Goal: Task Accomplishment & Management: Use online tool/utility

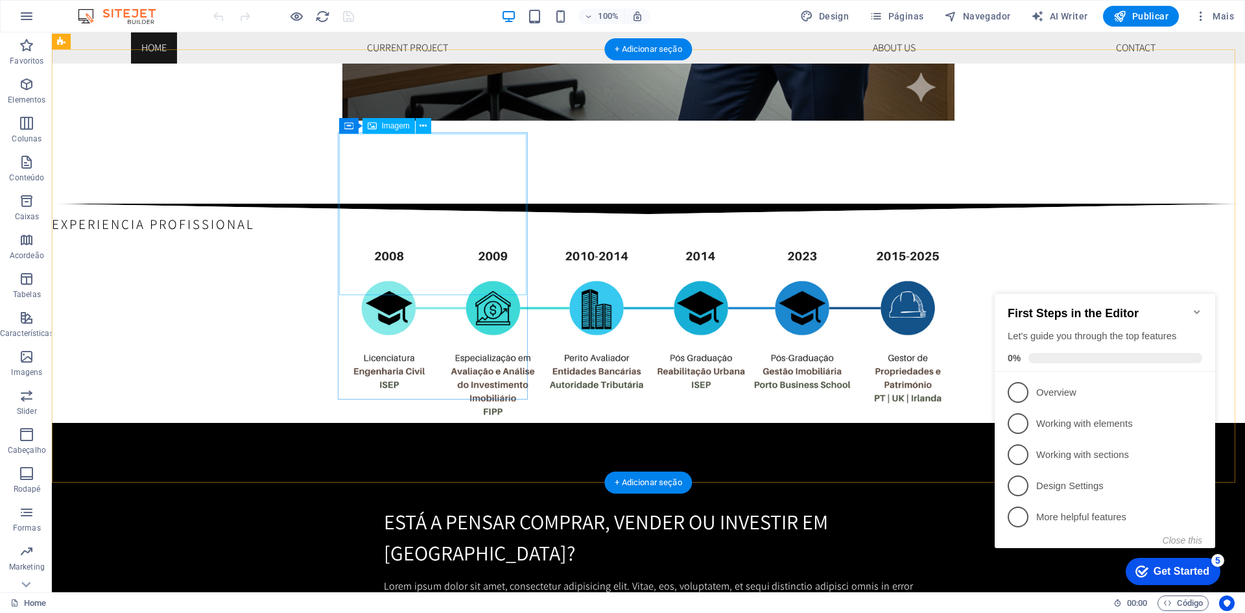
scroll to position [1492, 0]
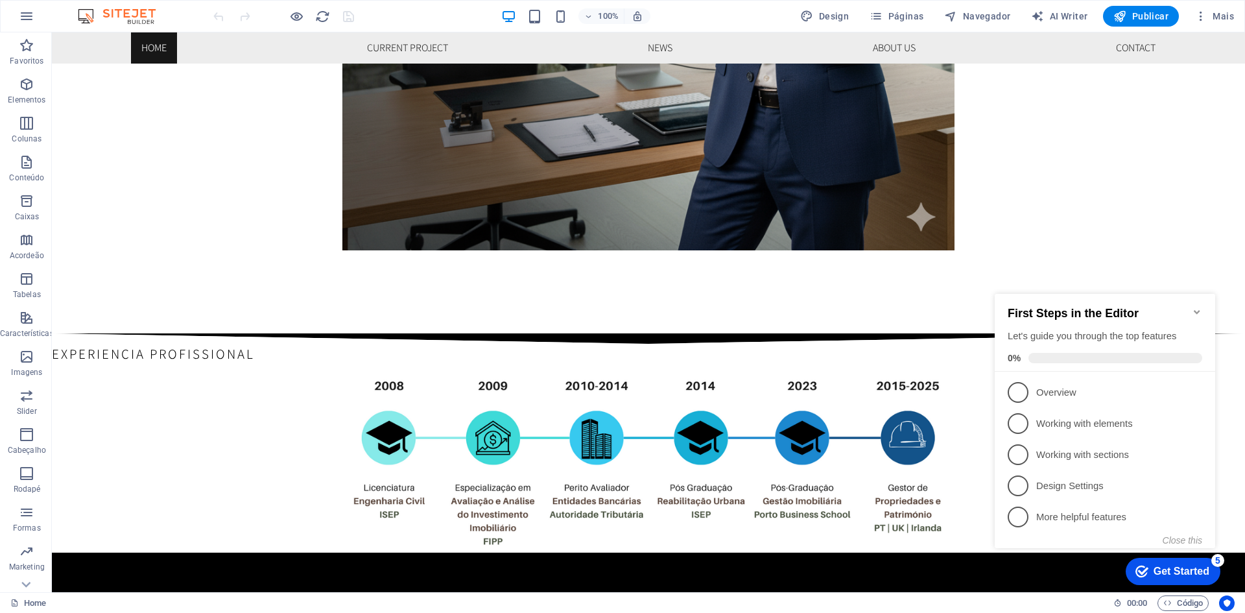
click at [1190, 571] on div "Get Started" at bounding box center [1182, 571] width 56 height 12
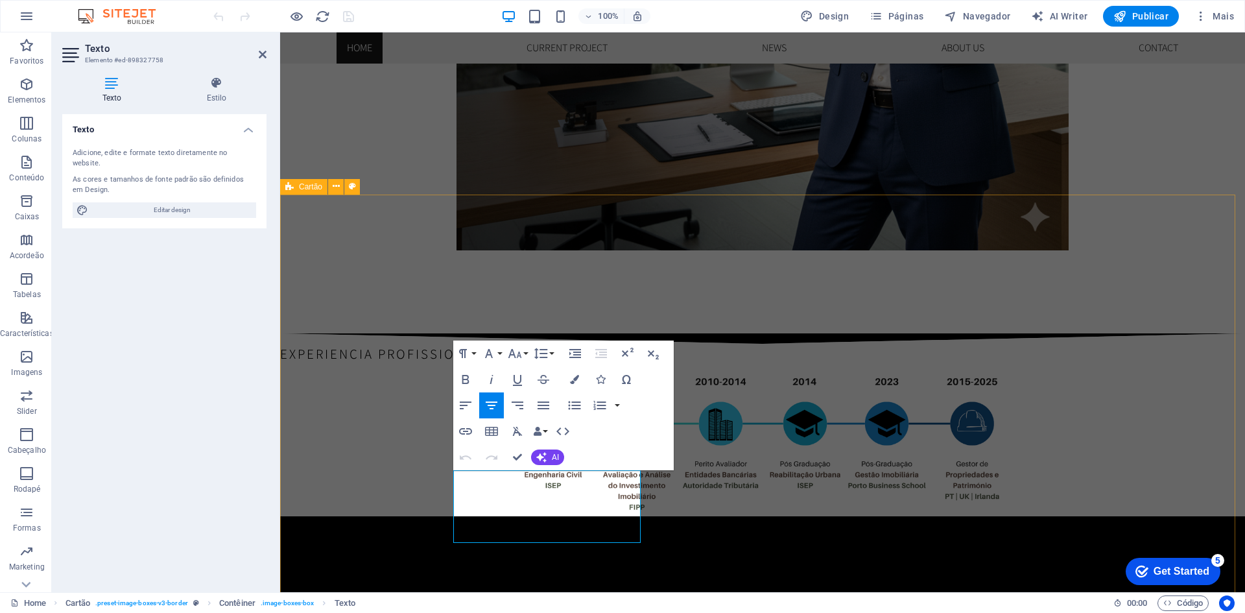
scroll to position [1534, 0]
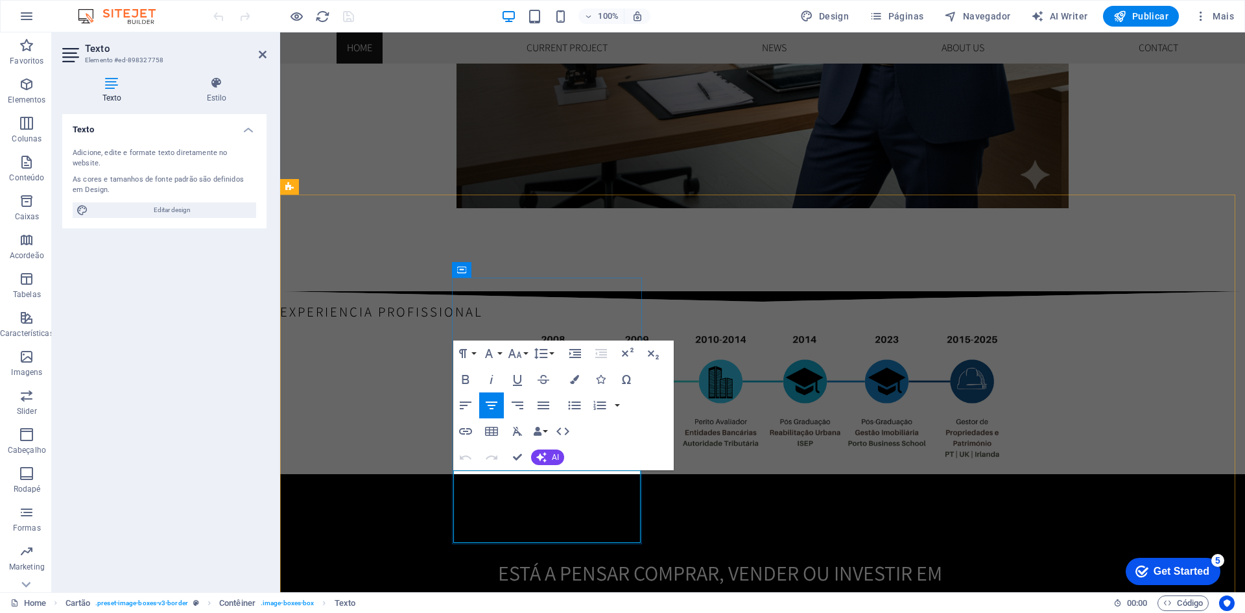
drag, startPoint x: 486, startPoint y: 475, endPoint x: 609, endPoint y: 541, distance: 139.3
click at [545, 409] on icon "button" at bounding box center [544, 405] width 12 height 8
drag, startPoint x: 574, startPoint y: 548, endPoint x: 609, endPoint y: 527, distance: 41.0
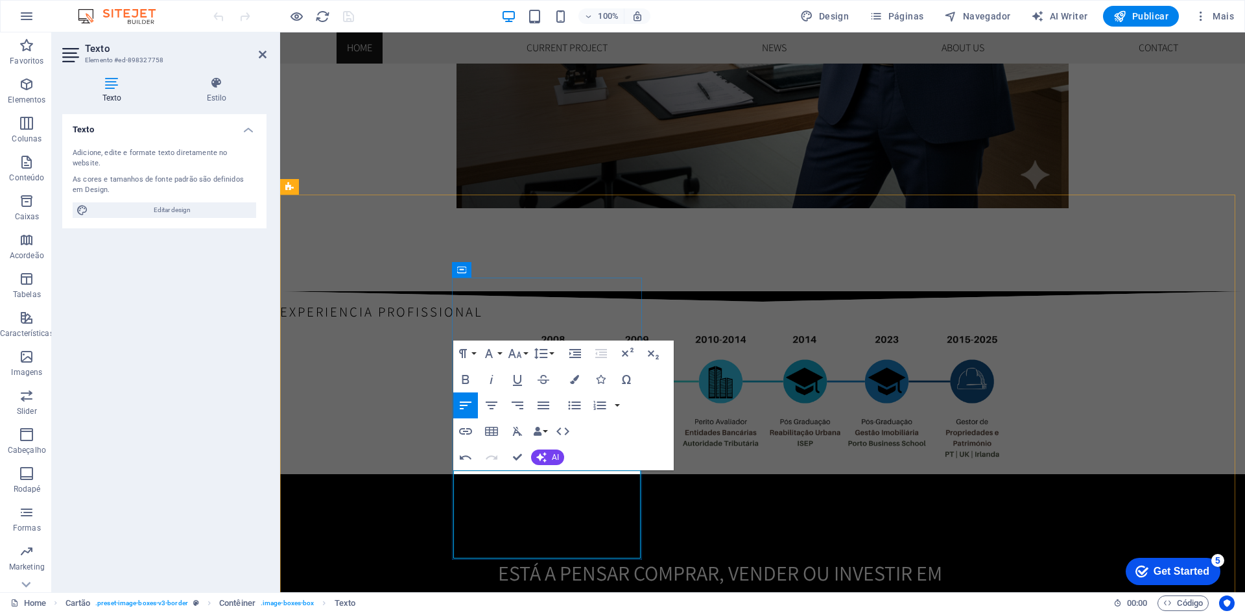
drag, startPoint x: 599, startPoint y: 541, endPoint x: 604, endPoint y: 510, distance: 31.6
drag, startPoint x: 607, startPoint y: 546, endPoint x: 425, endPoint y: 447, distance: 207.5
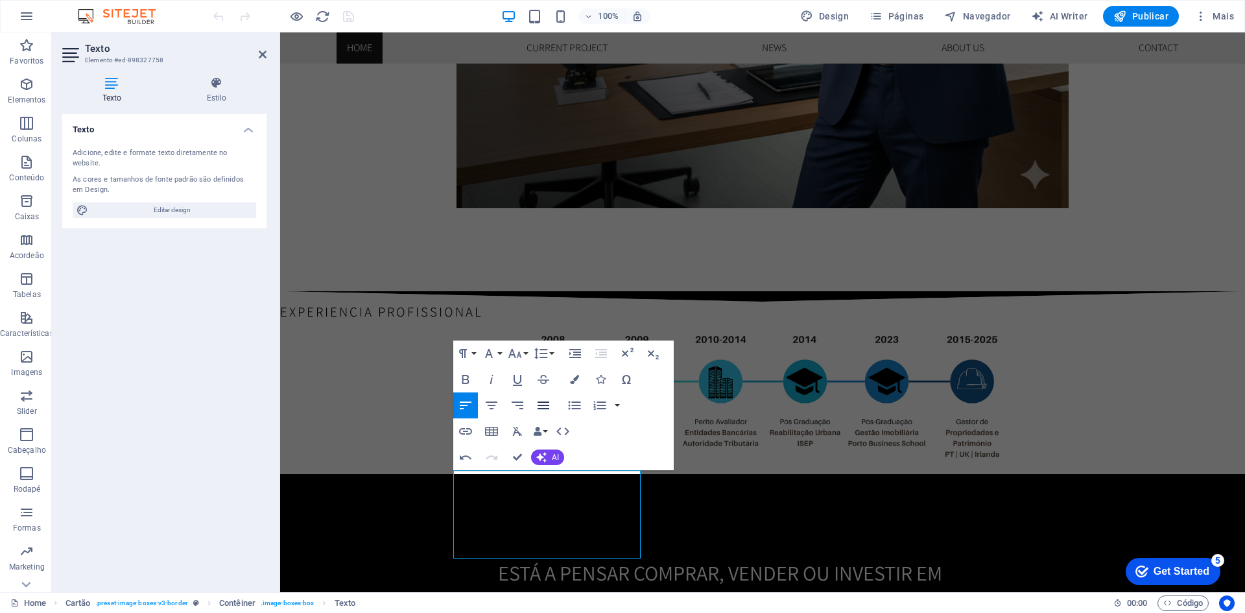
click at [538, 404] on icon "button" at bounding box center [544, 406] width 16 height 16
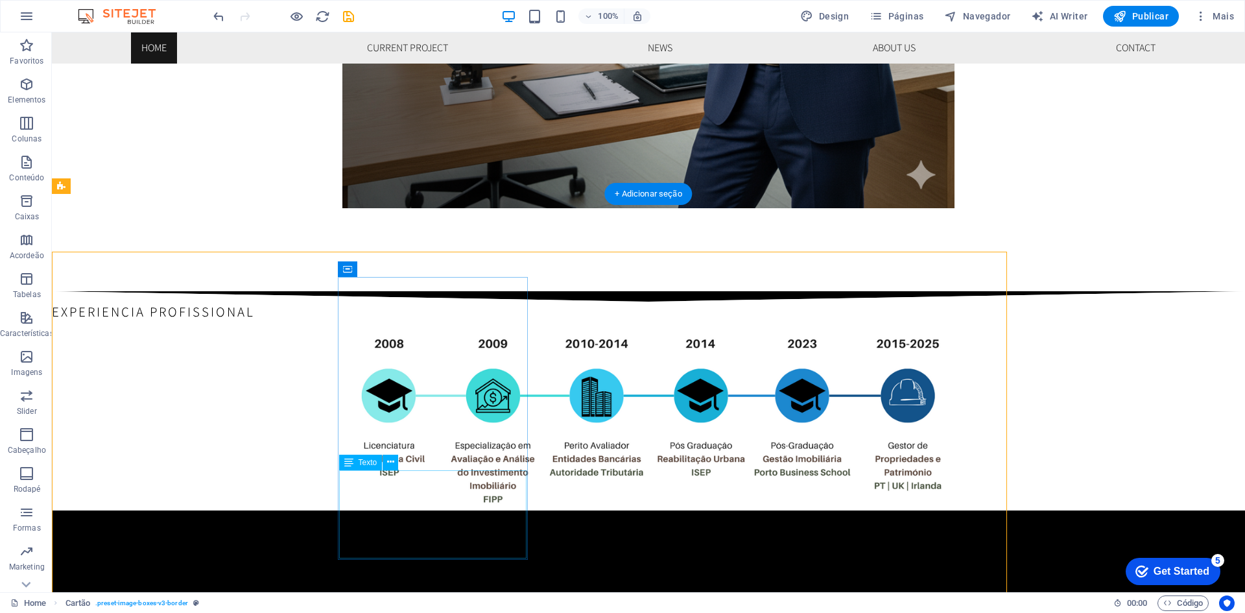
scroll to position [1477, 0]
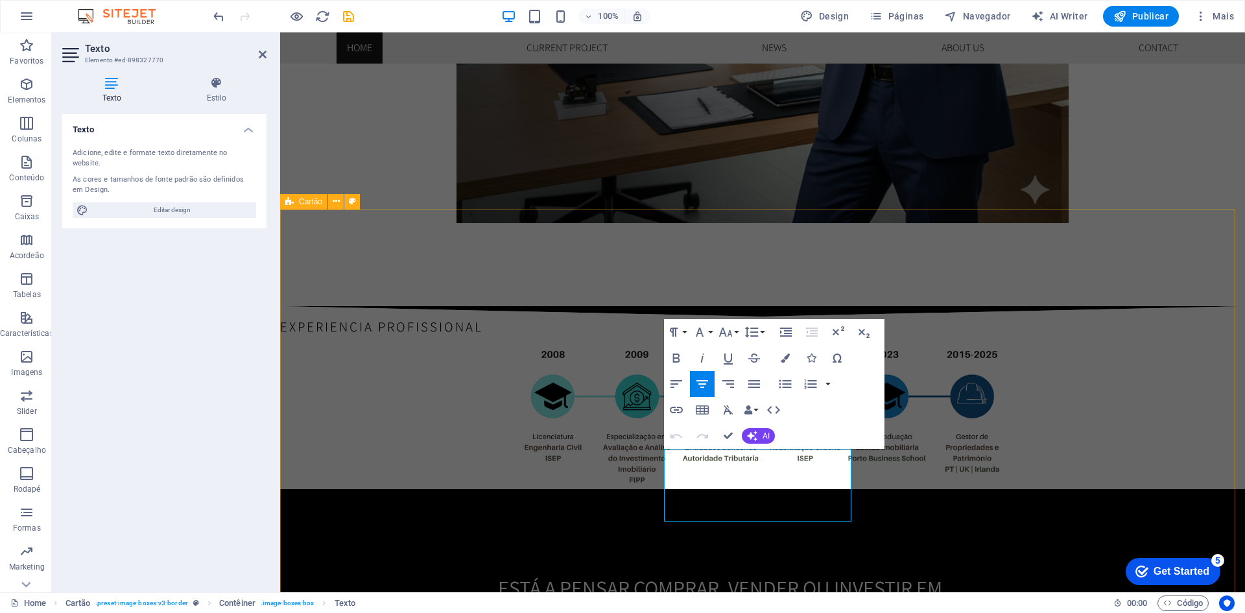
drag, startPoint x: 810, startPoint y: 506, endPoint x: 660, endPoint y: 451, distance: 160.5
click at [756, 381] on icon "button" at bounding box center [754, 384] width 12 height 8
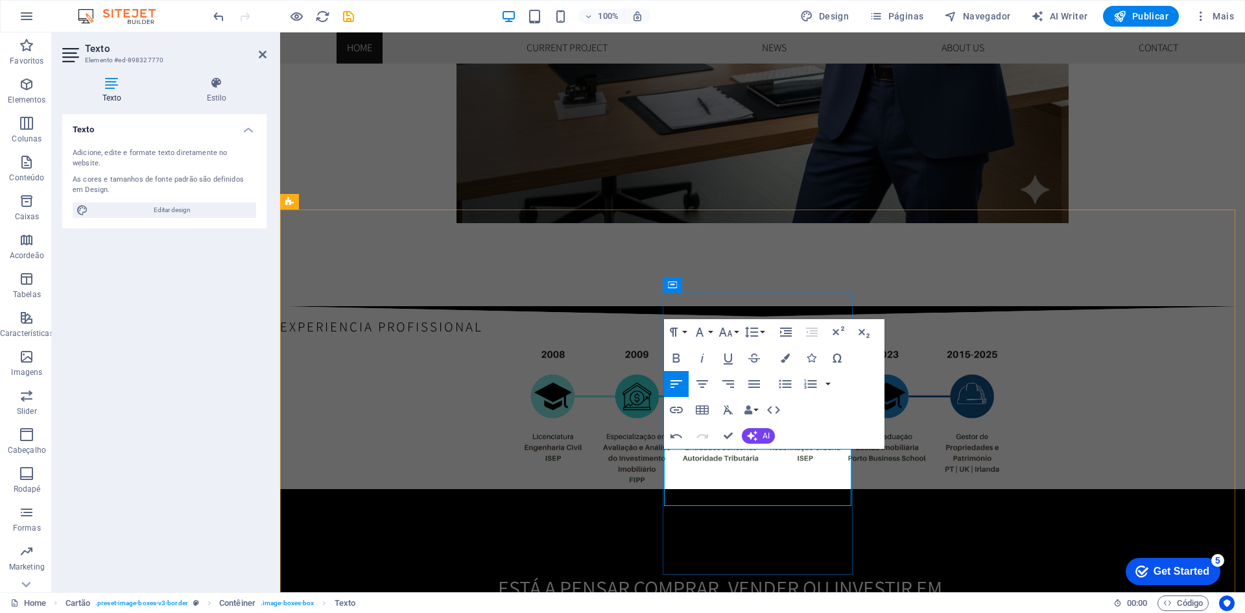
drag, startPoint x: 840, startPoint y: 549, endPoint x: 663, endPoint y: 462, distance: 197.5
click at [754, 381] on icon "button" at bounding box center [754, 384] width 12 height 8
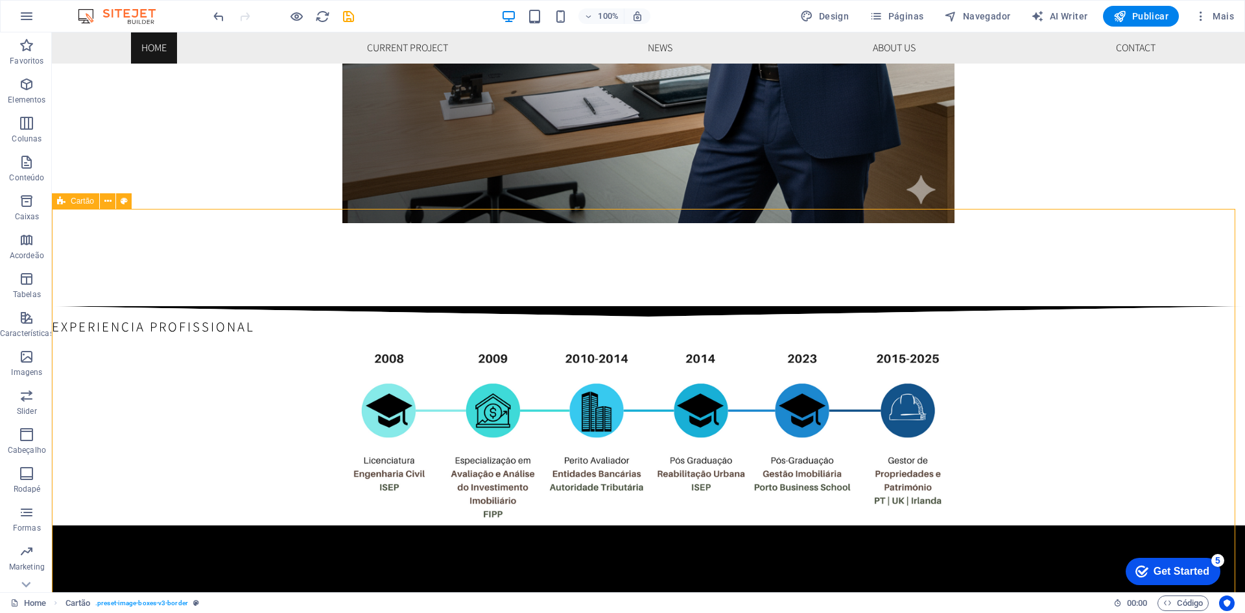
scroll to position [1462, 0]
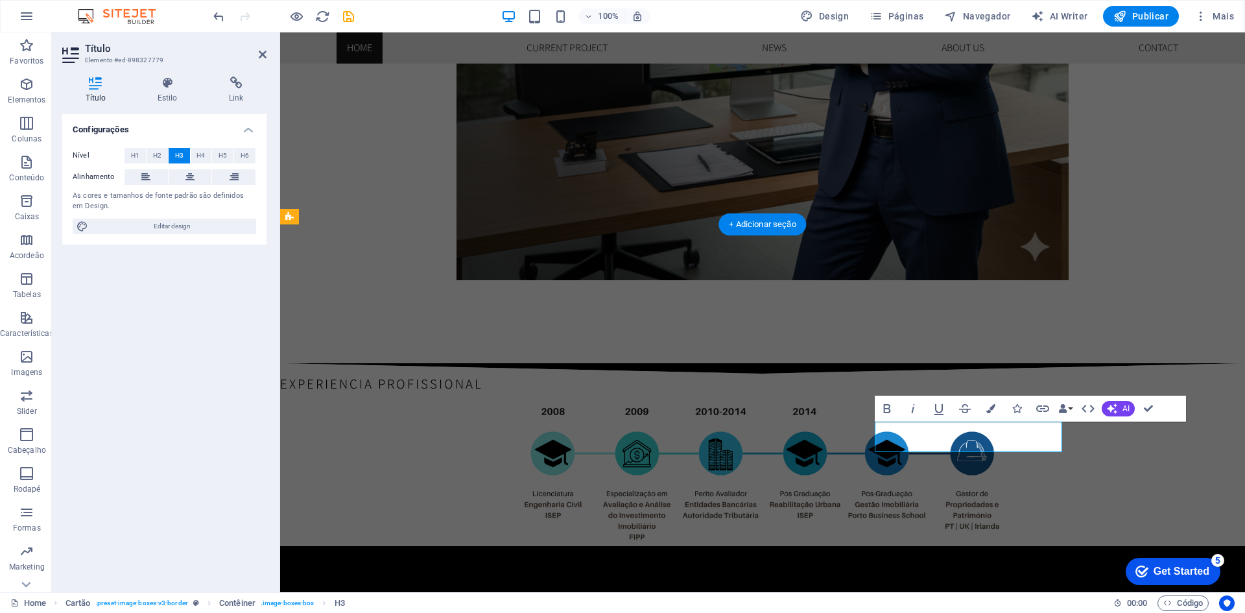
scroll to position [1504, 0]
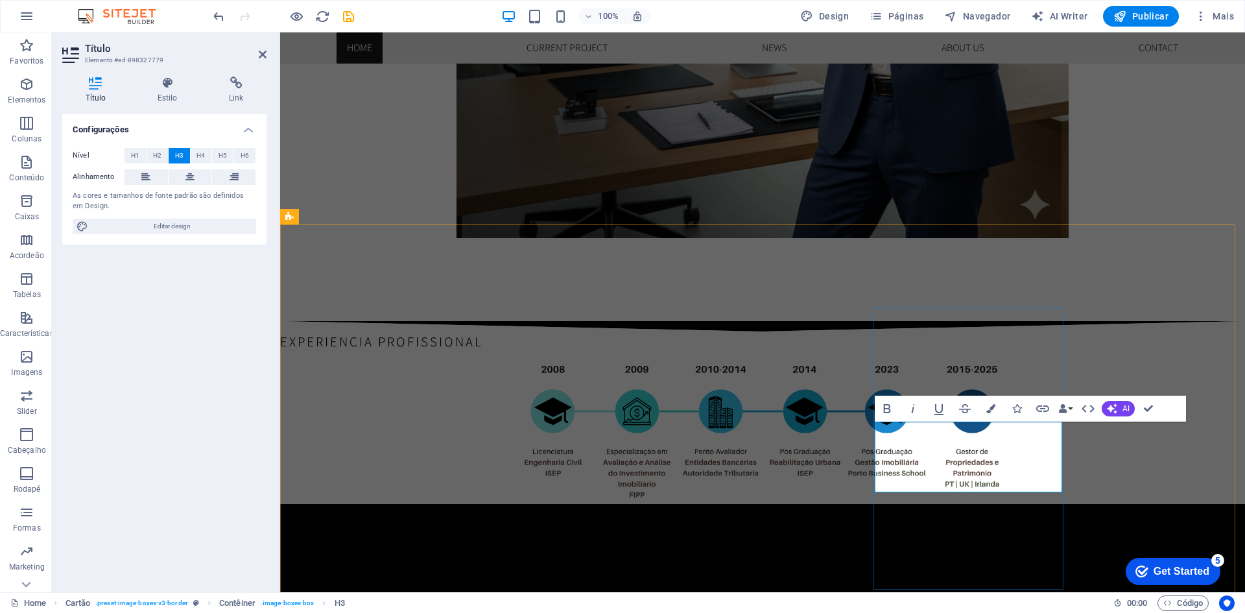
drag, startPoint x: 961, startPoint y: 438, endPoint x: 896, endPoint y: 447, distance: 65.4
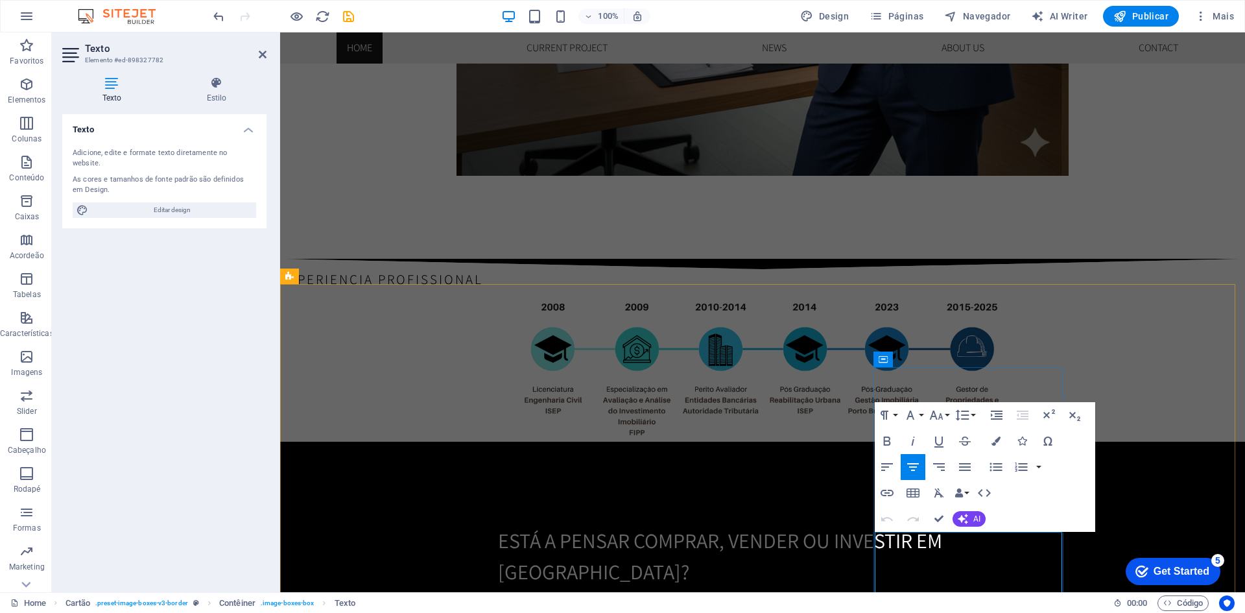
scroll to position [1701, 0]
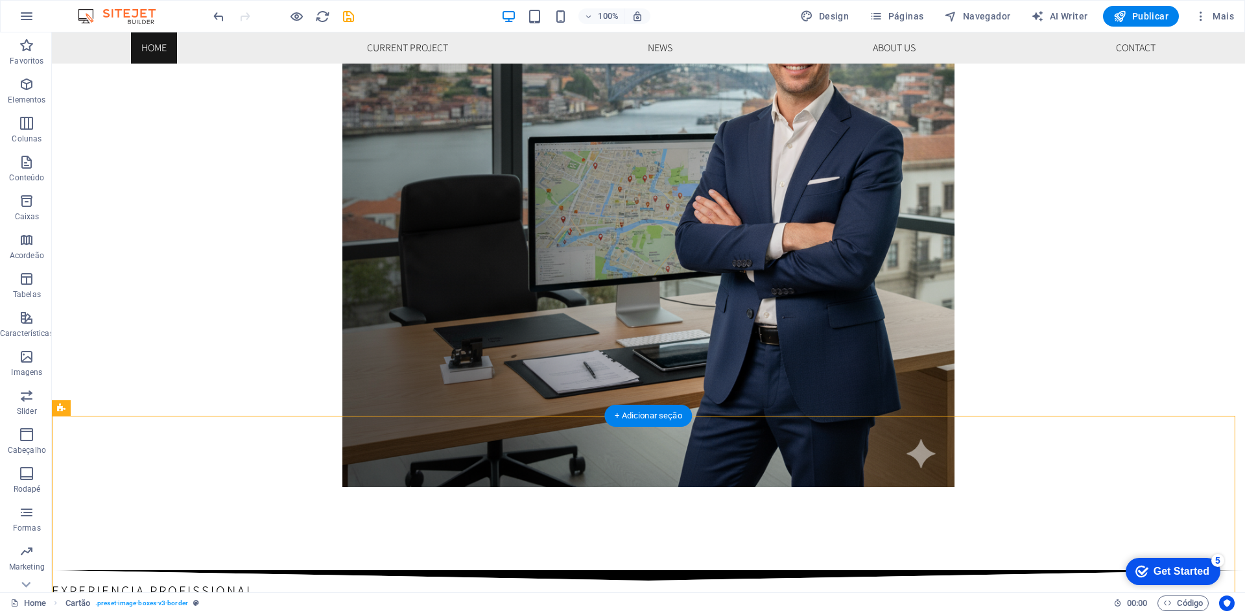
scroll to position [1579, 0]
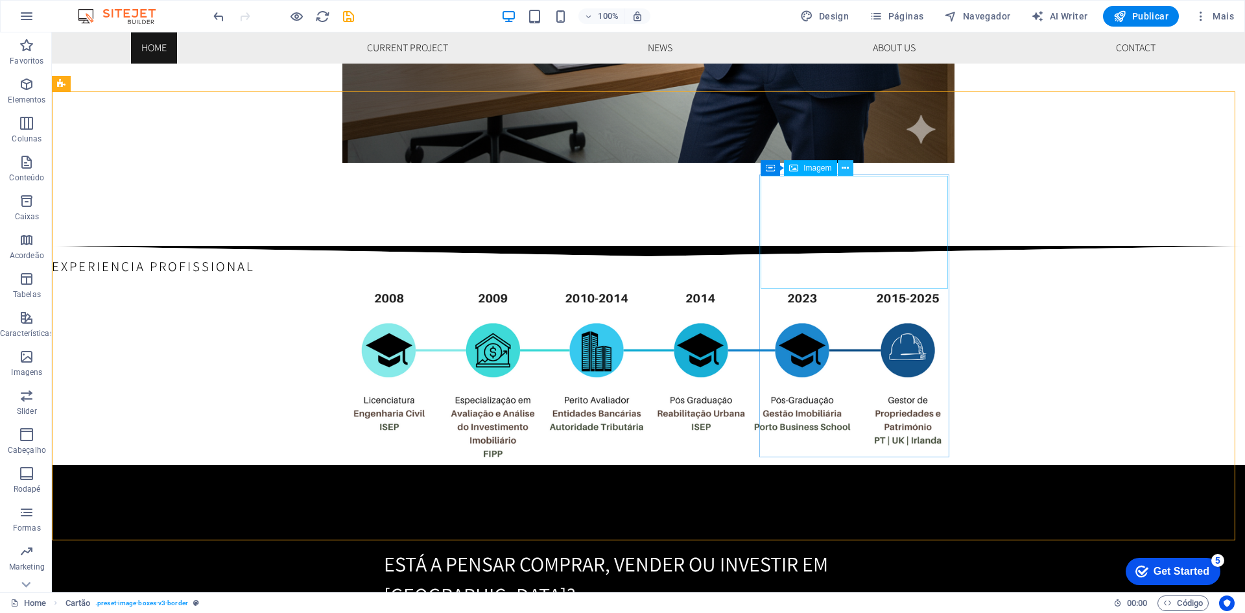
click at [846, 169] on icon at bounding box center [845, 168] width 7 height 14
select select "%"
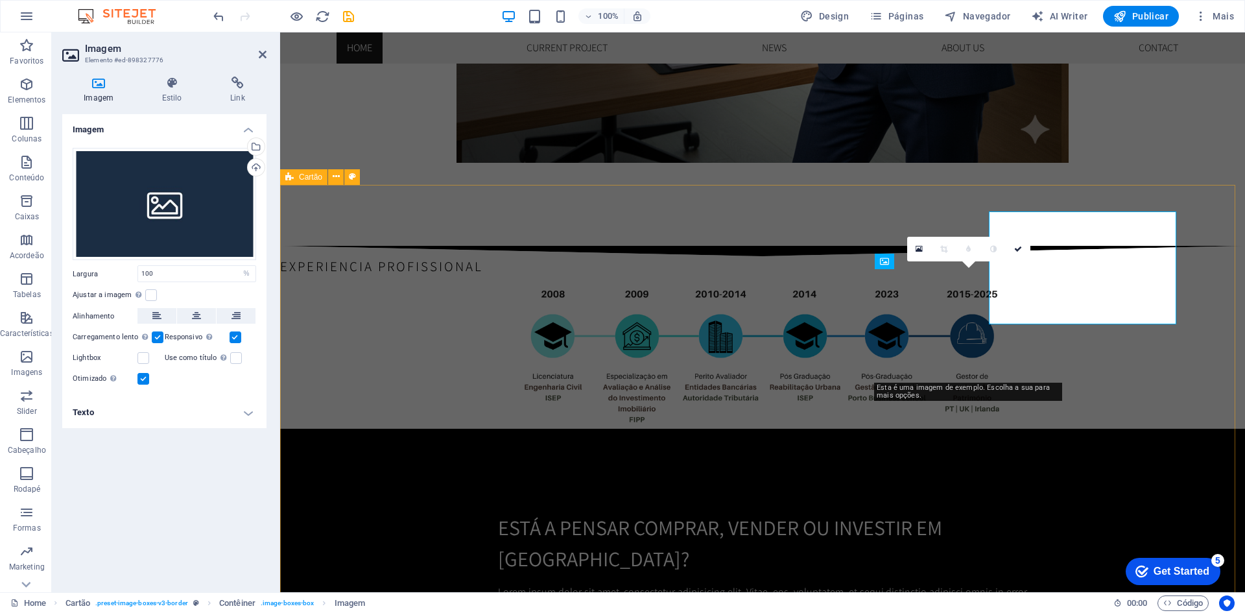
scroll to position [1543, 0]
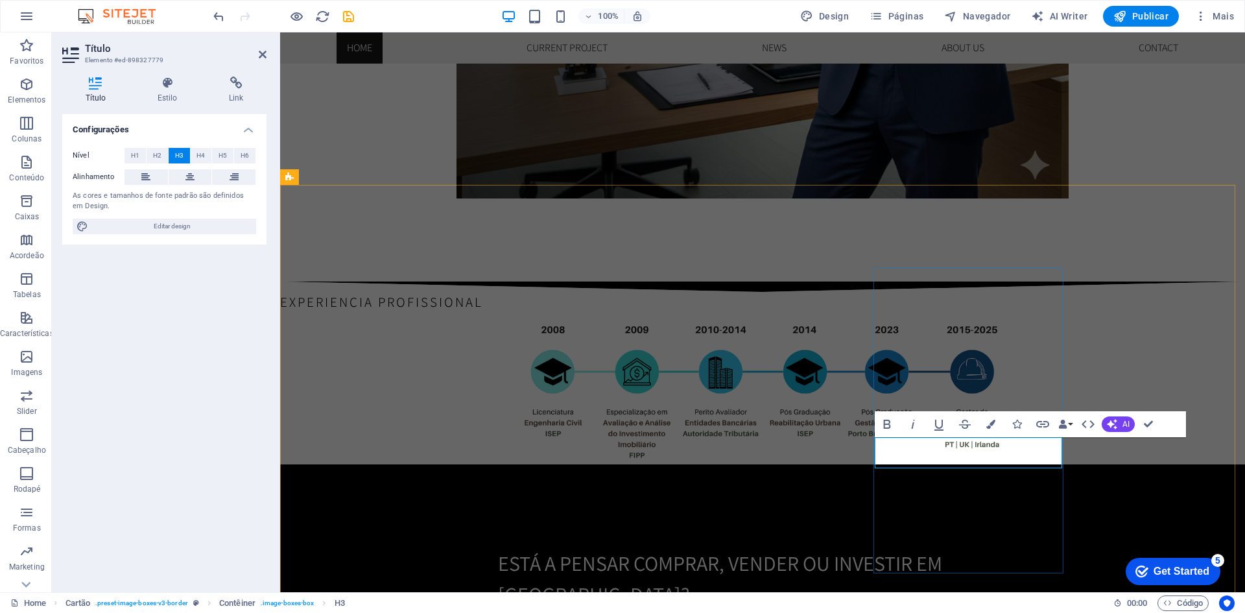
drag, startPoint x: 993, startPoint y: 456, endPoint x: 880, endPoint y: 458, distance: 112.9
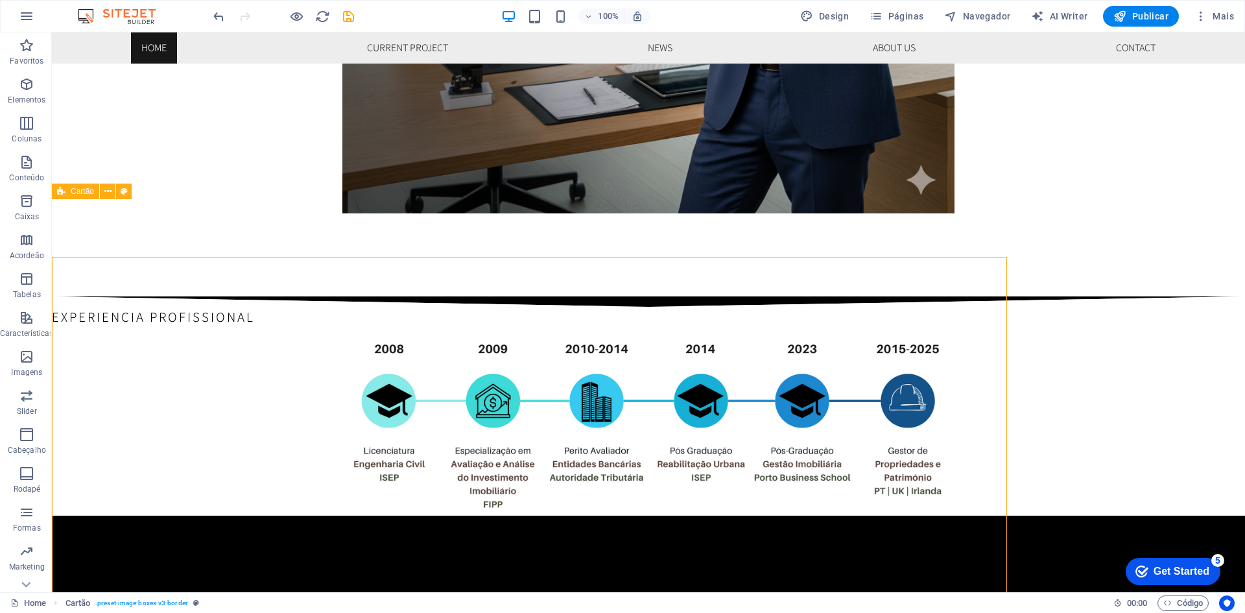
scroll to position [1471, 0]
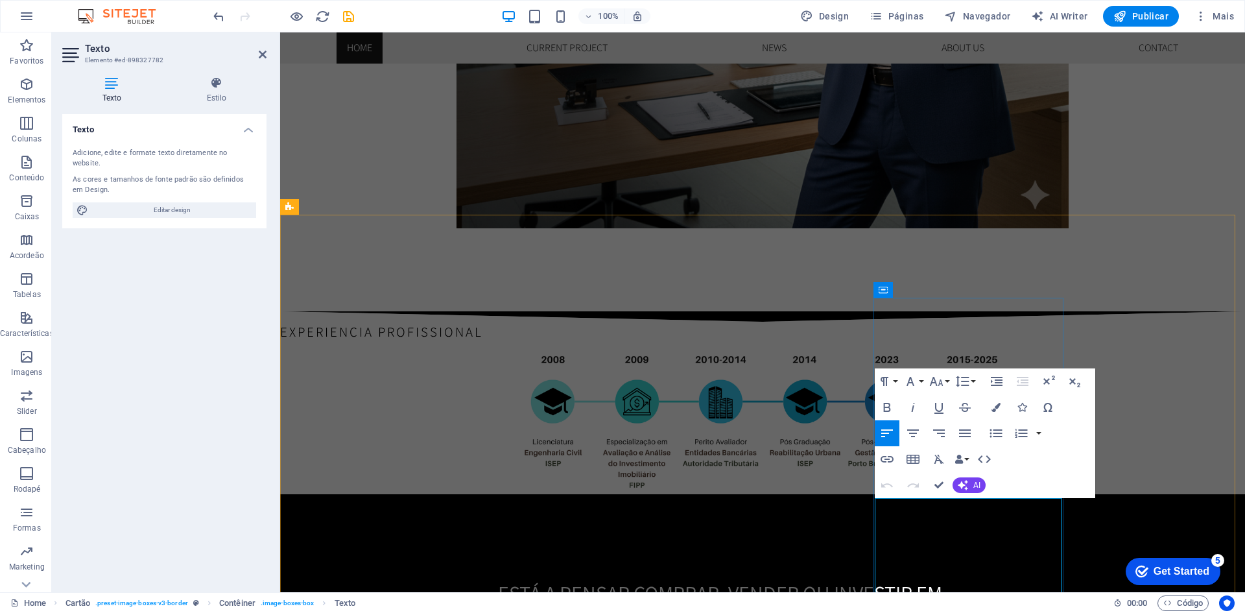
scroll to position [1518, 0]
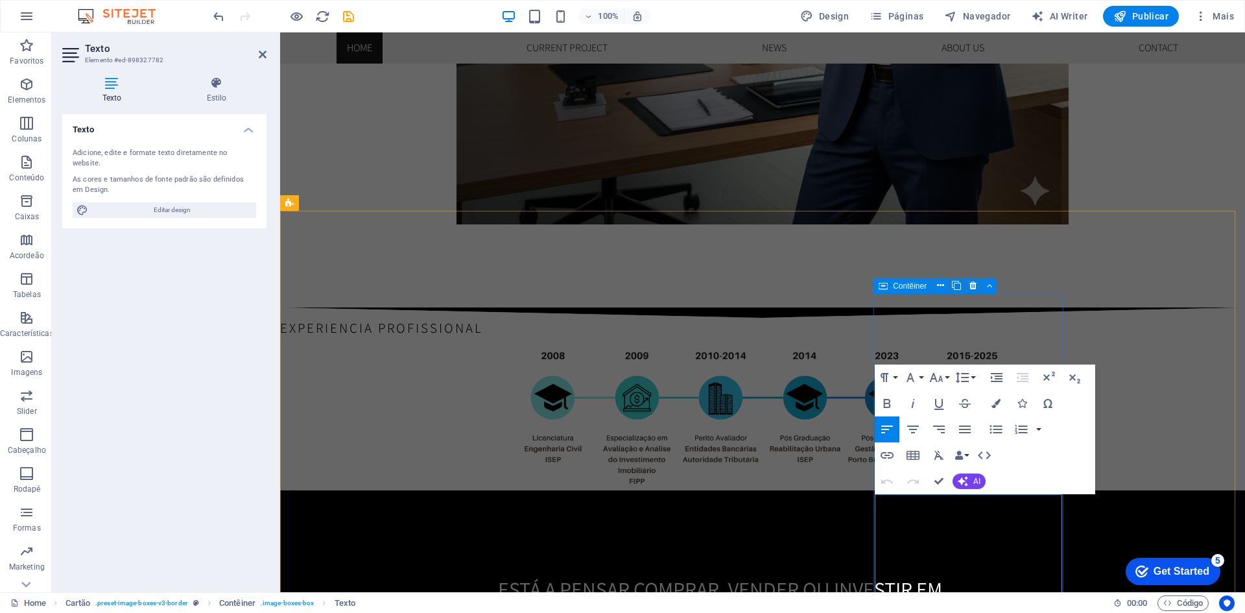
drag, startPoint x: 1018, startPoint y: 584, endPoint x: 874, endPoint y: 495, distance: 169.2
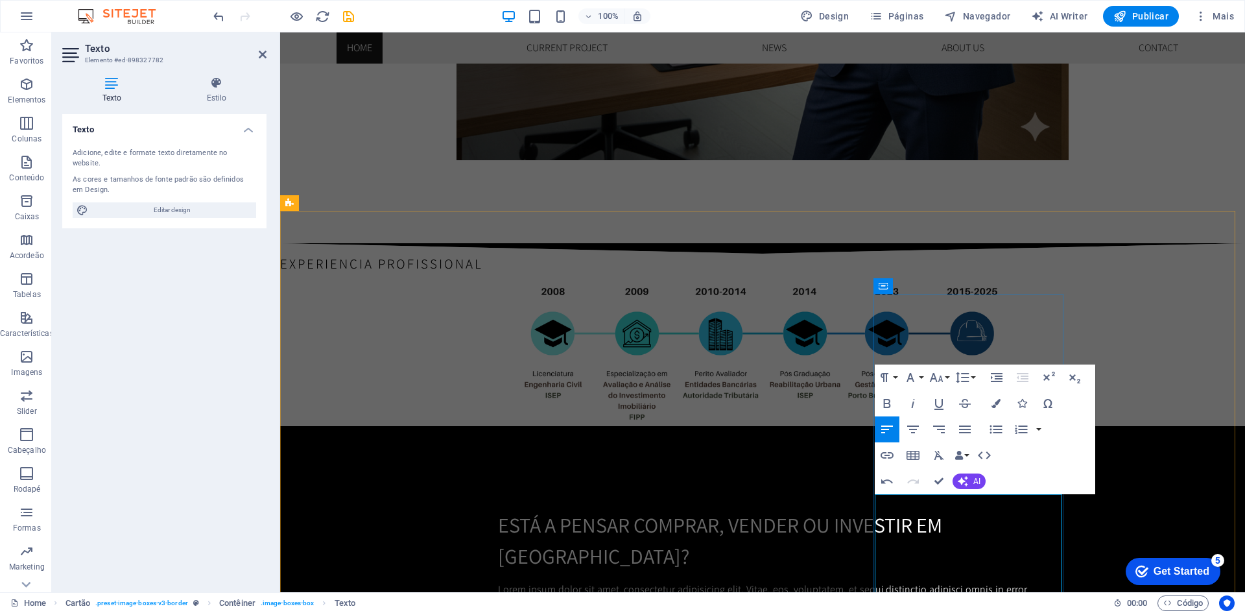
scroll to position [1647, 0]
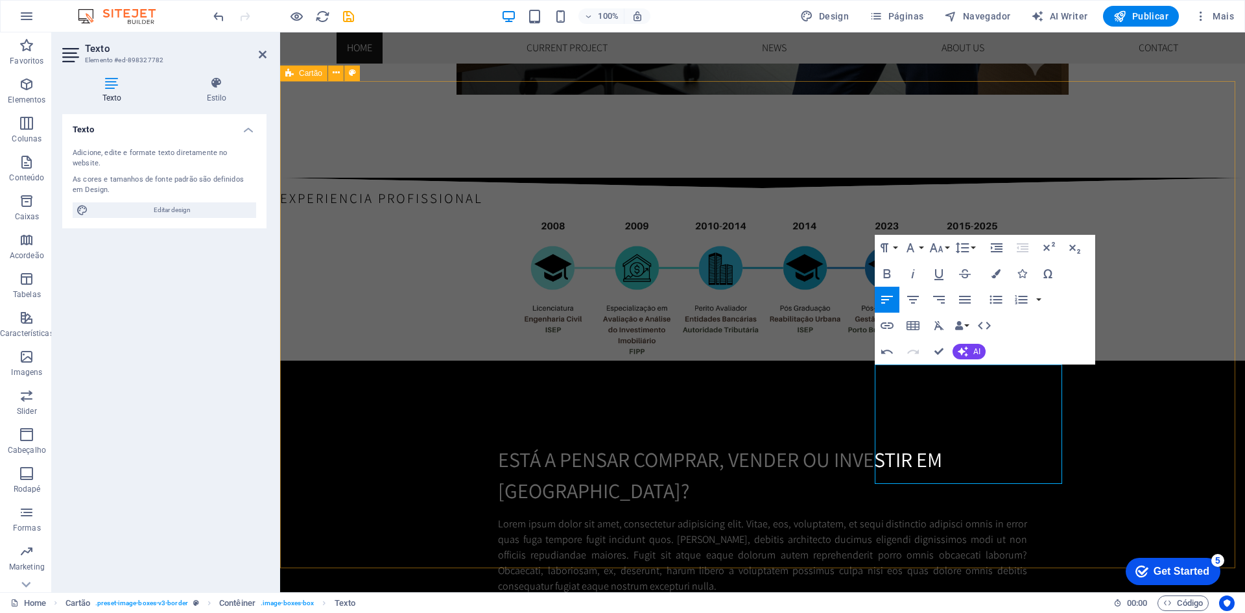
drag, startPoint x: 1021, startPoint y: 470, endPoint x: 870, endPoint y: 347, distance: 195.0
click at [964, 302] on icon "button" at bounding box center [965, 300] width 12 height 8
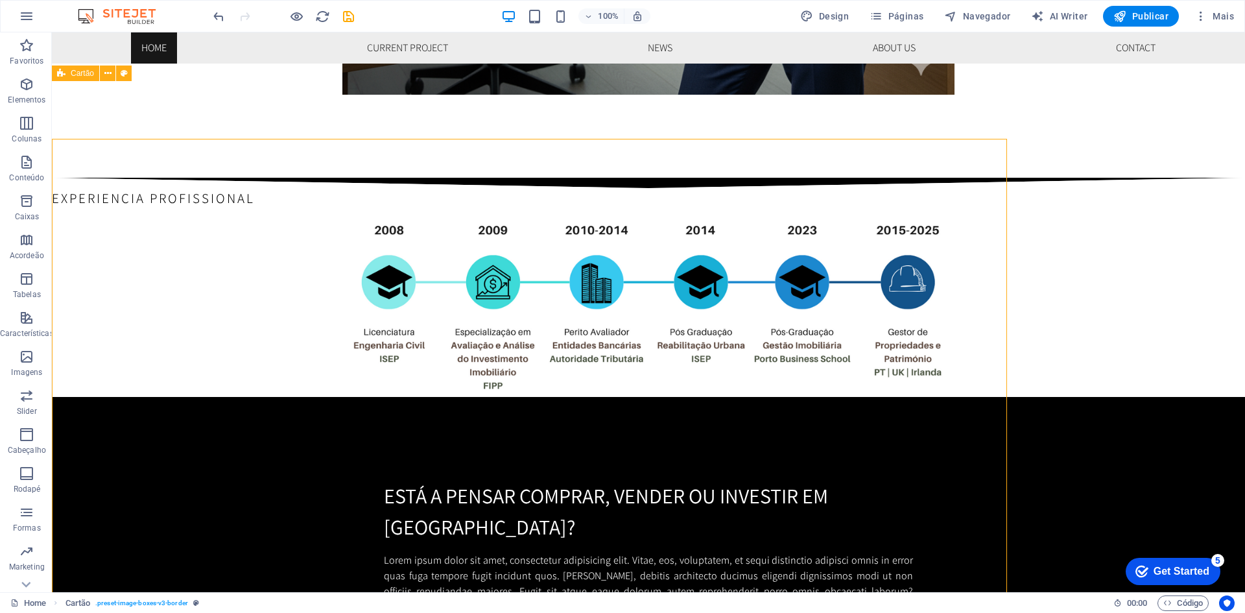
scroll to position [1589, 0]
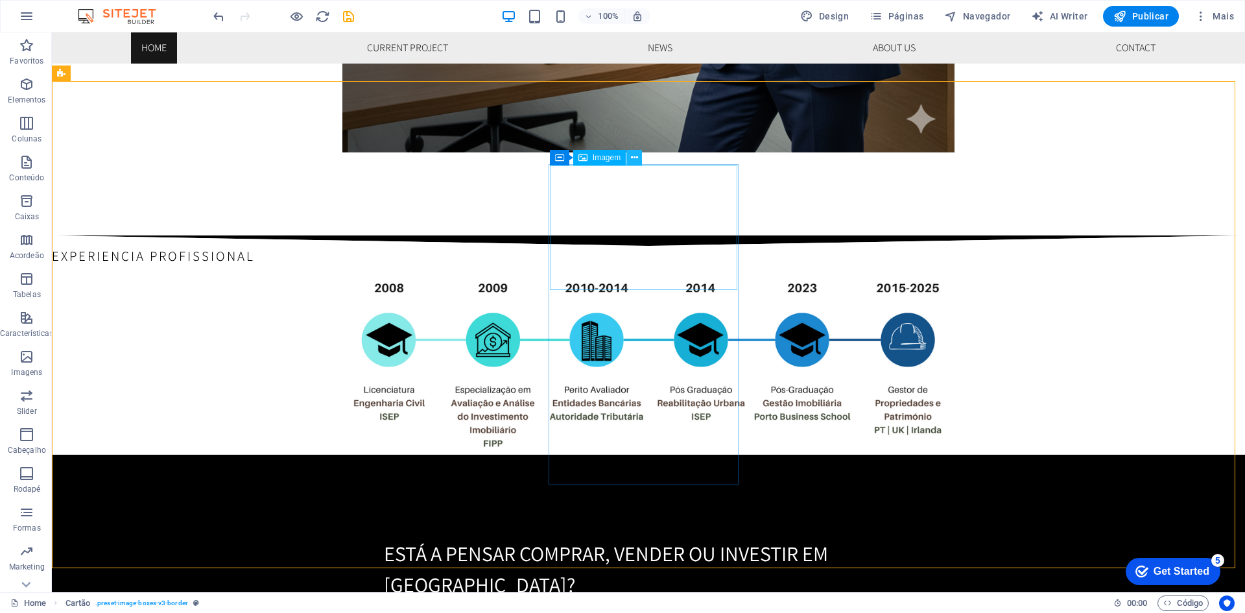
click at [637, 158] on icon at bounding box center [634, 158] width 7 height 14
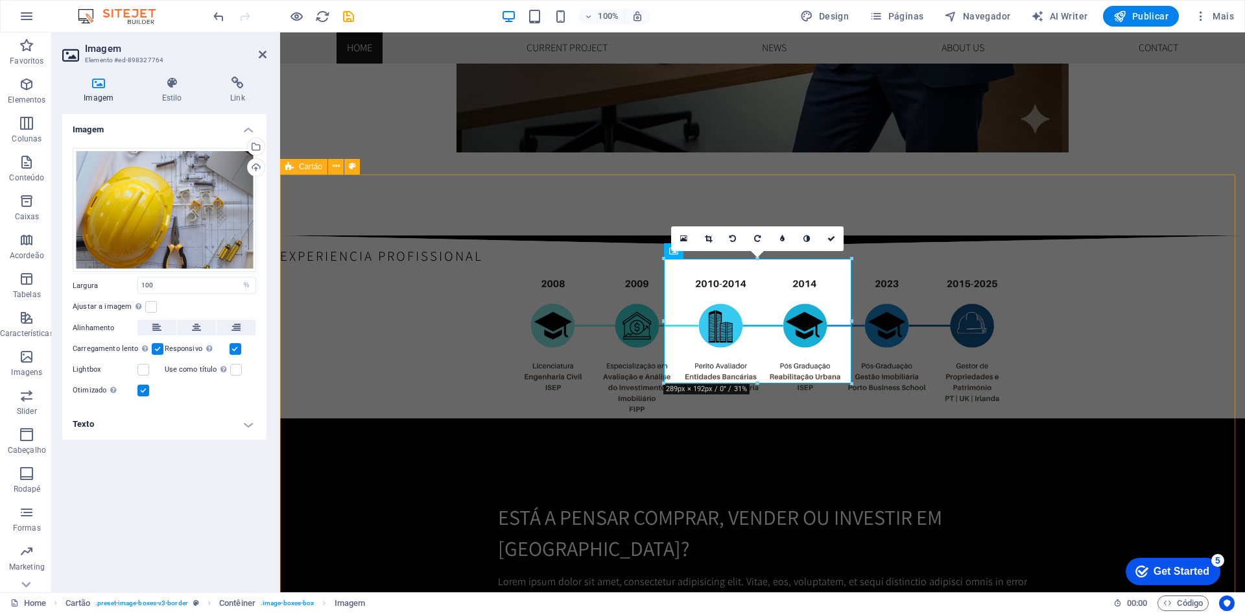
scroll to position [1554, 0]
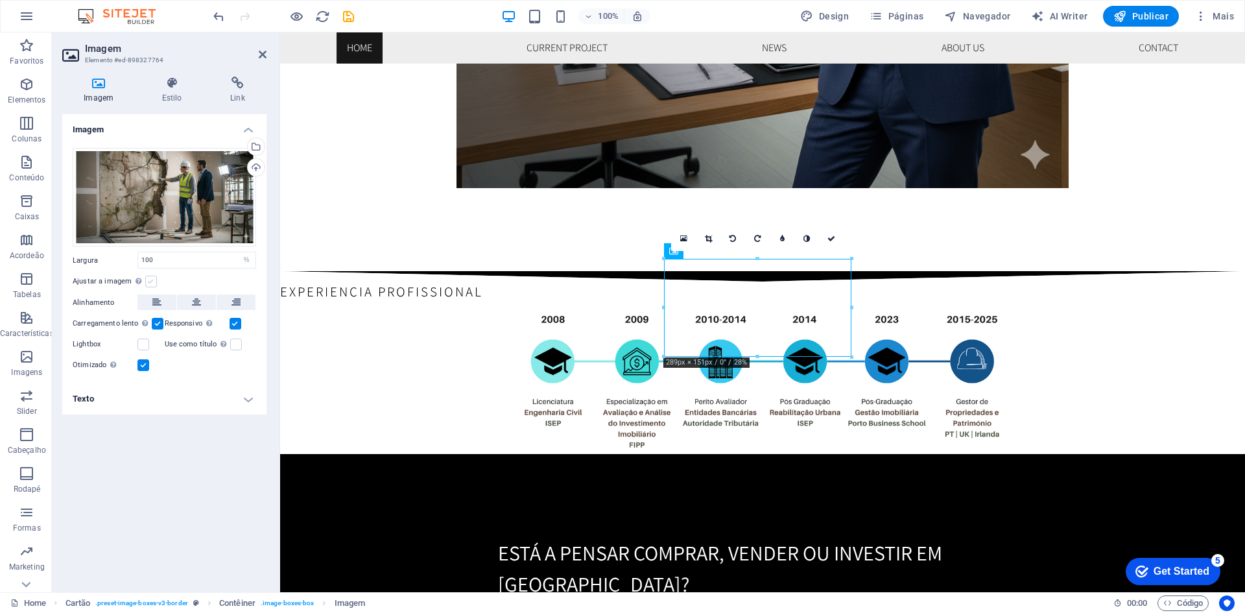
click at [151, 278] on label at bounding box center [151, 282] width 12 height 12
click at [0, 0] on input "Ajustar a imagem Ajustar a imagem automaticamente a uma largura e altura fixas" at bounding box center [0, 0] width 0 height 0
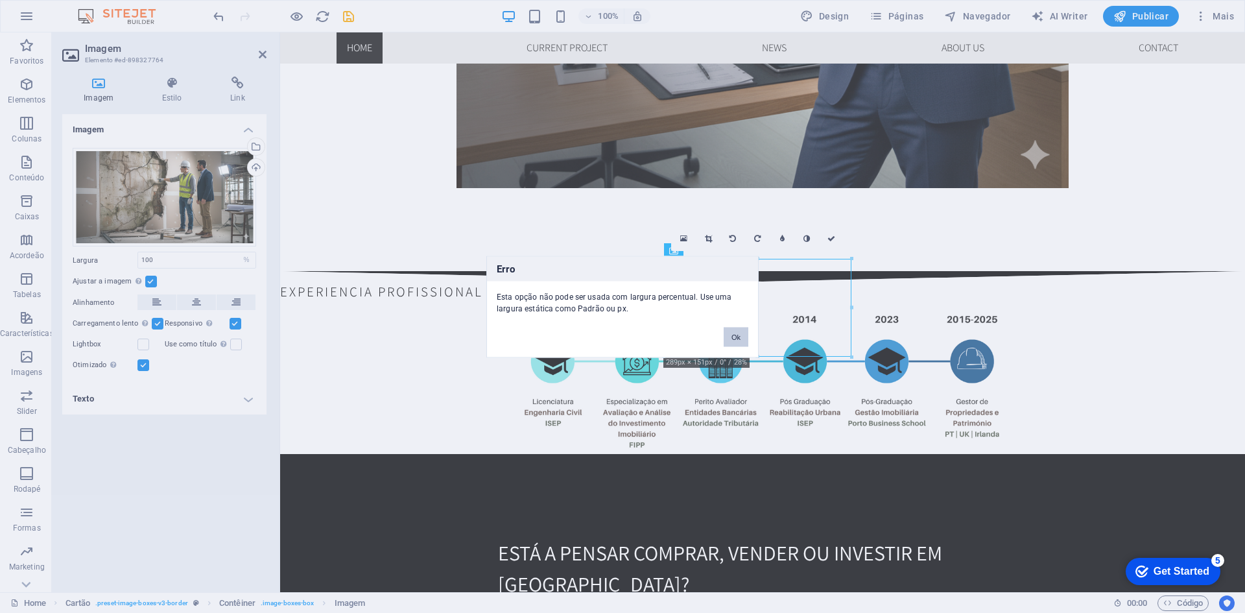
click at [731, 339] on button "Ok" at bounding box center [736, 336] width 25 height 19
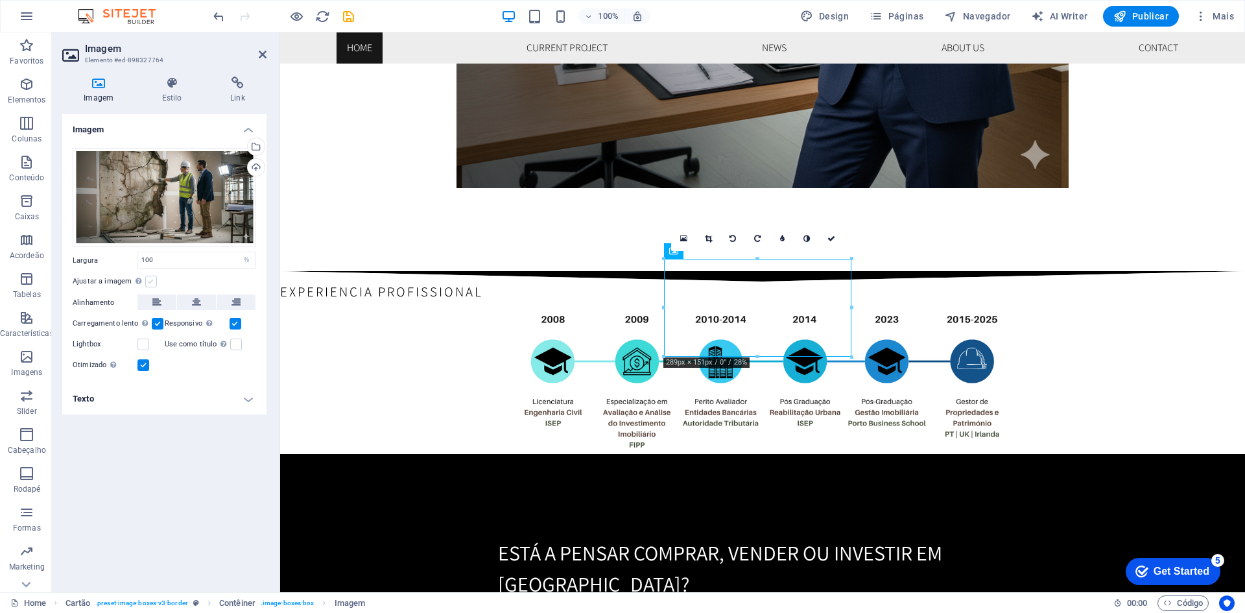
click at [149, 281] on label at bounding box center [151, 282] width 12 height 12
click at [0, 0] on input "Ajustar a imagem Ajustar a imagem automaticamente a uma largura e altura fixas" at bounding box center [0, 0] width 0 height 0
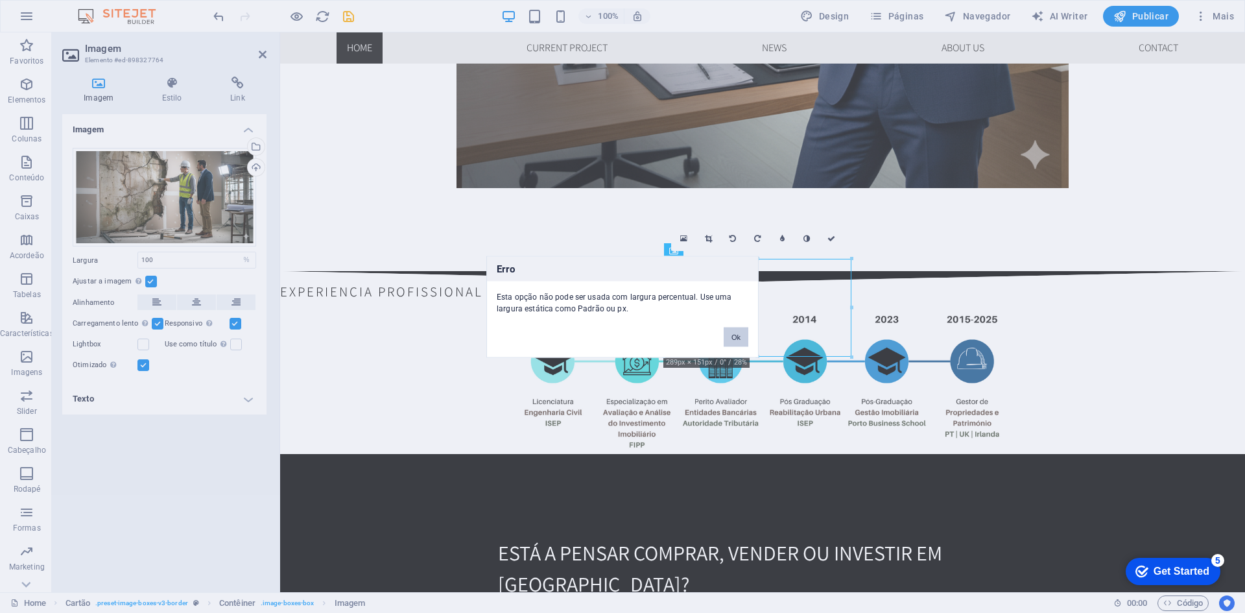
click at [736, 331] on button "Ok" at bounding box center [736, 336] width 25 height 19
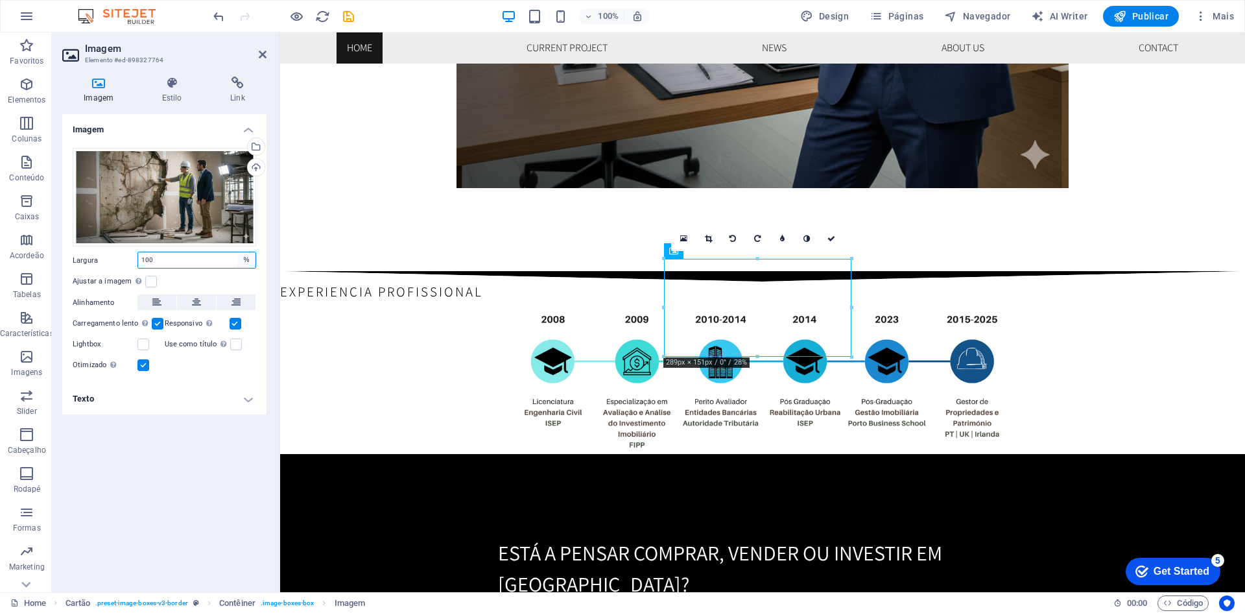
click at [246, 259] on select "Padrão automático px rem % em vh vw" at bounding box center [246, 260] width 18 height 16
select select "px"
click at [237, 252] on select "Padrão automático px rem % em vh vw" at bounding box center [246, 260] width 18 height 16
click at [228, 460] on div "Imagem Arraste os arquivos aqui, clique para escolher os arquivos ou selecione …" at bounding box center [164, 348] width 204 height 468
click at [708, 236] on icon at bounding box center [708, 239] width 7 height 8
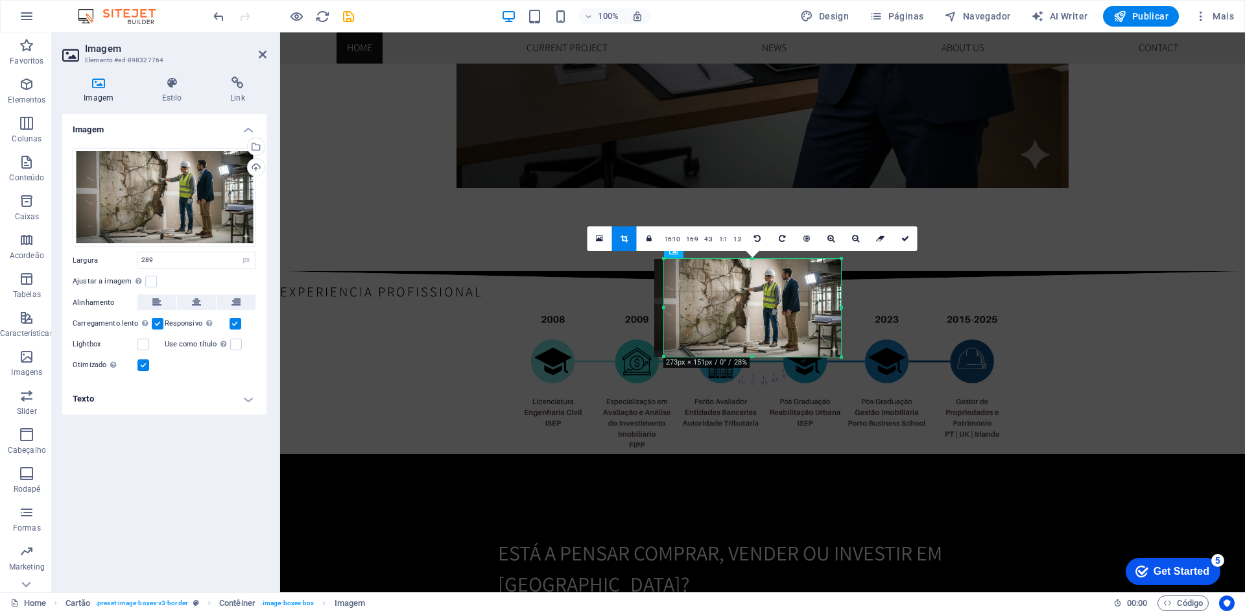
drag, startPoint x: 664, startPoint y: 309, endPoint x: 674, endPoint y: 309, distance: 9.7
click at [674, 309] on div "180 170 160 150 140 130 120 110 100 90 80 70 60 50 40 30 20 10 0 -10 -20 -30 -4…" at bounding box center [752, 308] width 177 height 98
click at [899, 235] on link at bounding box center [905, 238] width 25 height 25
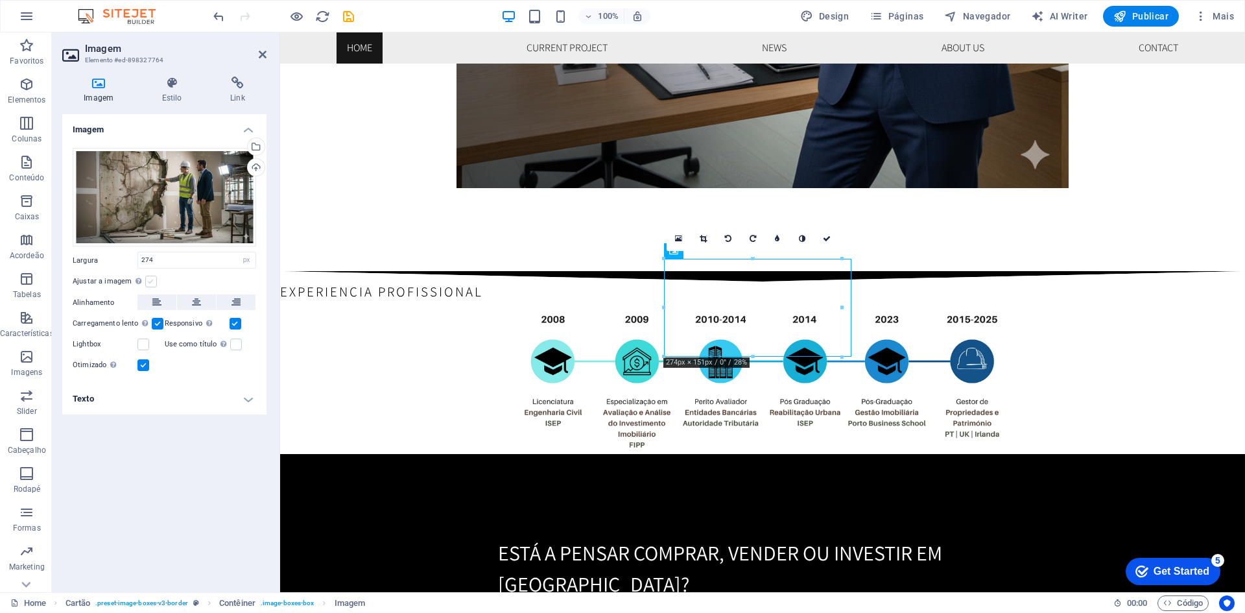
click at [150, 281] on label at bounding box center [151, 282] width 12 height 12
click at [0, 0] on input "Ajustar a imagem Ajustar a imagem automaticamente a uma largura e altura fixas" at bounding box center [0, 0] width 0 height 0
type input "289"
click at [244, 257] on select "Padrão automático px rem % em vh vw" at bounding box center [246, 260] width 18 height 16
select select "auto"
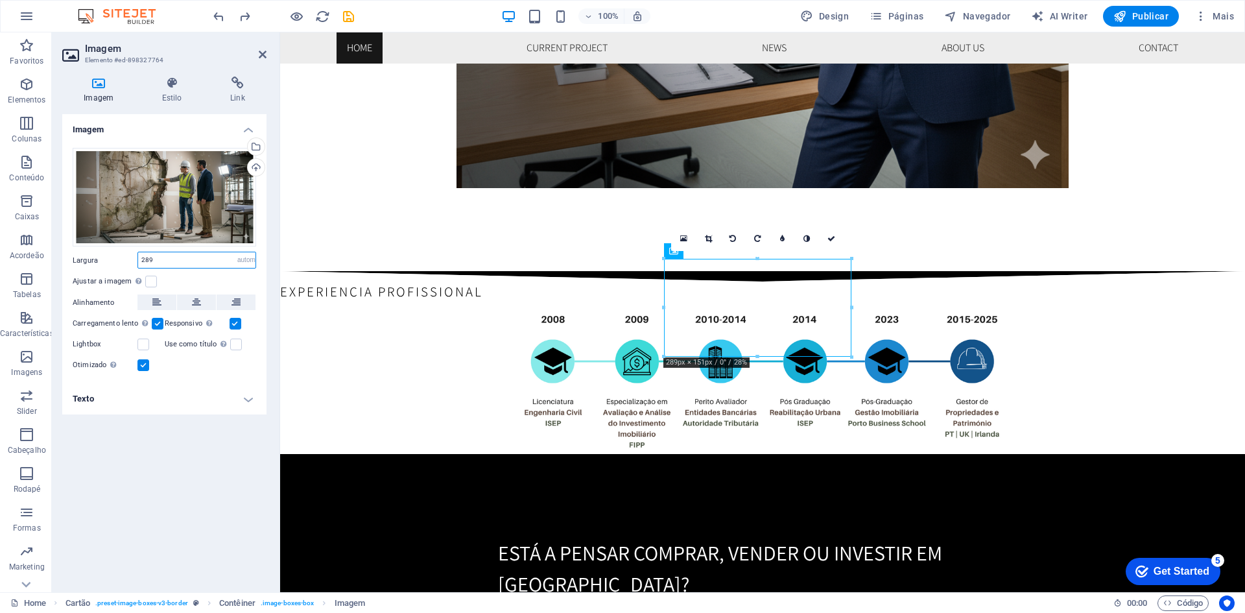
click at [237, 252] on select "Padrão automático px rem % em vh vw" at bounding box center [246, 260] width 18 height 16
select select "DISABLED_OPTION_VALUE"
click at [146, 278] on label at bounding box center [151, 282] width 12 height 12
click at [0, 0] on input "Ajustar a imagem Ajustar a imagem automaticamente a uma largura e altura fixas" at bounding box center [0, 0] width 0 height 0
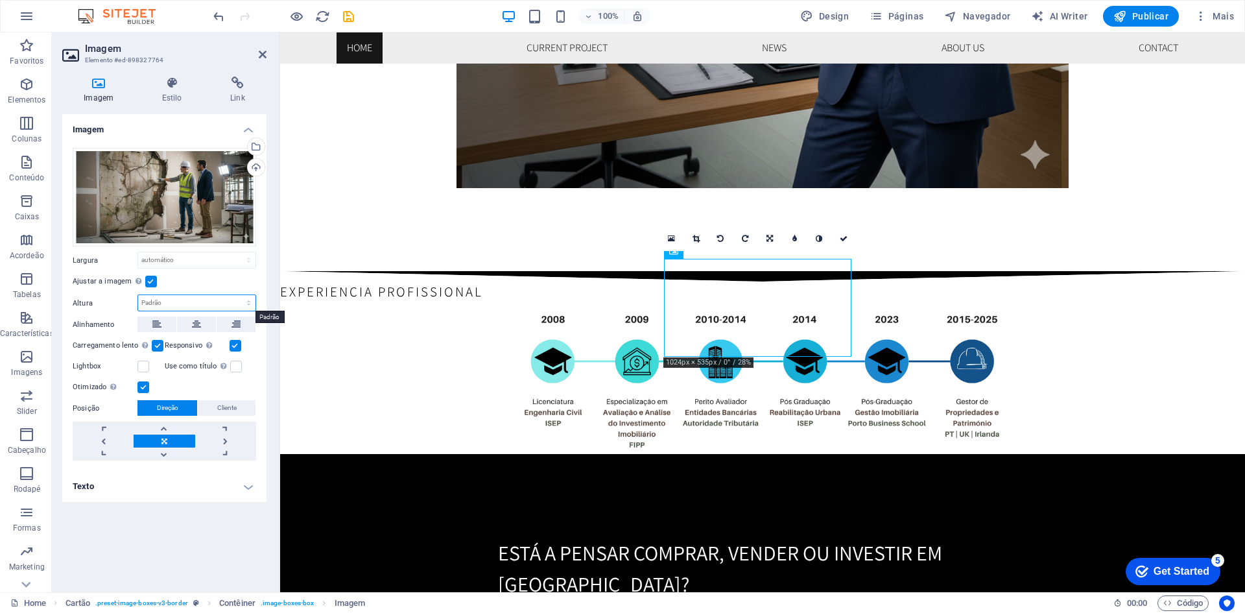
click at [226, 299] on select "Padrão automático px" at bounding box center [196, 303] width 117 height 16
click at [138, 295] on select "Padrão automático px" at bounding box center [196, 303] width 117 height 16
click at [230, 305] on select "Padrão automático px" at bounding box center [196, 303] width 117 height 16
click at [138, 295] on select "Padrão automático px" at bounding box center [196, 303] width 117 height 16
click at [244, 298] on select "Padrão automático px" at bounding box center [196, 303] width 117 height 16
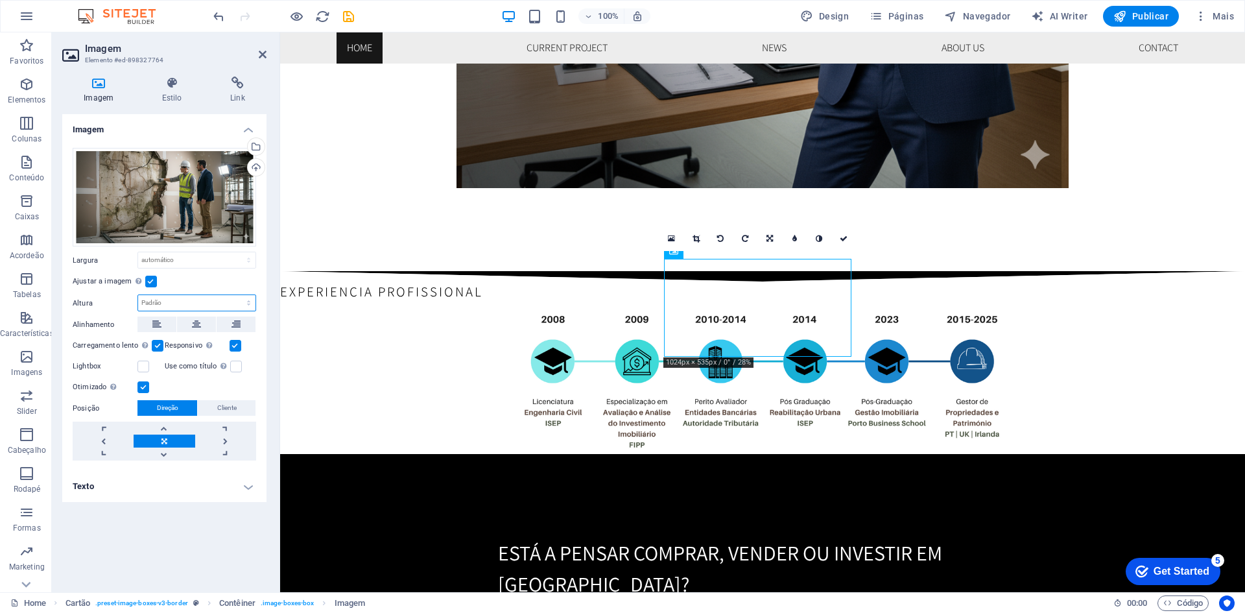
select select "px"
click at [237, 295] on select "Padrão automático px" at bounding box center [196, 303] width 117 height 16
click at [243, 280] on div "Ajustar a imagem Ajustar a imagem automaticamente a uma largura e altura fixas" at bounding box center [165, 282] width 184 height 16
click at [178, 302] on input "151" at bounding box center [196, 303] width 117 height 16
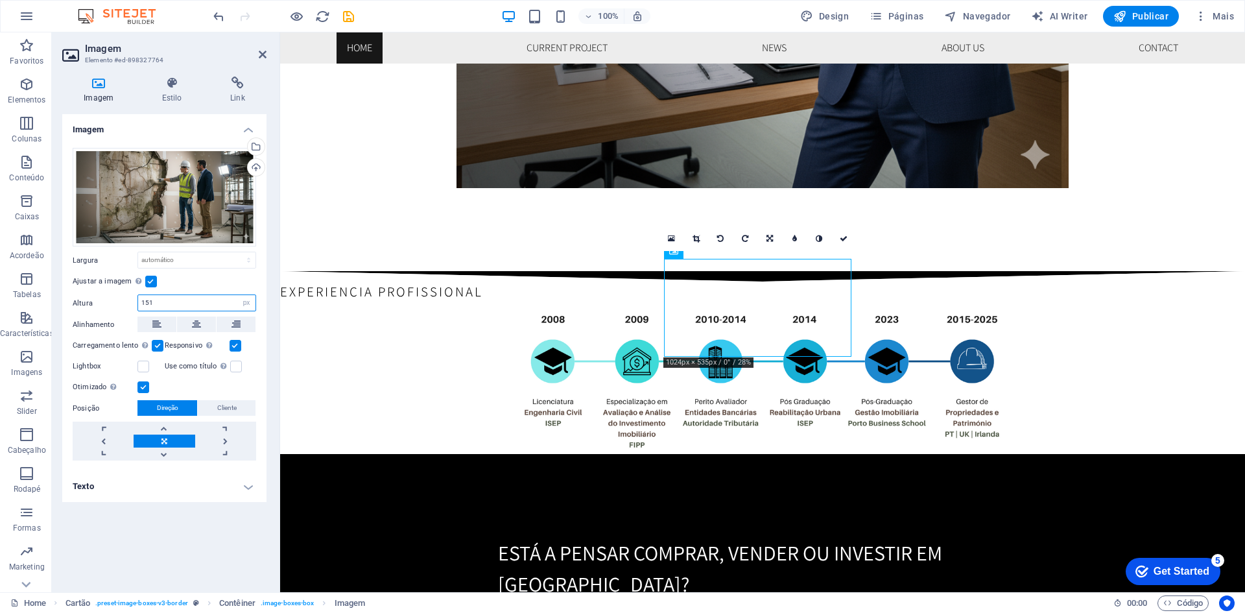
click at [178, 302] on input "151" at bounding box center [196, 303] width 117 height 16
type input "200"
click at [150, 282] on label at bounding box center [151, 282] width 12 height 12
click at [0, 0] on input "Ajustar a imagem Ajustar a imagem automaticamente a uma largura e altura fixas" at bounding box center [0, 0] width 0 height 0
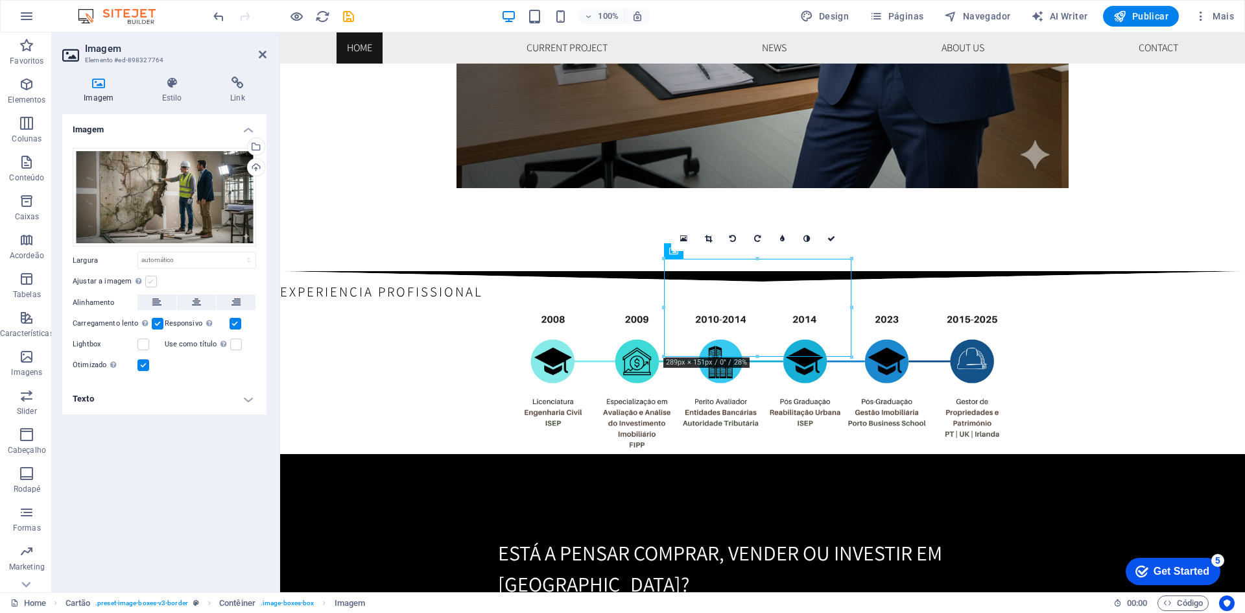
click at [150, 281] on label at bounding box center [151, 282] width 12 height 12
click at [0, 0] on input "Ajustar a imagem Ajustar a imagem automaticamente a uma largura e altura fixas" at bounding box center [0, 0] width 0 height 0
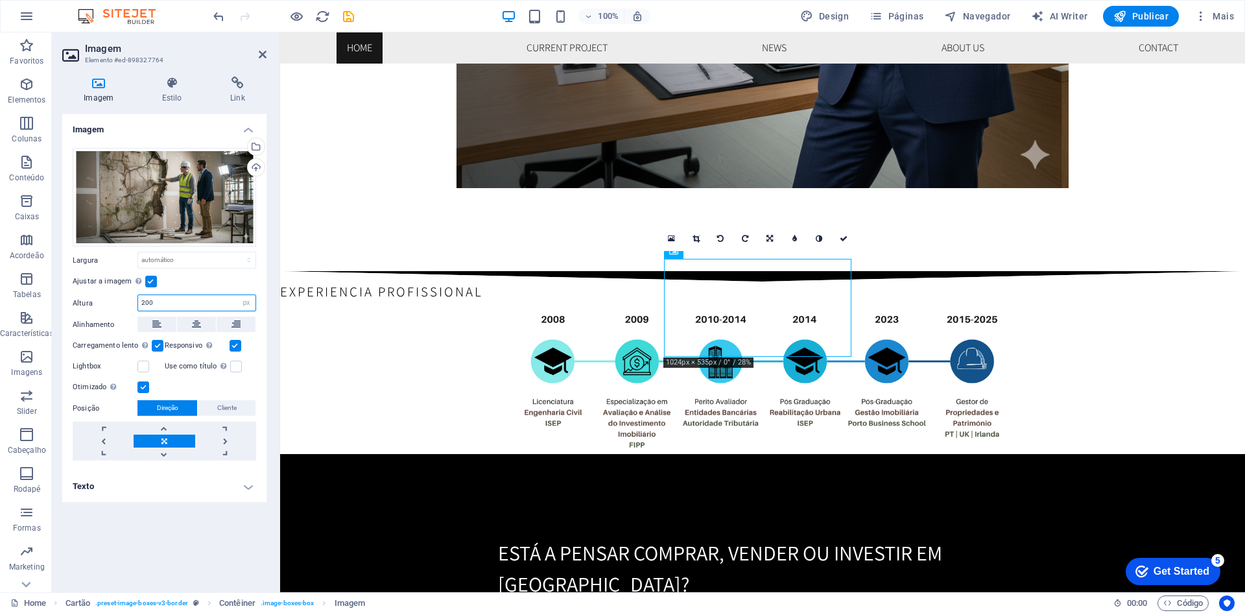
click at [159, 300] on input "200" at bounding box center [196, 303] width 117 height 16
click at [185, 302] on input "200" at bounding box center [196, 303] width 117 height 16
click at [211, 257] on select "Padrão automático px rem % em vh vw" at bounding box center [196, 260] width 117 height 16
click at [138, 252] on select "Padrão automático px rem % em vh vw" at bounding box center [196, 260] width 117 height 16
select select "DISABLED_OPTION_VALUE"
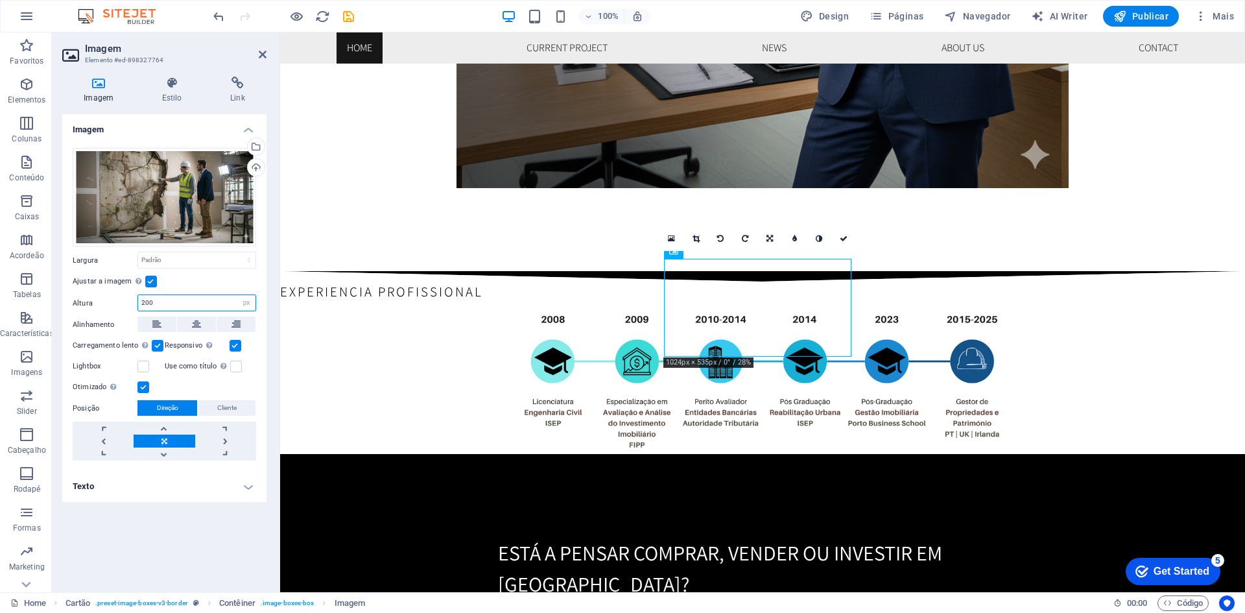
click at [193, 300] on input "200" at bounding box center [196, 303] width 117 height 16
click at [217, 558] on div "Imagem Arraste os arquivos aqui, clique para escolher os arquivos ou selecione …" at bounding box center [164, 348] width 204 height 468
click at [174, 300] on input "200" at bounding box center [196, 303] width 117 height 16
type input "250"
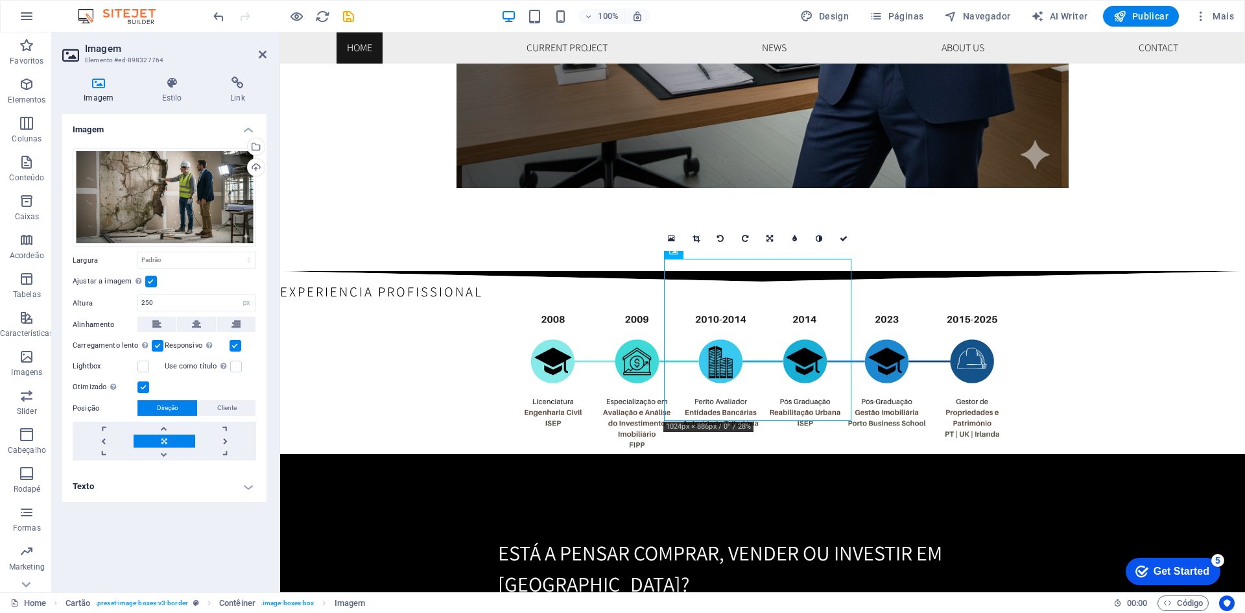
click at [226, 550] on div "Imagem Arraste os arquivos aqui, clique para escolher os arquivos ou selecione …" at bounding box center [164, 348] width 204 height 468
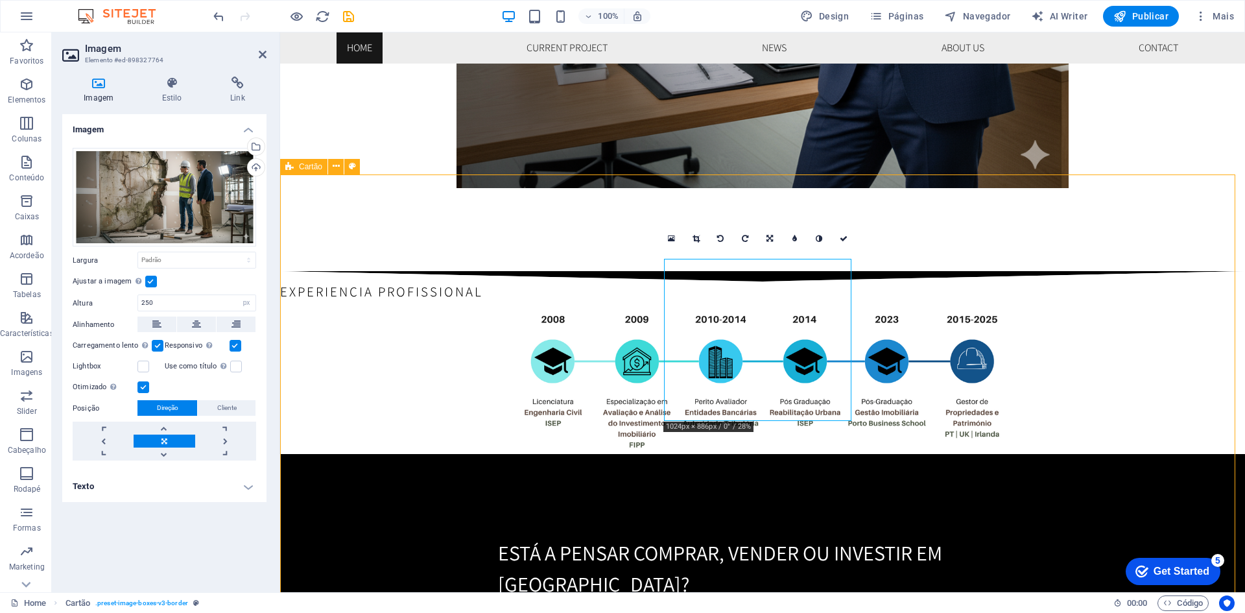
scroll to position [1589, 0]
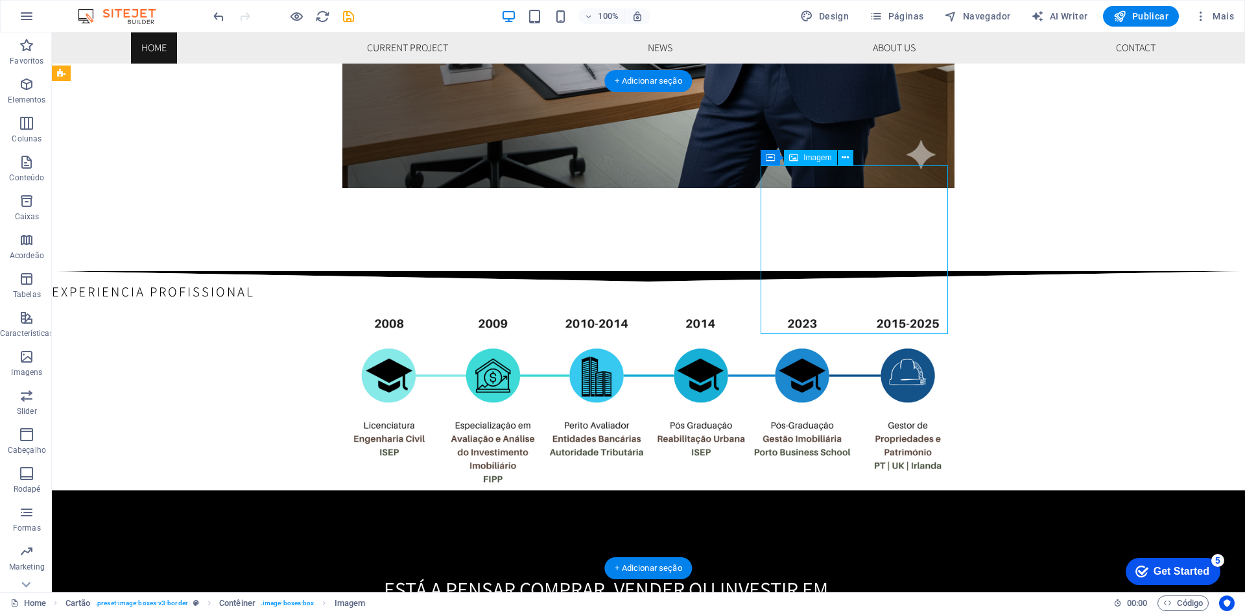
select select "%"
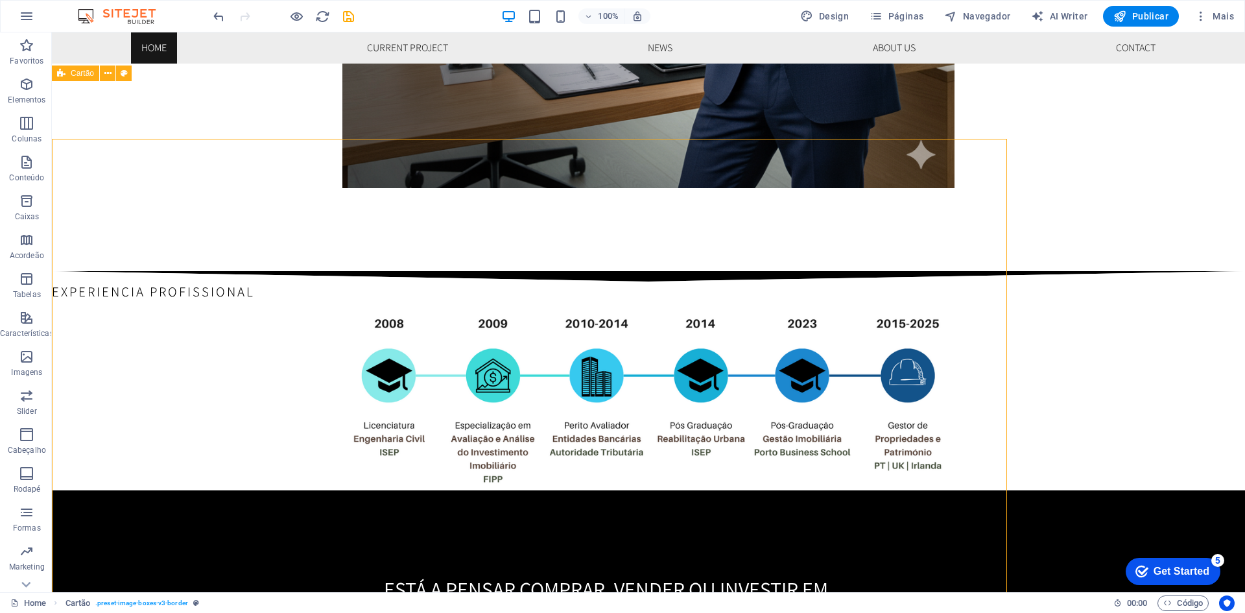
scroll to position [1589, 0]
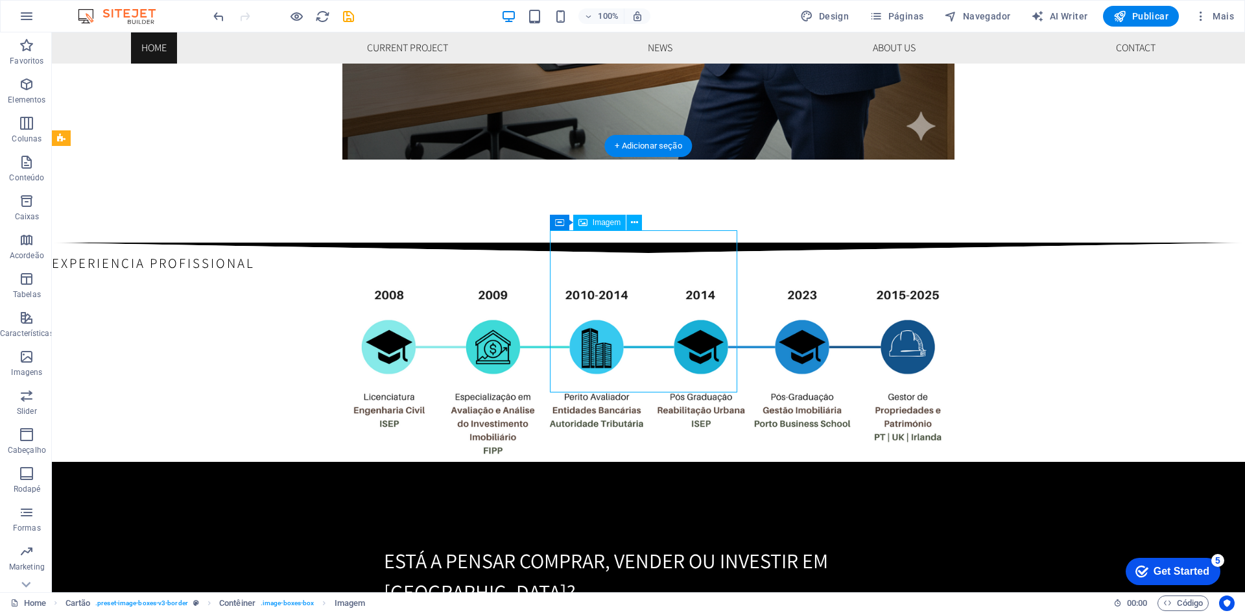
select select "px"
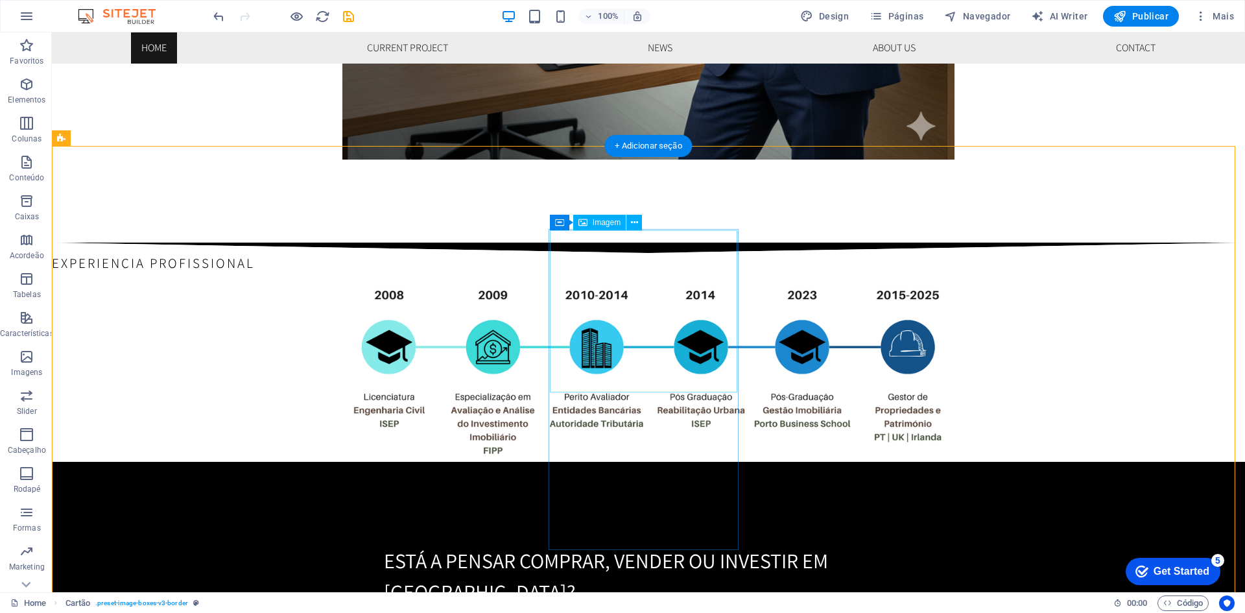
select select "px"
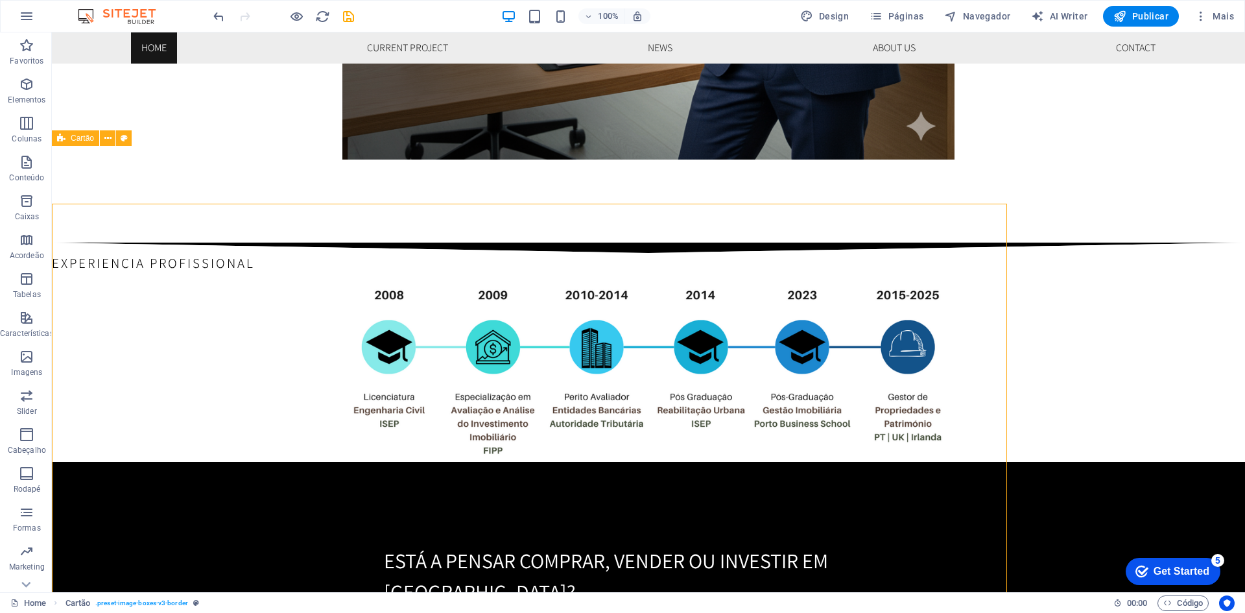
scroll to position [1525, 0]
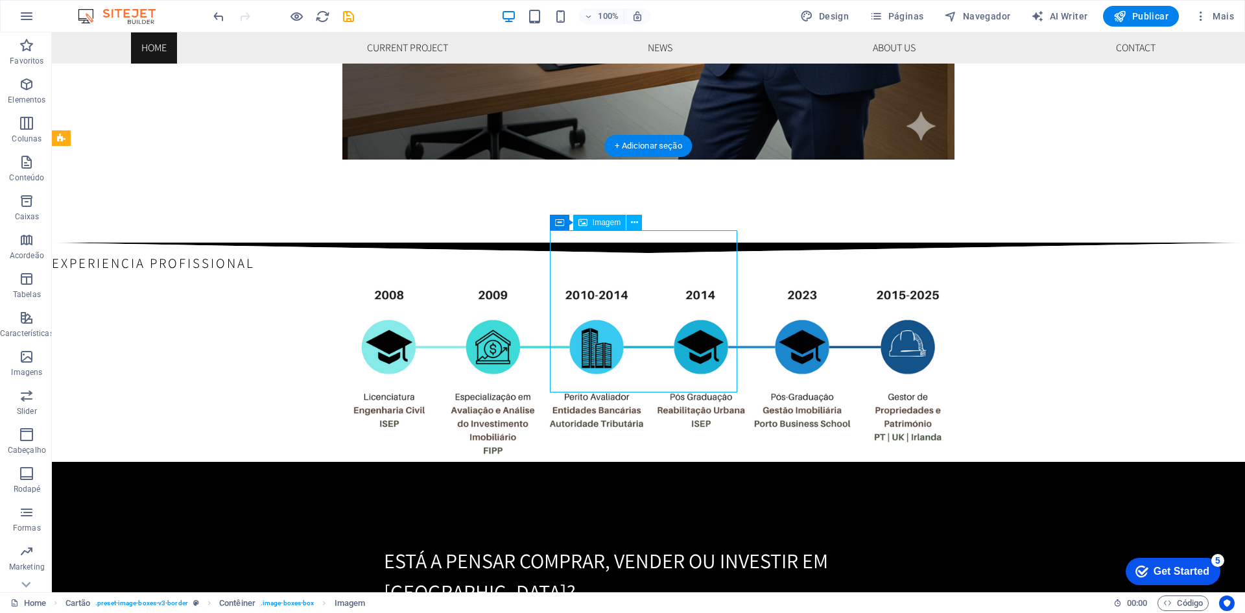
select select "px"
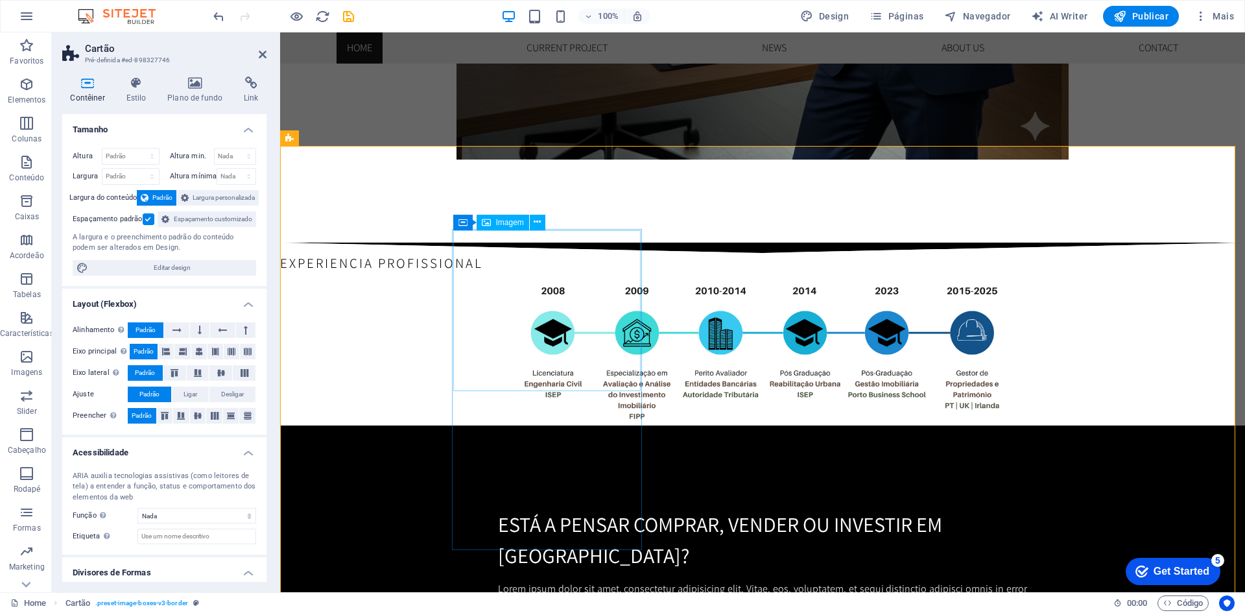
select select "px"
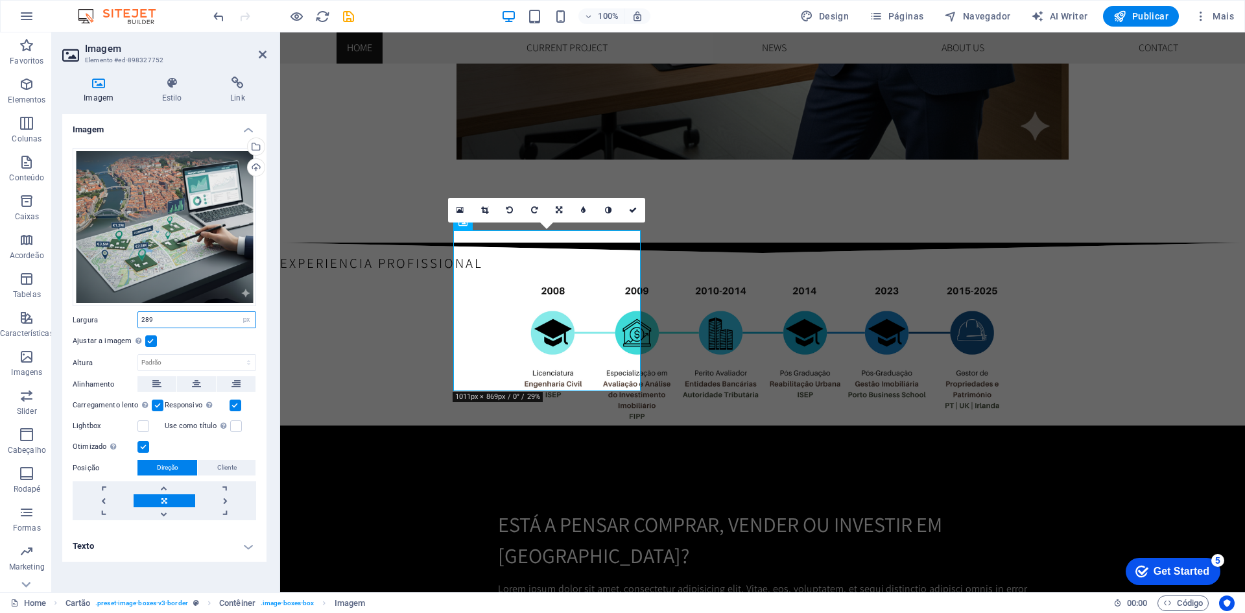
click at [188, 316] on input "289" at bounding box center [196, 320] width 117 height 16
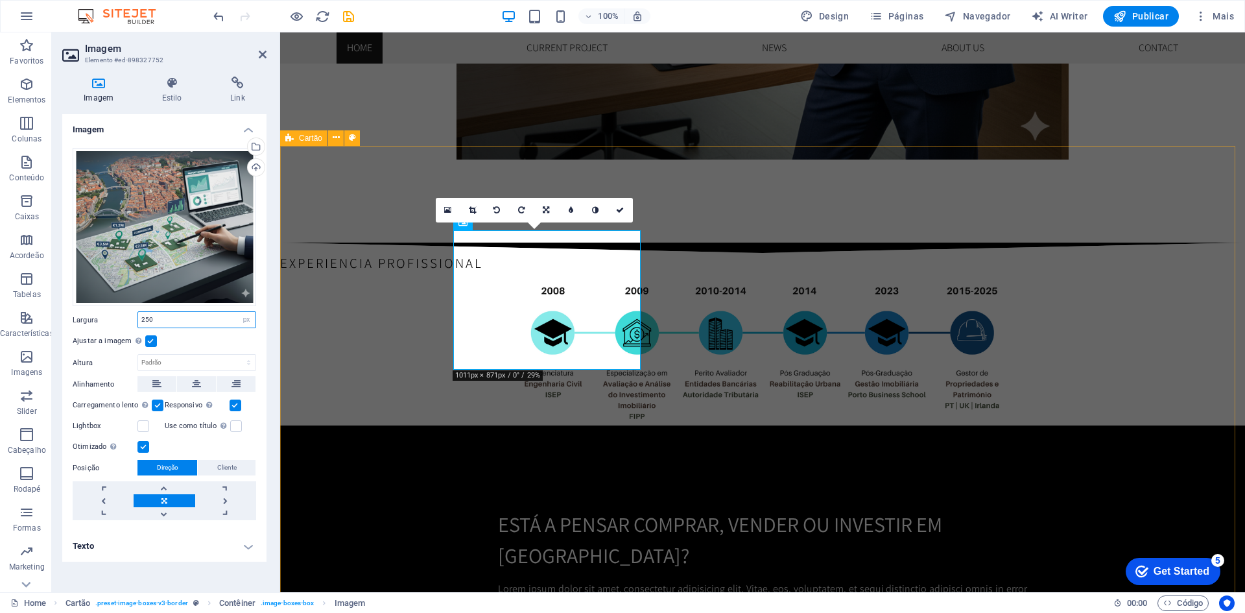
type input "250"
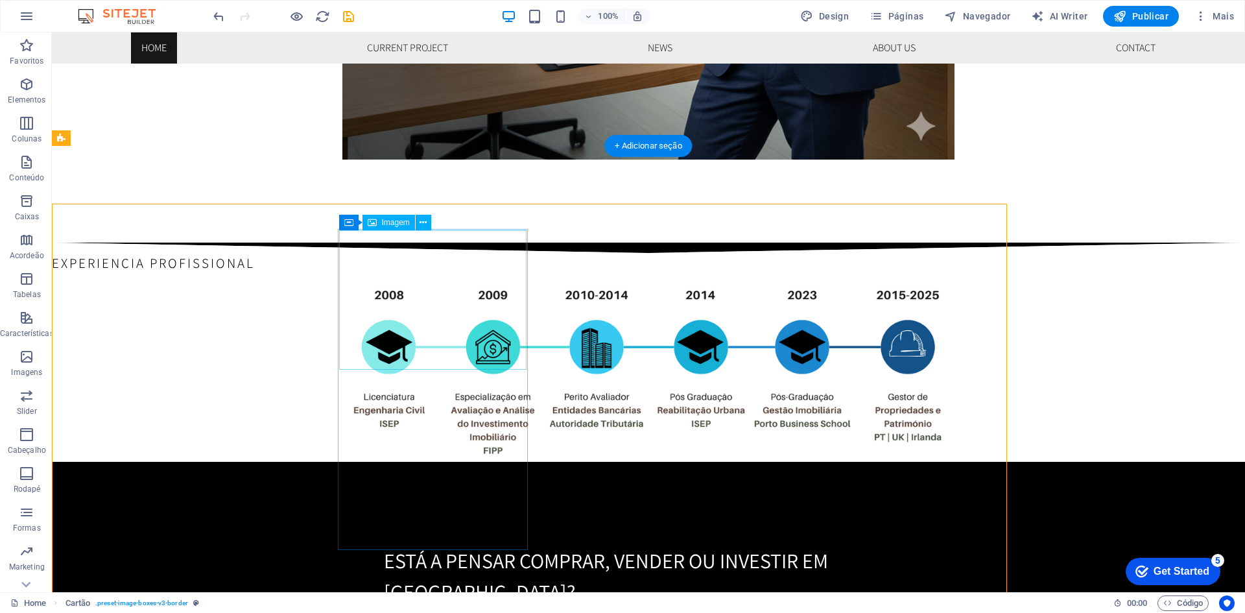
scroll to position [1525, 0]
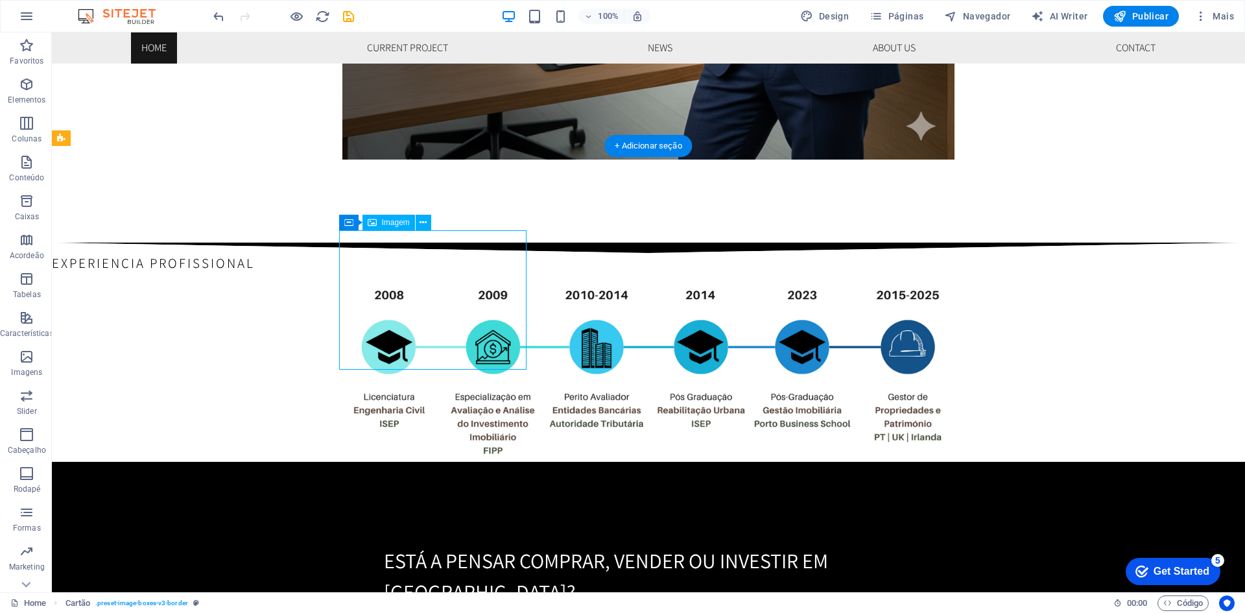
select select "px"
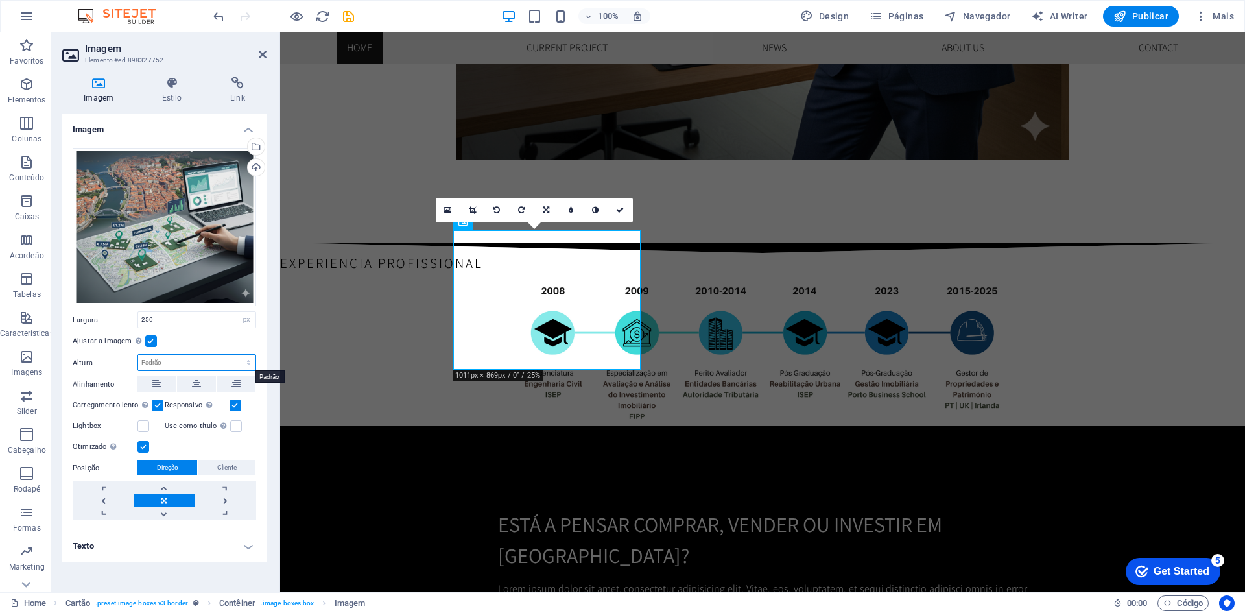
click at [167, 359] on select "Padrão automático px" at bounding box center [196, 363] width 117 height 16
type input "289"
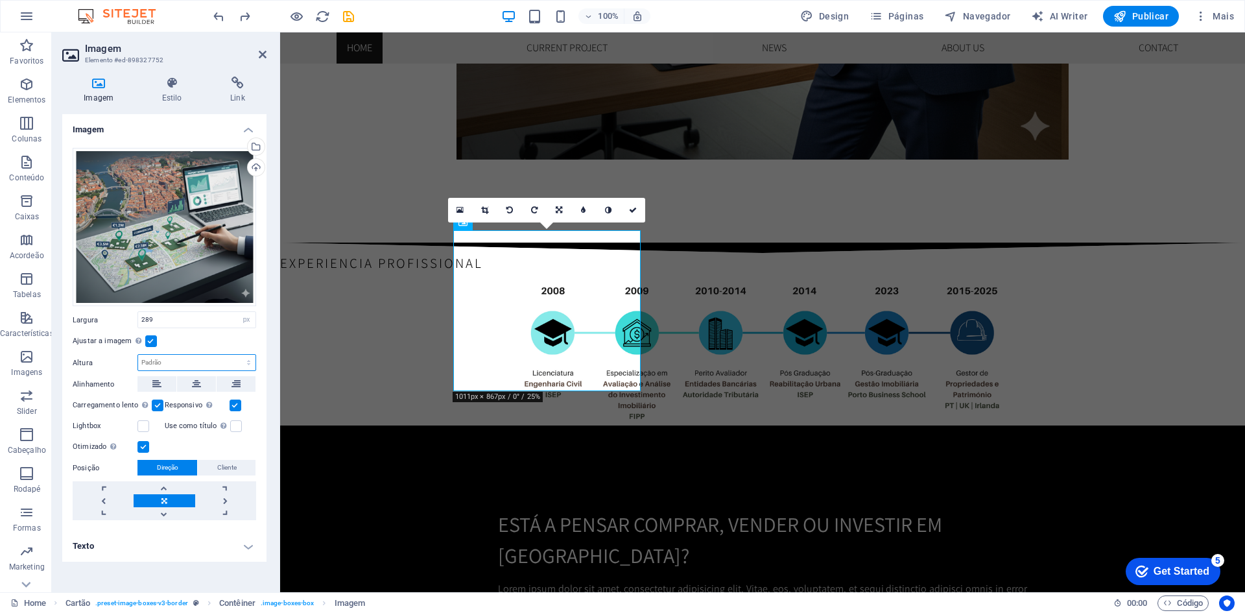
click at [200, 366] on select "Padrão automático px" at bounding box center [196, 363] width 117 height 16
select select "px"
click at [237, 355] on select "Padrão automático px" at bounding box center [196, 363] width 117 height 16
click at [183, 357] on input "248" at bounding box center [196, 363] width 117 height 16
drag, startPoint x: 160, startPoint y: 364, endPoint x: 145, endPoint y: 365, distance: 14.3
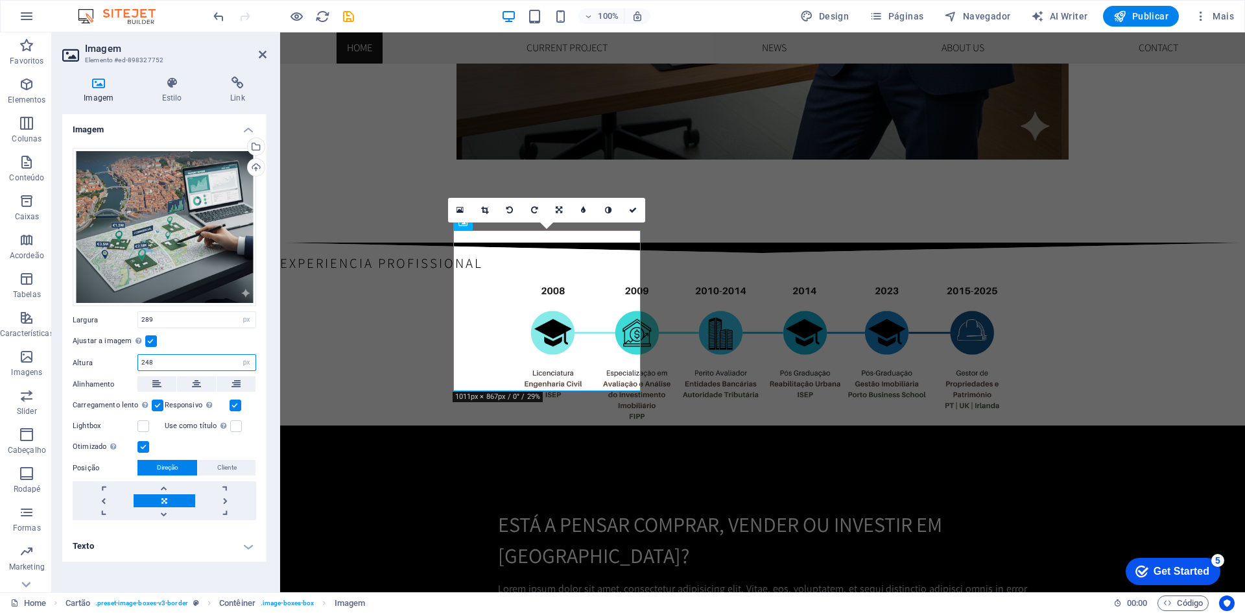
click at [145, 365] on input "248" at bounding box center [196, 363] width 117 height 16
type input "250"
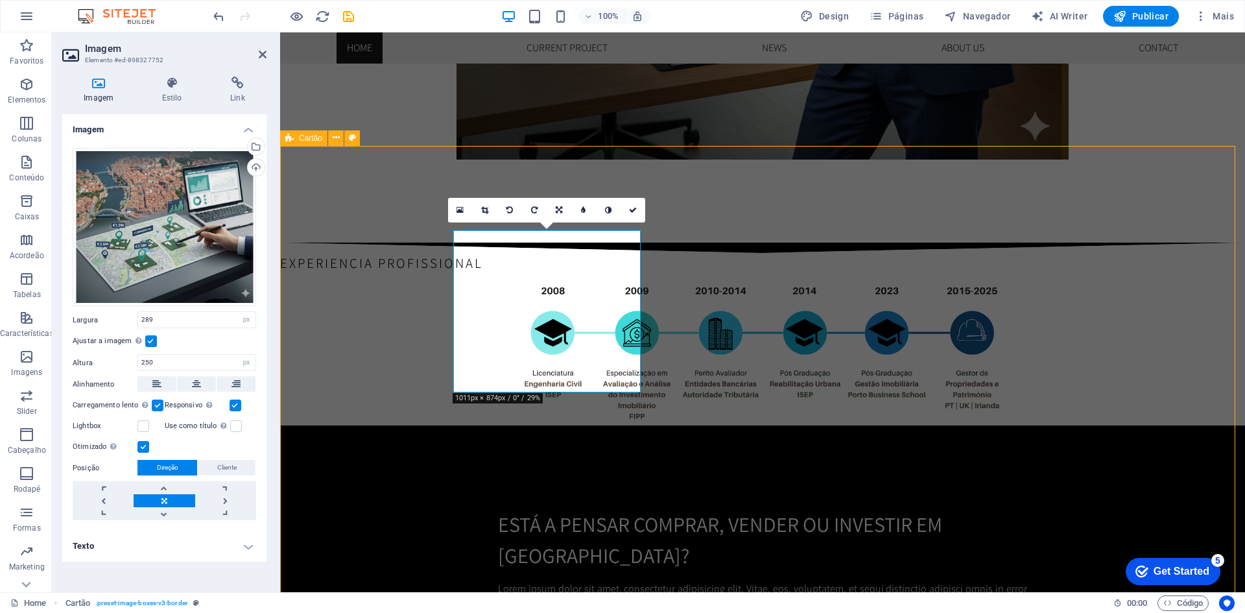
scroll to position [1525, 0]
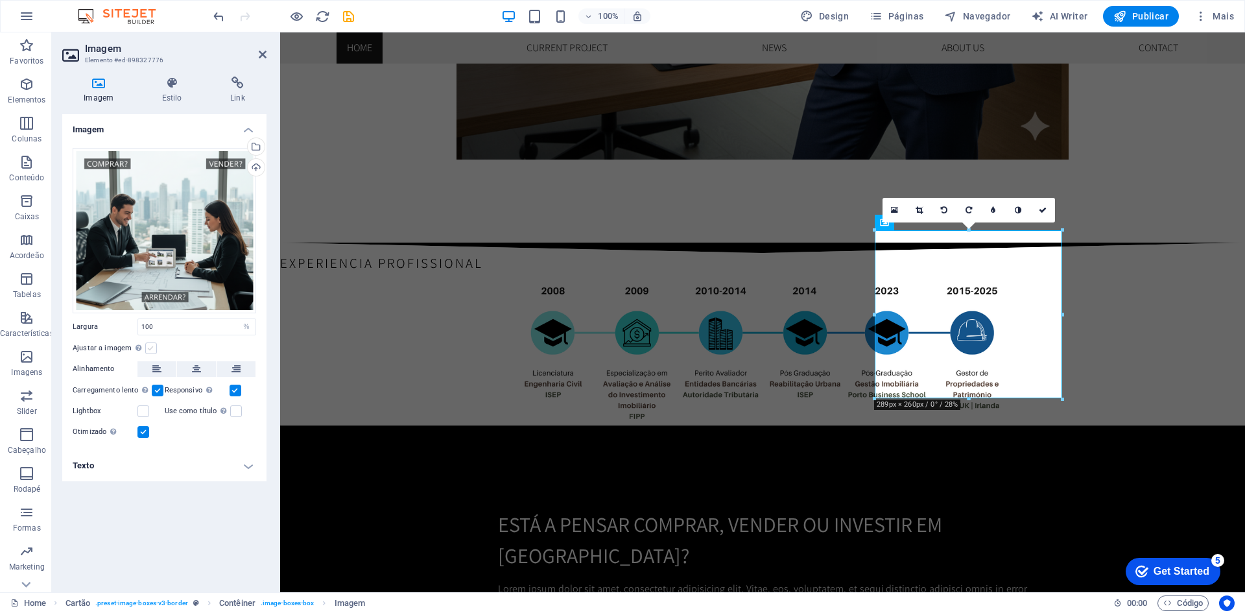
click at [149, 348] on label at bounding box center [151, 348] width 12 height 12
click at [0, 0] on input "Ajustar a imagem Ajustar a imagem automaticamente a uma largura e altura fixas" at bounding box center [0, 0] width 0 height 0
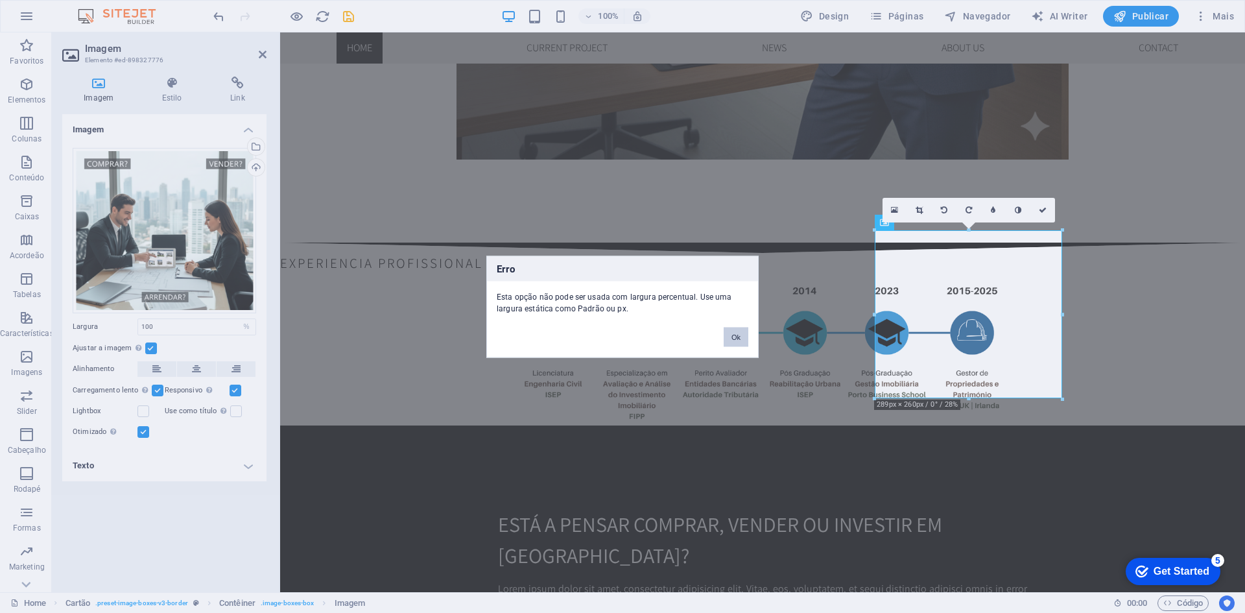
click at [737, 333] on button "Ok" at bounding box center [736, 336] width 25 height 19
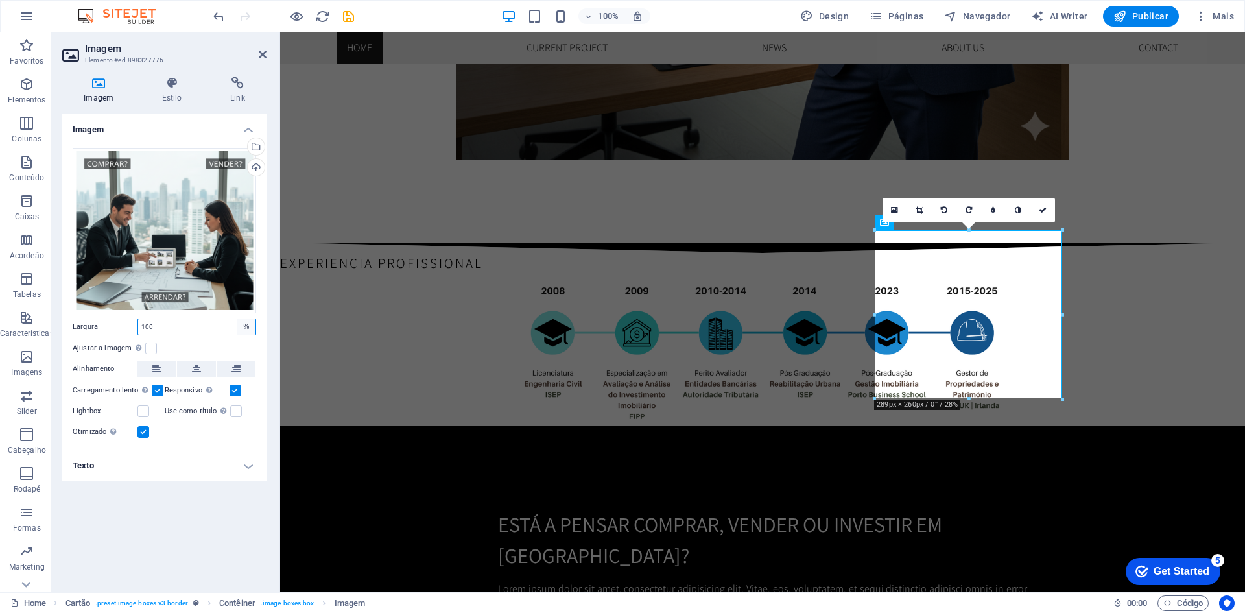
click at [244, 326] on select "Padrão automático px rem % em vh vw" at bounding box center [246, 327] width 18 height 16
select select "px"
click at [237, 319] on select "Padrão automático px rem % em vh vw" at bounding box center [246, 327] width 18 height 16
type input "289"
click at [252, 327] on select "Padrão automático px rem % em vh vw" at bounding box center [246, 327] width 18 height 16
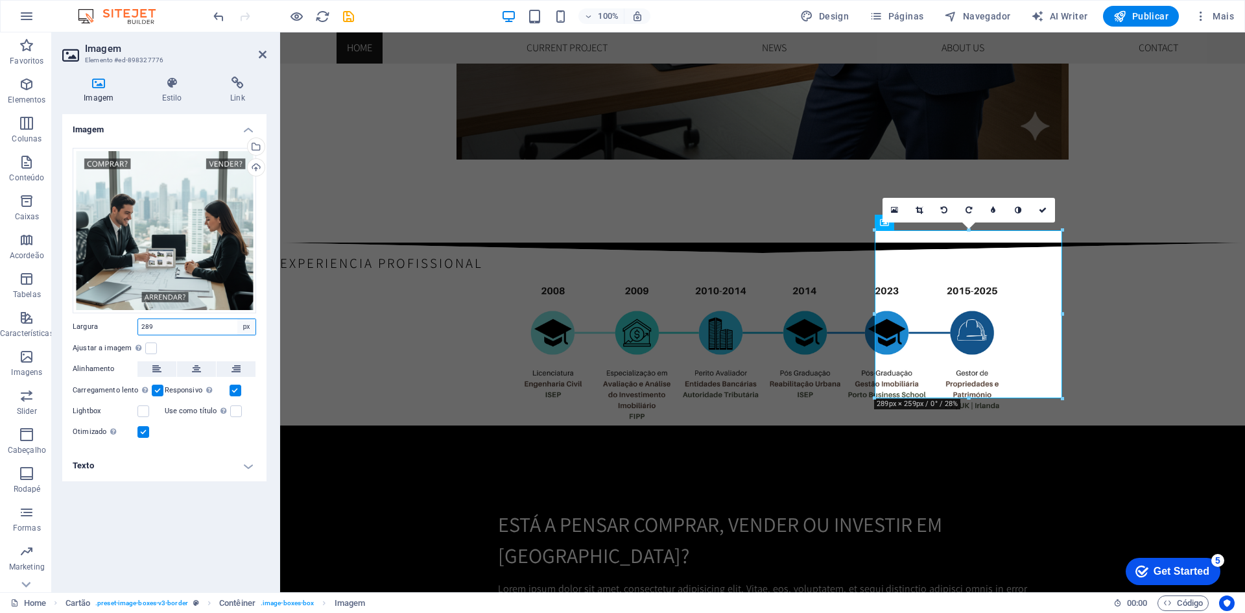
select select "auto"
click at [237, 319] on select "Padrão automático px rem % em vh vw" at bounding box center [246, 327] width 18 height 16
select select "DISABLED_OPTION_VALUE"
click at [220, 265] on div "Arraste os arquivos aqui, clique para escolher os arquivos ou selecione os arqu…" at bounding box center [165, 230] width 184 height 165
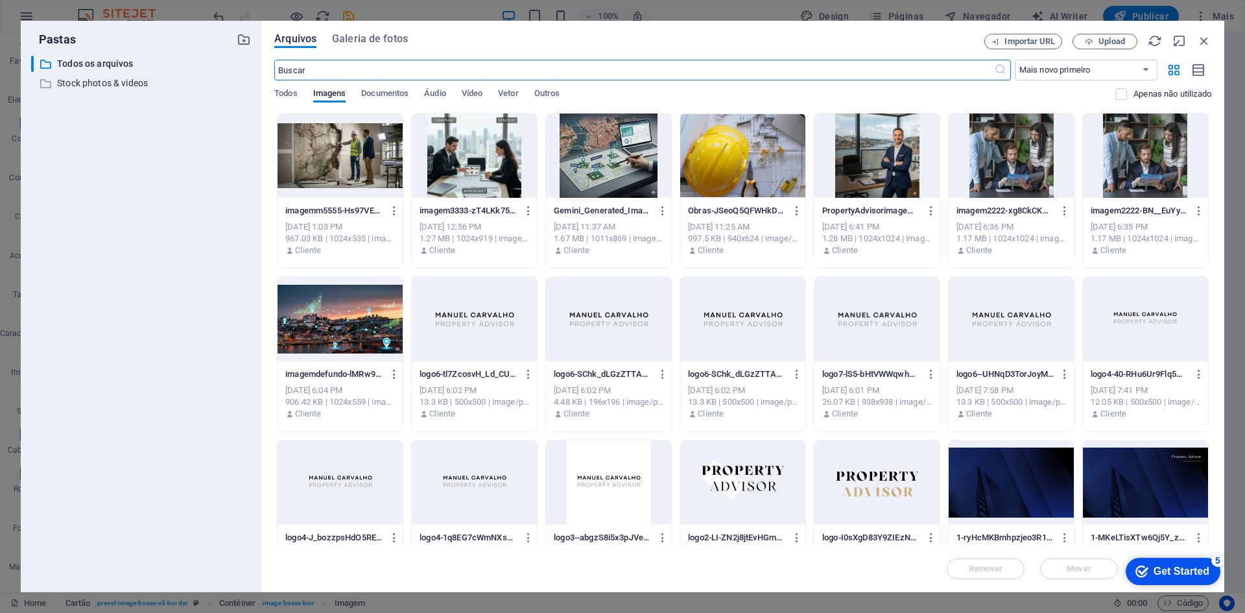
scroll to position [1765, 0]
click at [1209, 40] on icon "button" at bounding box center [1204, 41] width 14 height 14
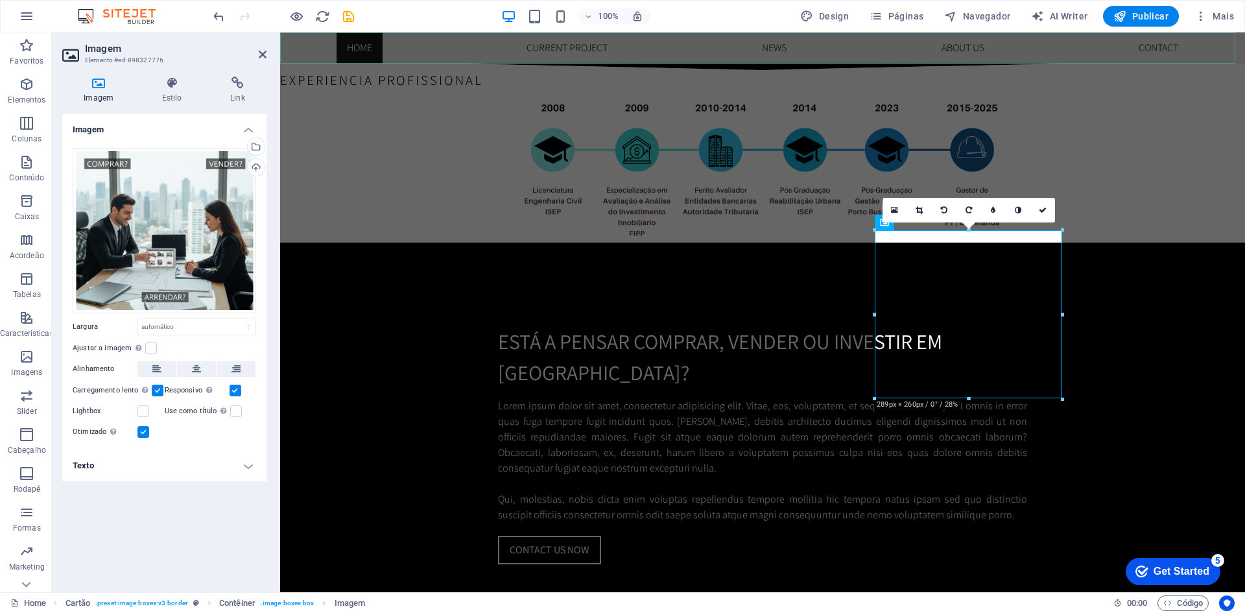
scroll to position [1582, 0]
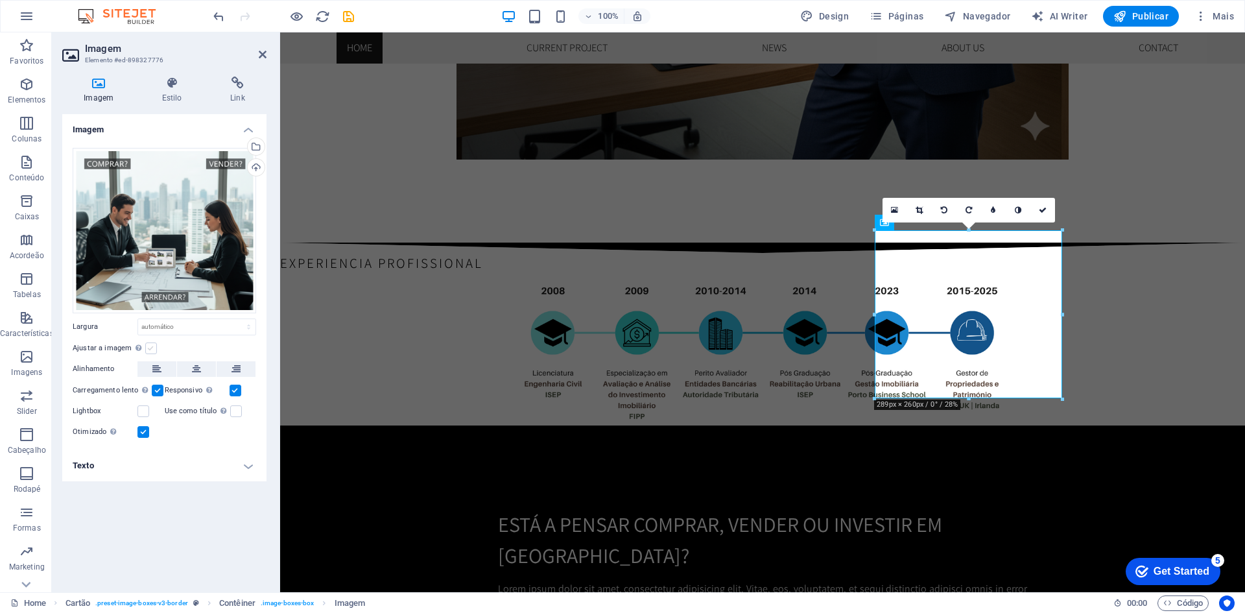
click at [155, 351] on label at bounding box center [151, 348] width 12 height 12
click at [0, 0] on input "Ajustar a imagem Ajustar a imagem automaticamente a uma largura e altura fixas" at bounding box center [0, 0] width 0 height 0
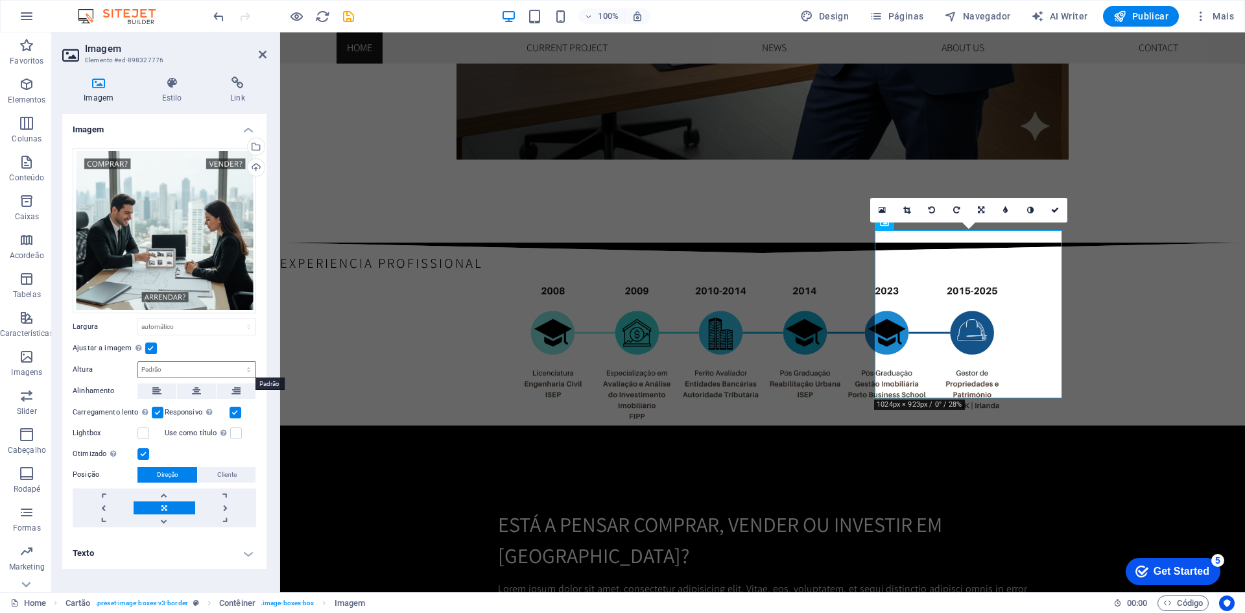
click at [192, 370] on select "Padrão automático px" at bounding box center [196, 370] width 117 height 16
select select "px"
click at [237, 362] on select "Padrão automático px" at bounding box center [196, 370] width 117 height 16
click at [172, 366] on input "260" at bounding box center [196, 370] width 117 height 16
drag, startPoint x: 172, startPoint y: 366, endPoint x: 146, endPoint y: 371, distance: 26.5
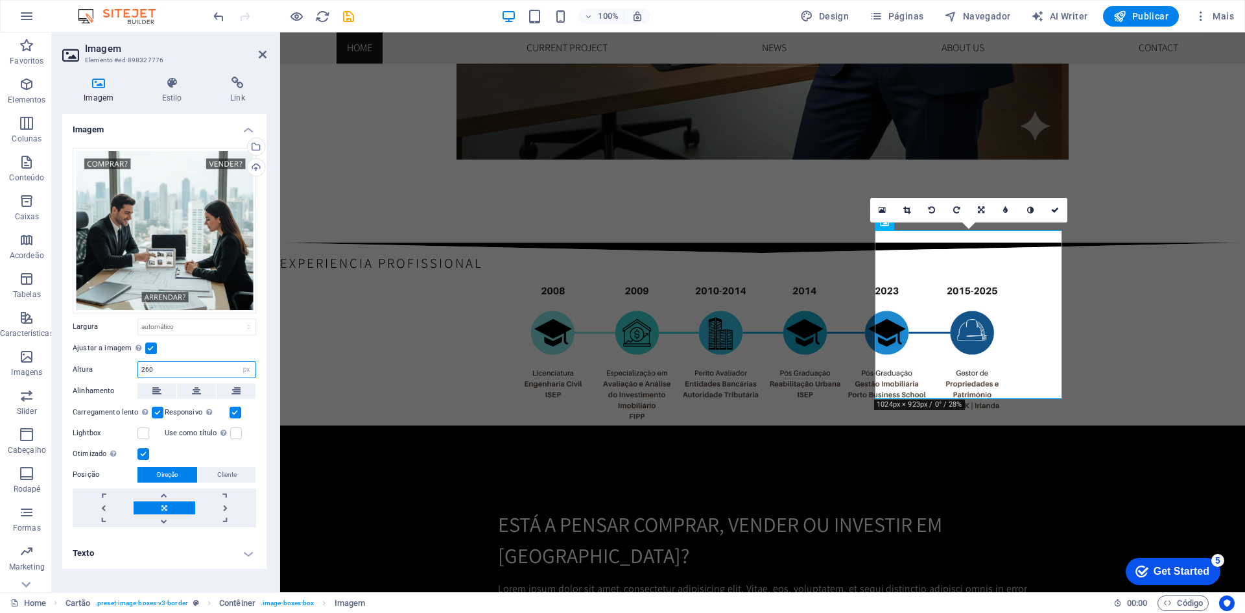
click at [146, 371] on input "260" at bounding box center [196, 370] width 117 height 16
type input "250"
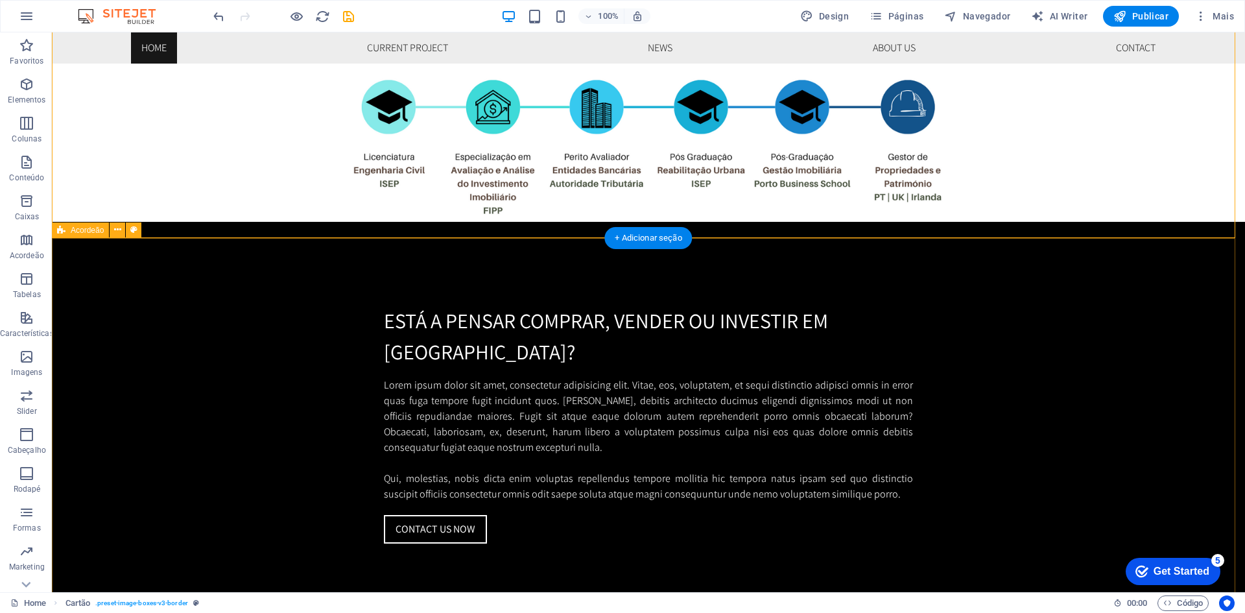
scroll to position [1914, 0]
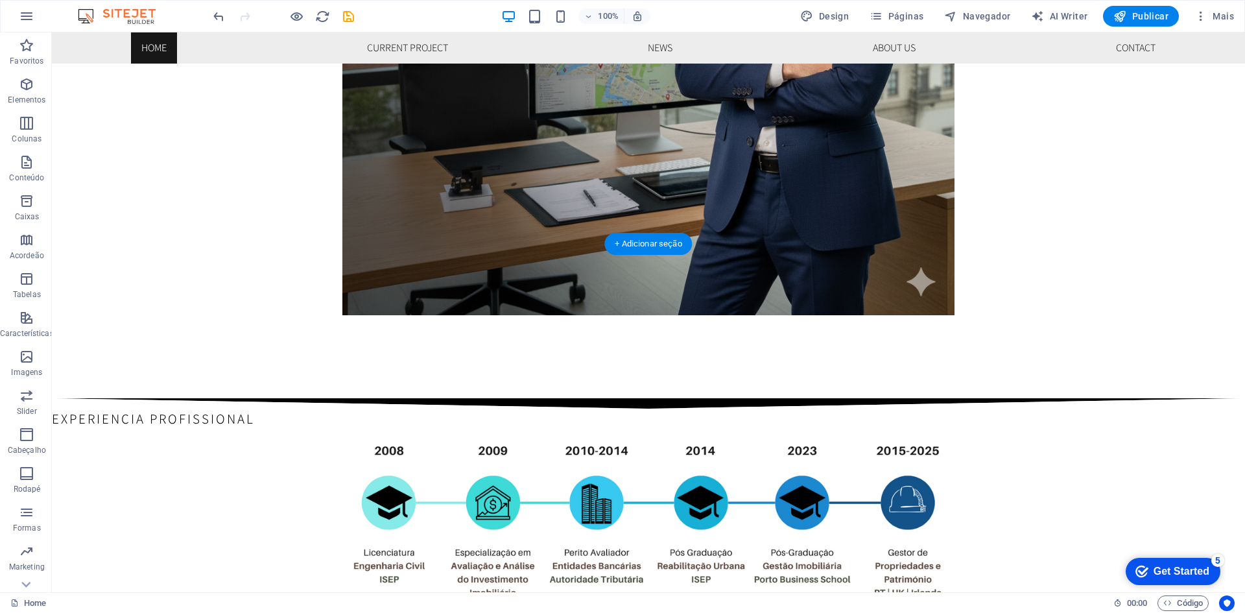
scroll to position [1492, 0]
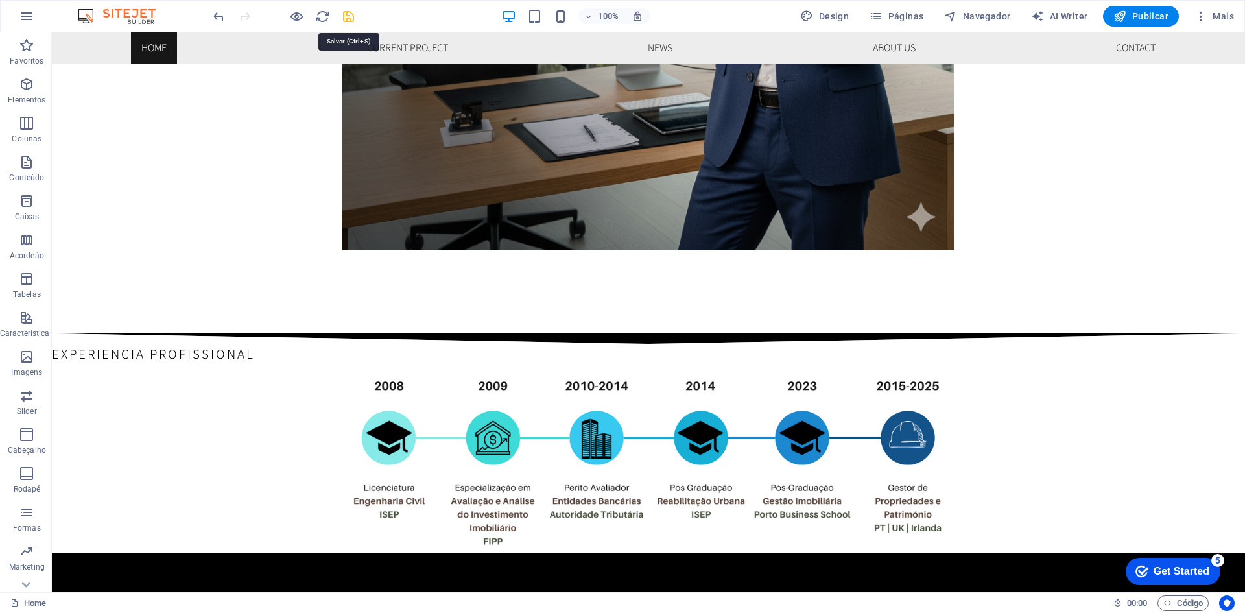
click at [346, 19] on icon "save" at bounding box center [348, 16] width 15 height 15
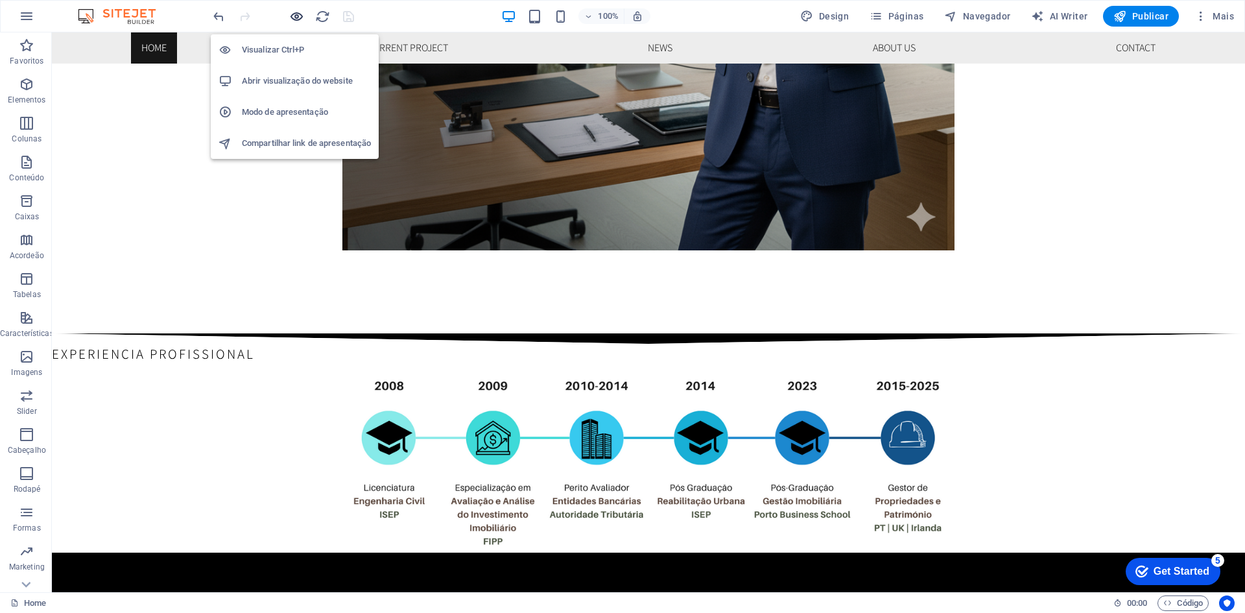
click at [292, 21] on icon "button" at bounding box center [296, 16] width 15 height 15
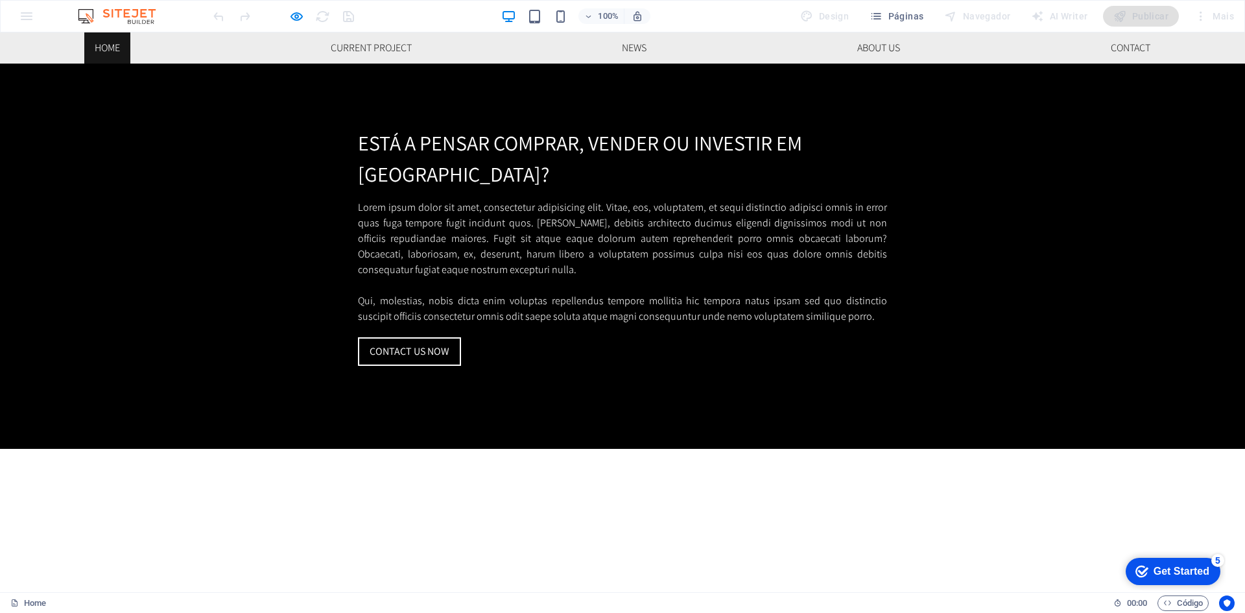
scroll to position [2010, 0]
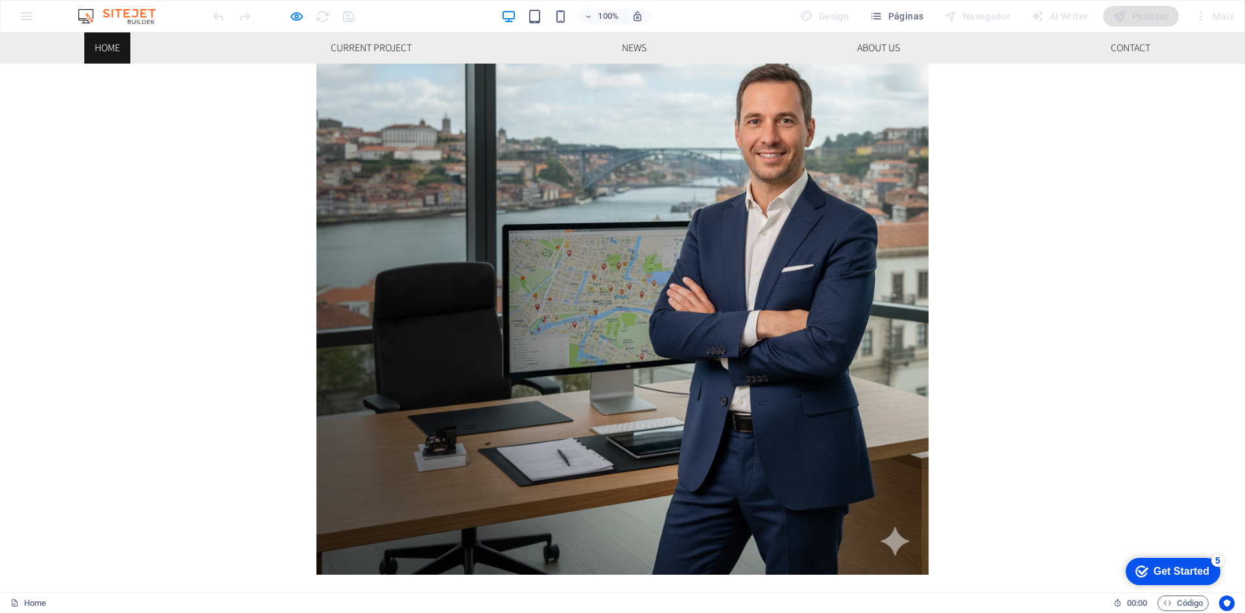
scroll to position [1621, 0]
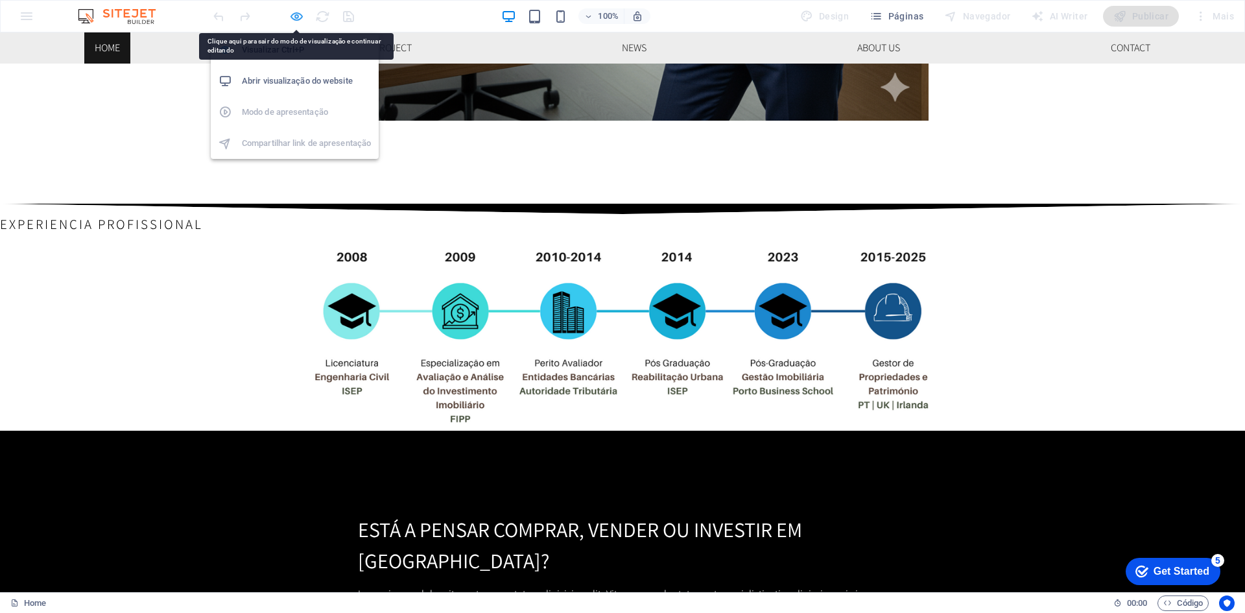
click at [294, 16] on icon "button" at bounding box center [296, 16] width 15 height 15
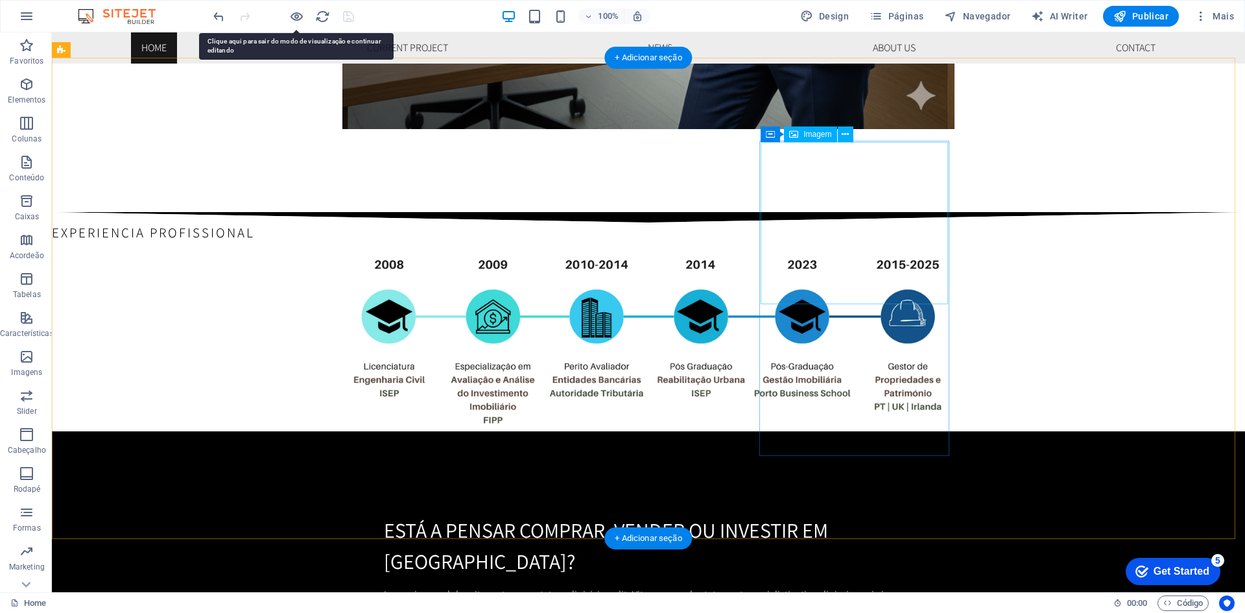
select select "px"
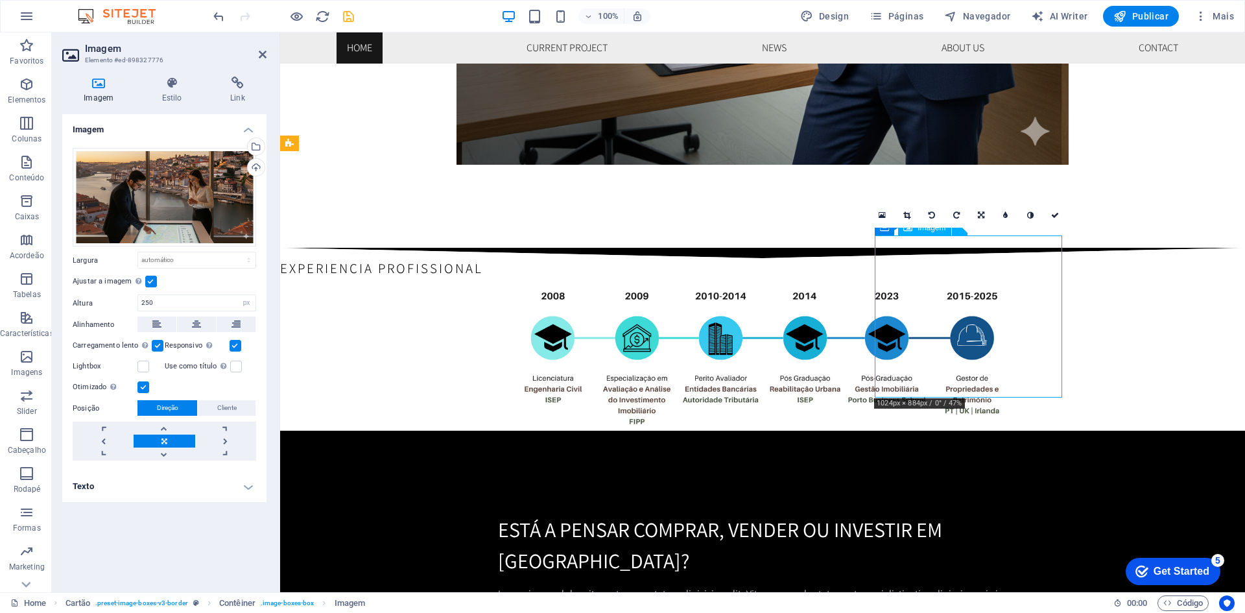
drag, startPoint x: 962, startPoint y: 307, endPoint x: 994, endPoint y: 307, distance: 32.4
click at [149, 281] on label at bounding box center [151, 282] width 12 height 12
click at [0, 0] on input "Ajustar a imagem Ajustar a imagem automaticamente a uma largura e altura fixas" at bounding box center [0, 0] width 0 height 0
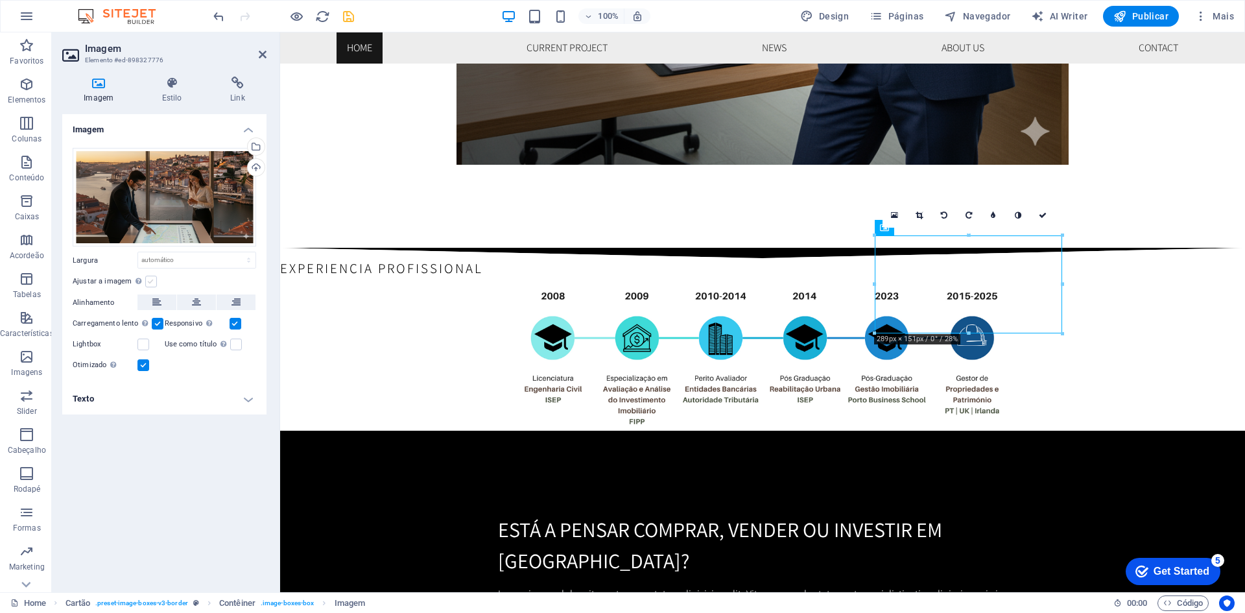
click at [149, 281] on label at bounding box center [151, 282] width 12 height 12
click at [0, 0] on input "Ajustar a imagem Ajustar a imagem automaticamente a uma largura e altura fixas" at bounding box center [0, 0] width 0 height 0
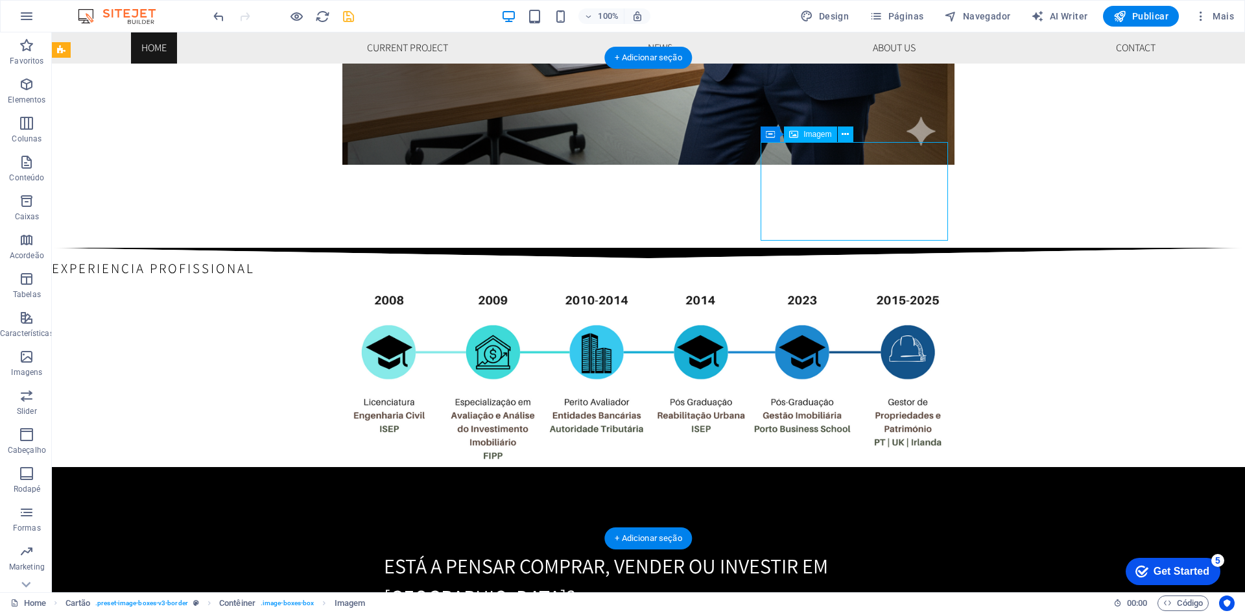
select select "px"
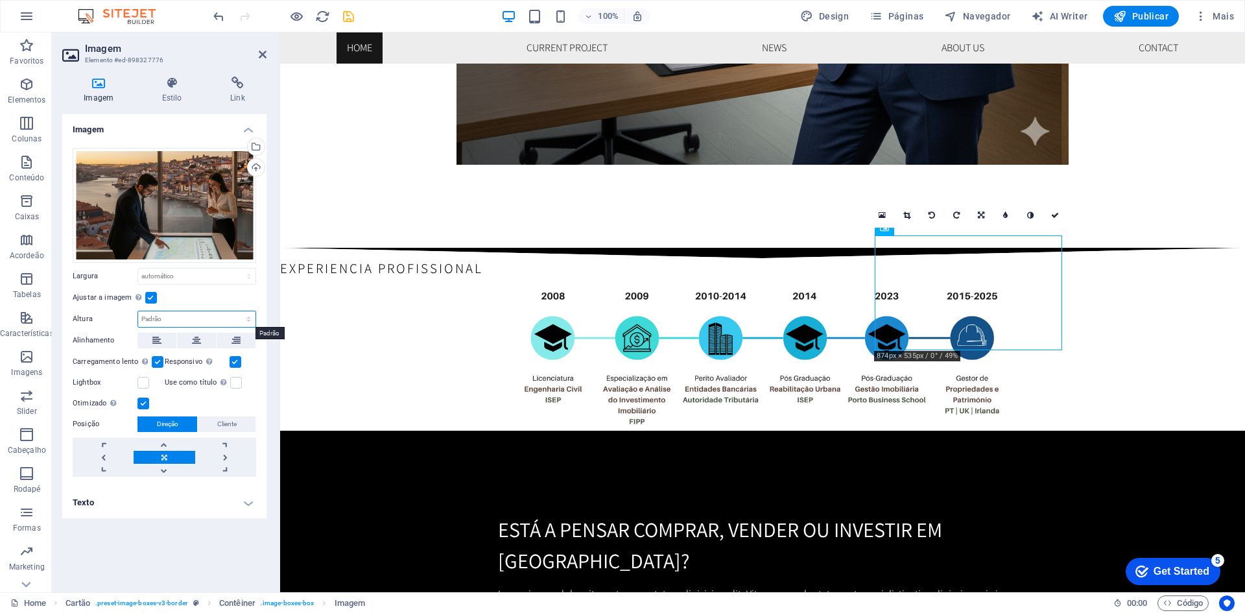
click at [179, 319] on select "Padrão automático px" at bounding box center [196, 319] width 117 height 16
select select "px"
click at [237, 311] on select "Padrão automático px" at bounding box center [196, 319] width 117 height 16
type input "250"
click at [150, 297] on label at bounding box center [151, 298] width 12 height 12
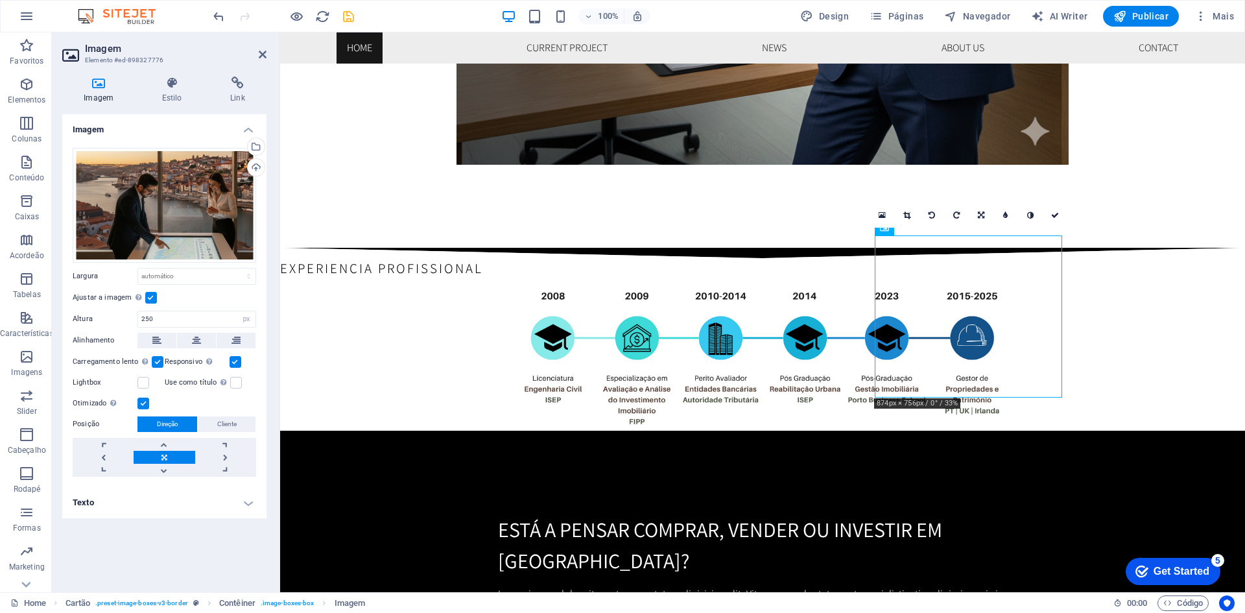
click at [0, 0] on input "Ajustar a imagem Ajustar a imagem automaticamente a uma largura e altura fixas" at bounding box center [0, 0] width 0 height 0
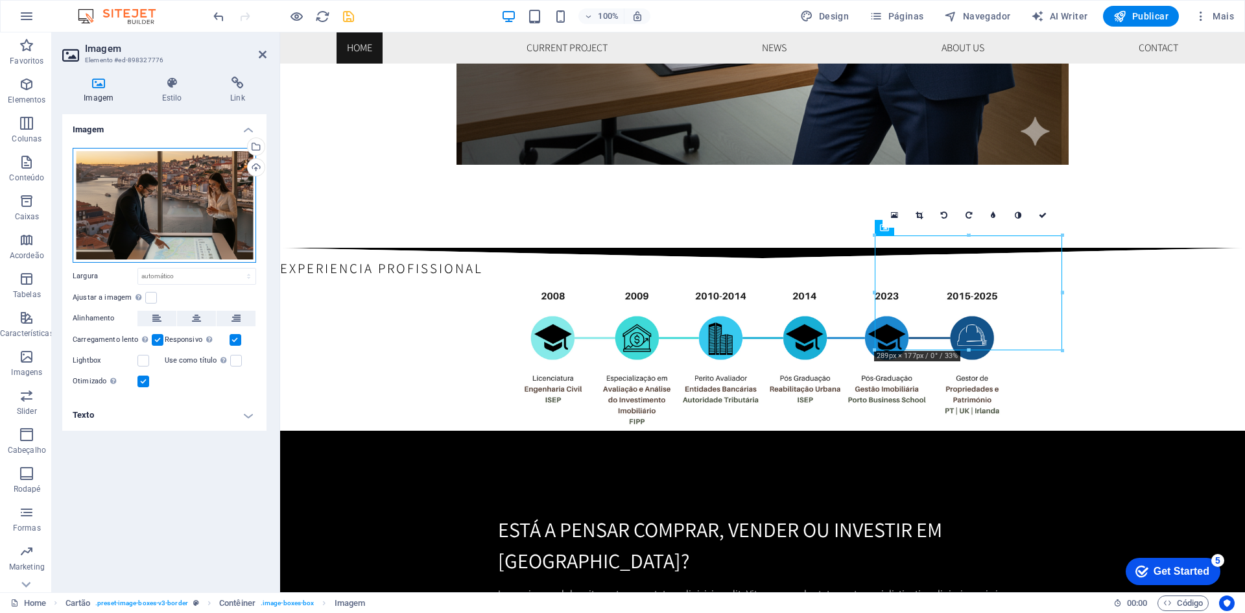
click at [228, 200] on div "Arraste os arquivos aqui, clique para escolher os arquivos ou selecione os arqu…" at bounding box center [165, 205] width 184 height 115
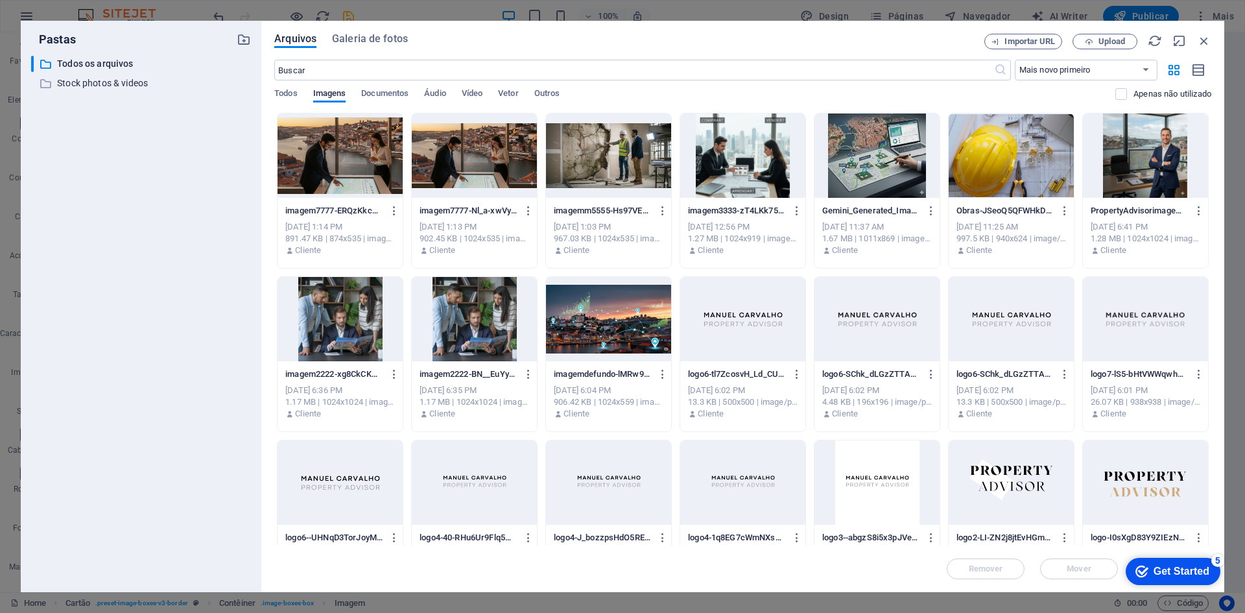
click at [492, 163] on div at bounding box center [474, 155] width 125 height 84
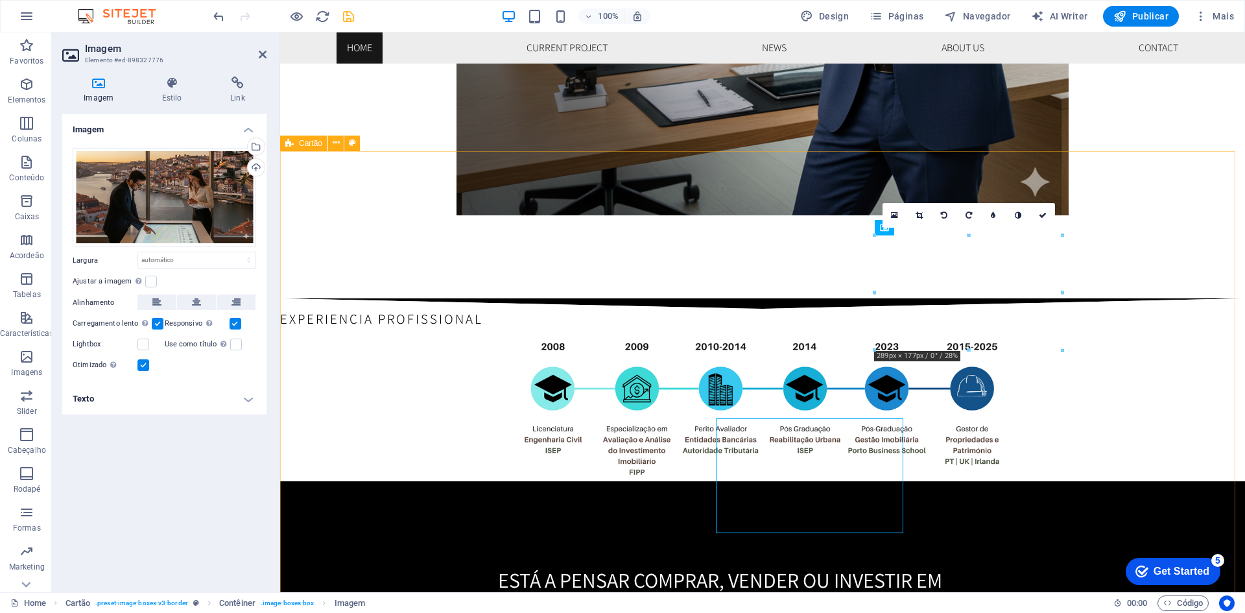
scroll to position [1577, 0]
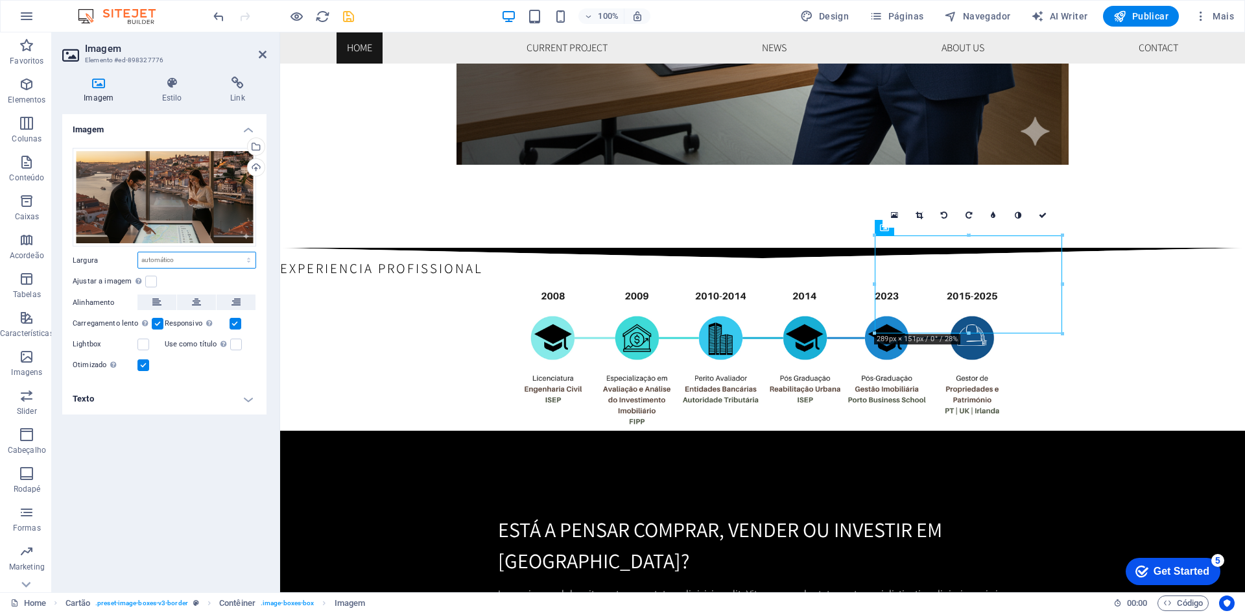
click at [216, 264] on select "Padrão automático px rem % em vh vw" at bounding box center [196, 260] width 117 height 16
click at [138, 252] on select "Padrão automático px rem % em vh vw" at bounding box center [196, 260] width 117 height 16
select select "DISABLED_OPTION_VALUE"
click at [149, 283] on label at bounding box center [151, 282] width 12 height 12
click at [0, 0] on input "Ajustar a imagem Ajustar a imagem automaticamente a uma largura e altura fixas" at bounding box center [0, 0] width 0 height 0
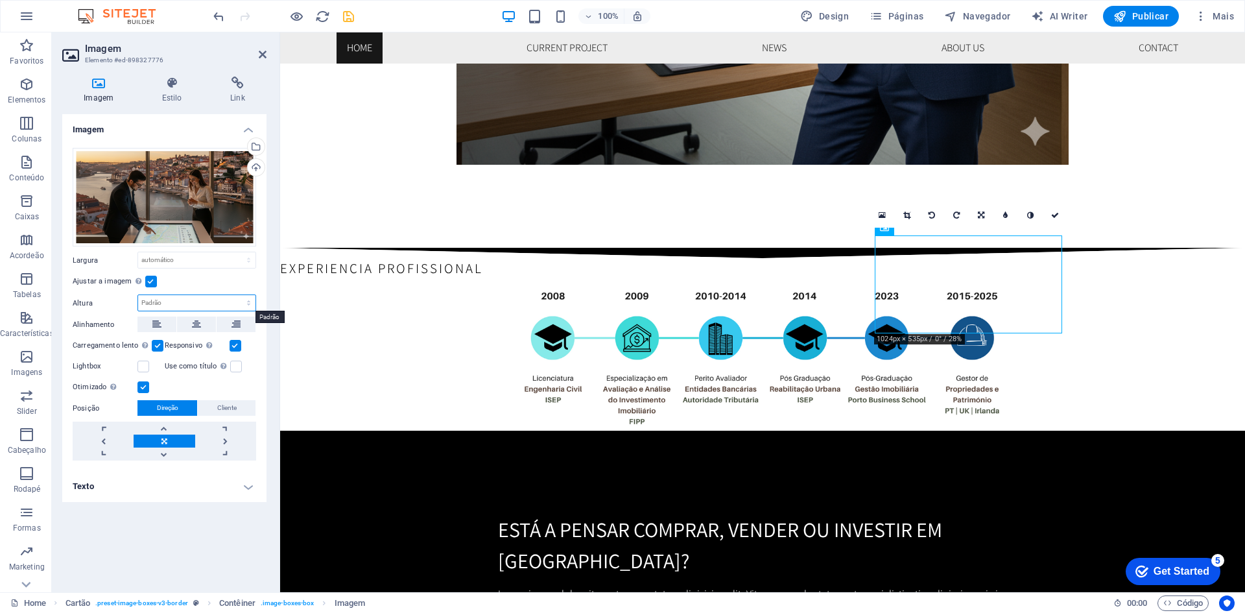
click at [187, 303] on select "Padrão automático px" at bounding box center [196, 303] width 117 height 16
select select "px"
click at [237, 295] on select "Padrão automático px" at bounding box center [196, 303] width 117 height 16
type input "250"
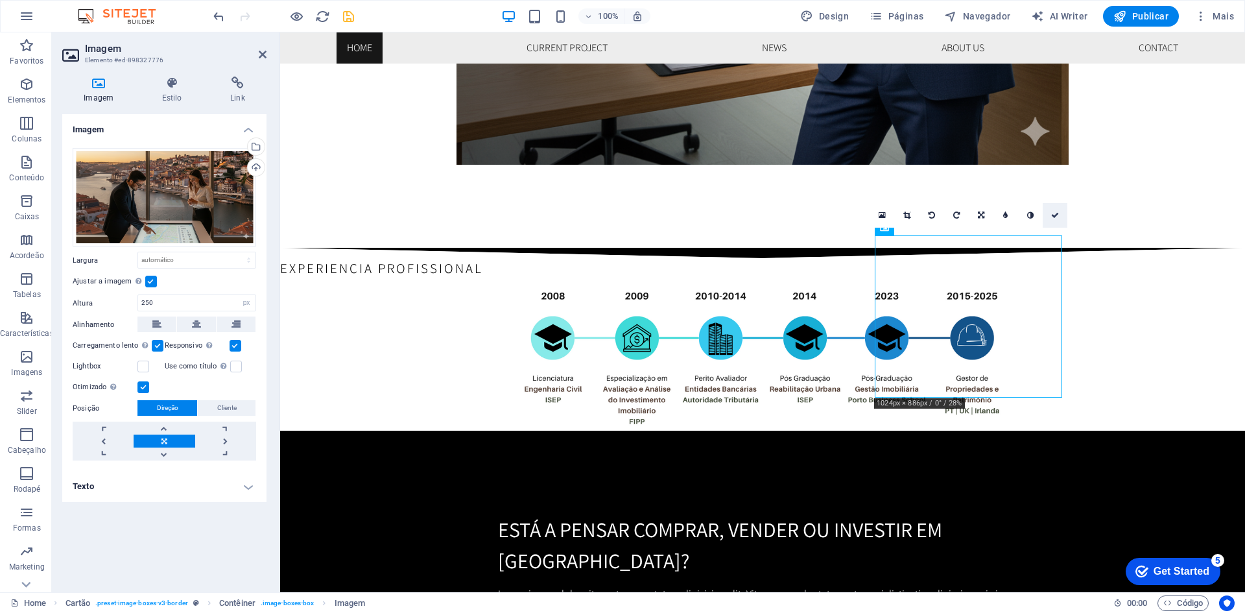
click at [1052, 220] on link at bounding box center [1055, 215] width 25 height 25
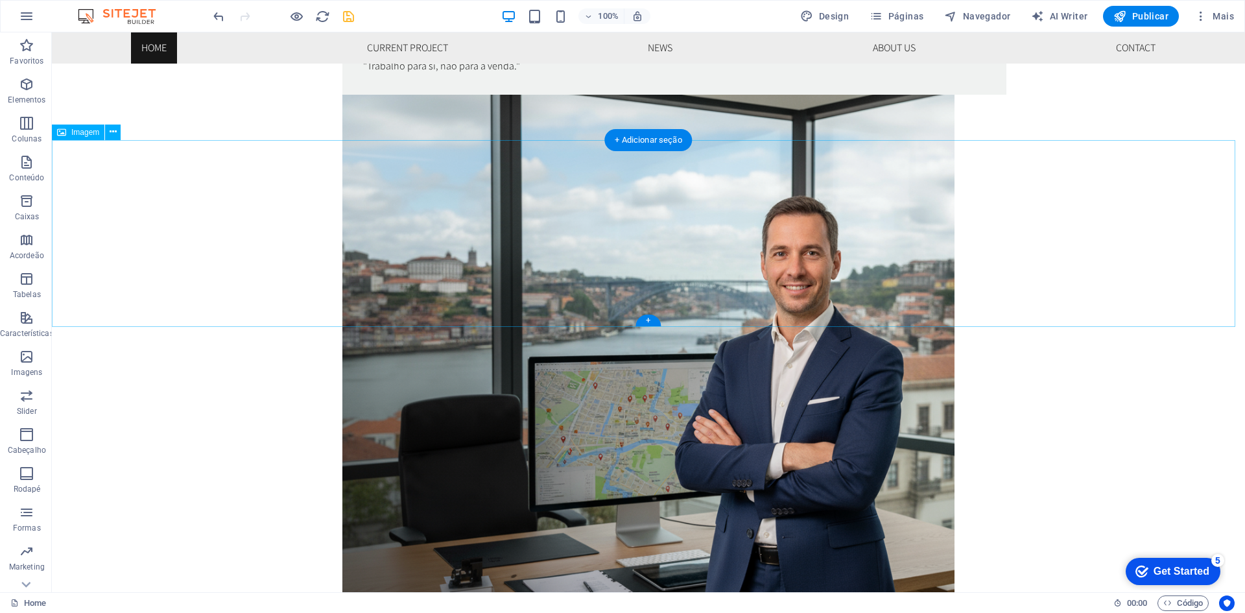
scroll to position [1167, 0]
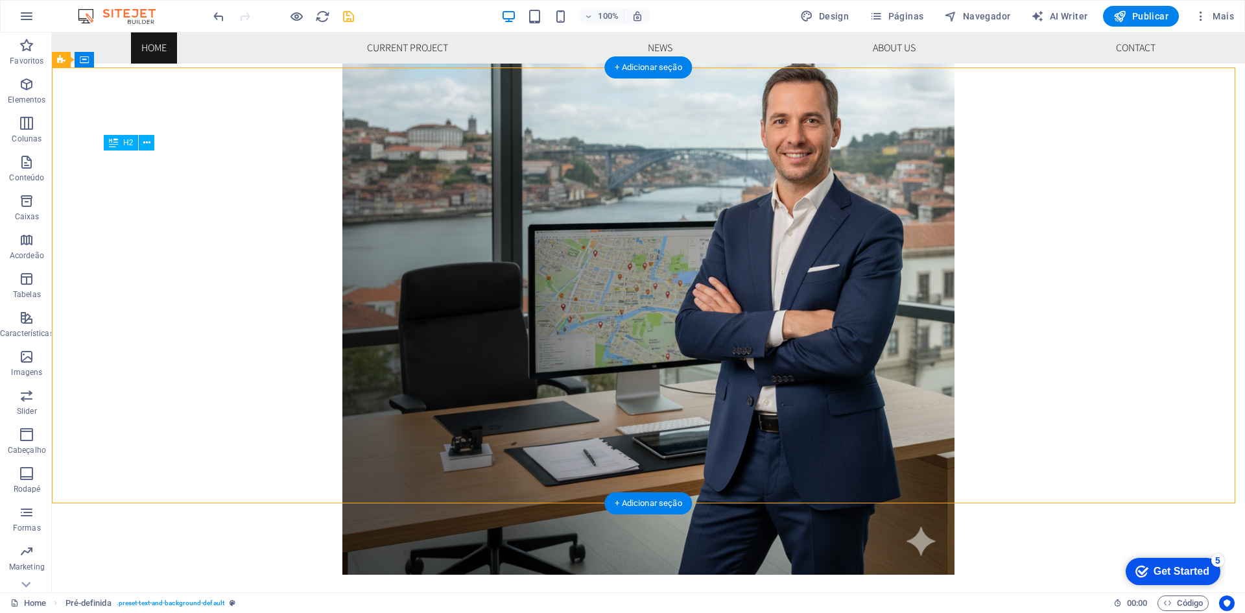
drag, startPoint x: 351, startPoint y: 195, endPoint x: 242, endPoint y: 189, distance: 109.1
drag, startPoint x: 189, startPoint y: 189, endPoint x: 241, endPoint y: 220, distance: 60.3
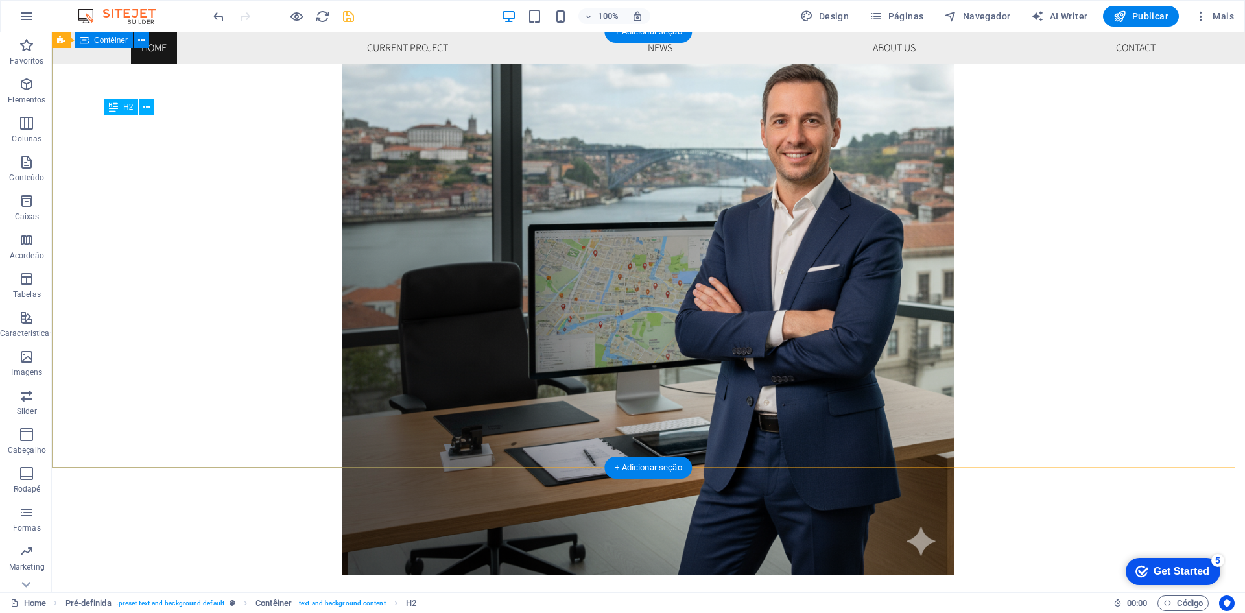
scroll to position [1203, 0]
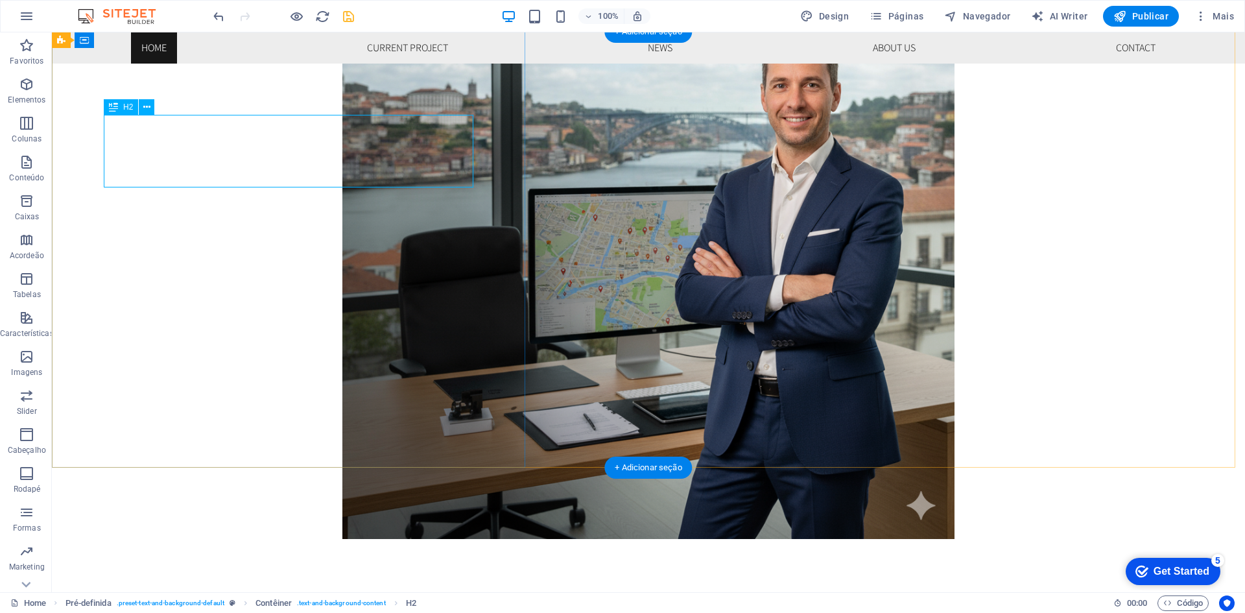
select select "fade"
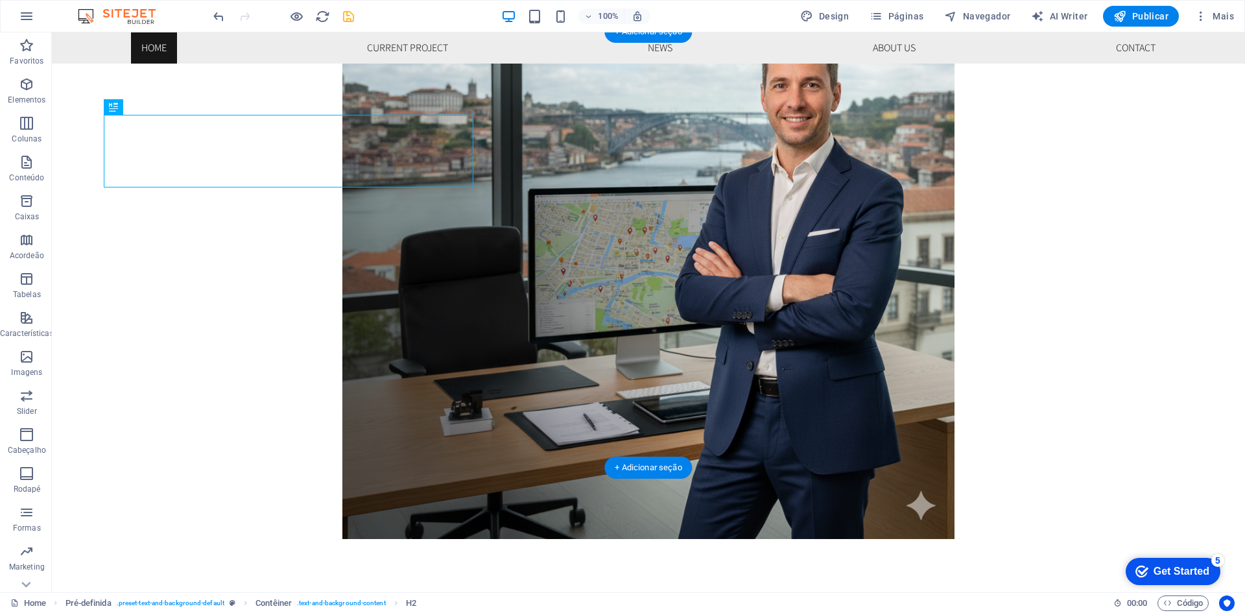
select select "s"
select select "ondemand"
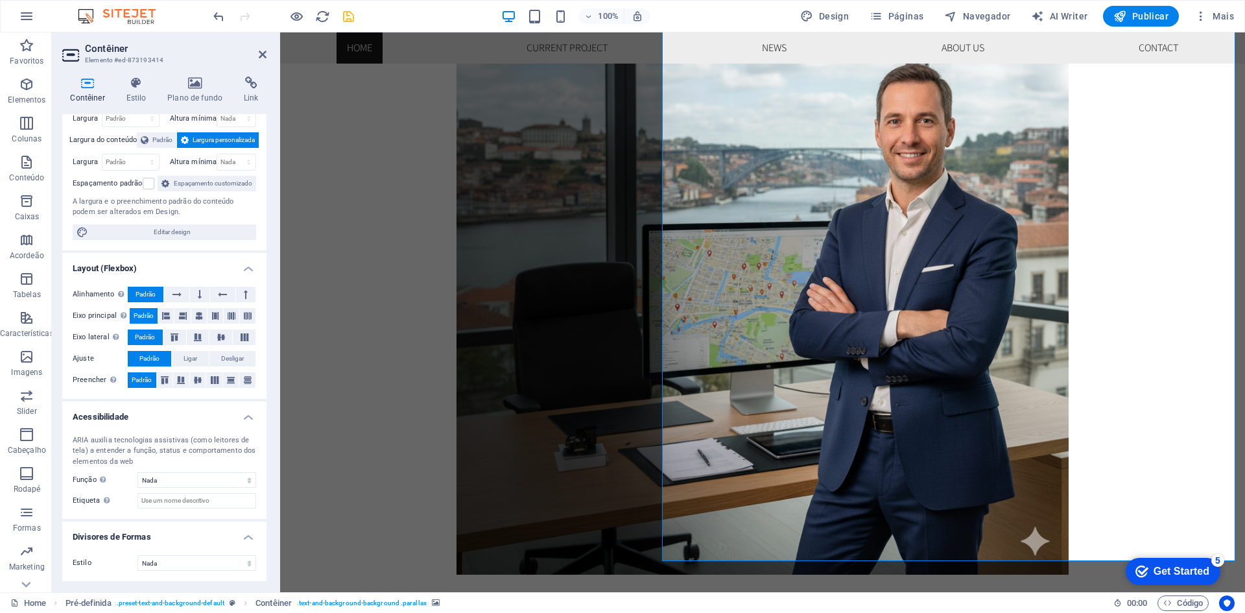
scroll to position [0, 0]
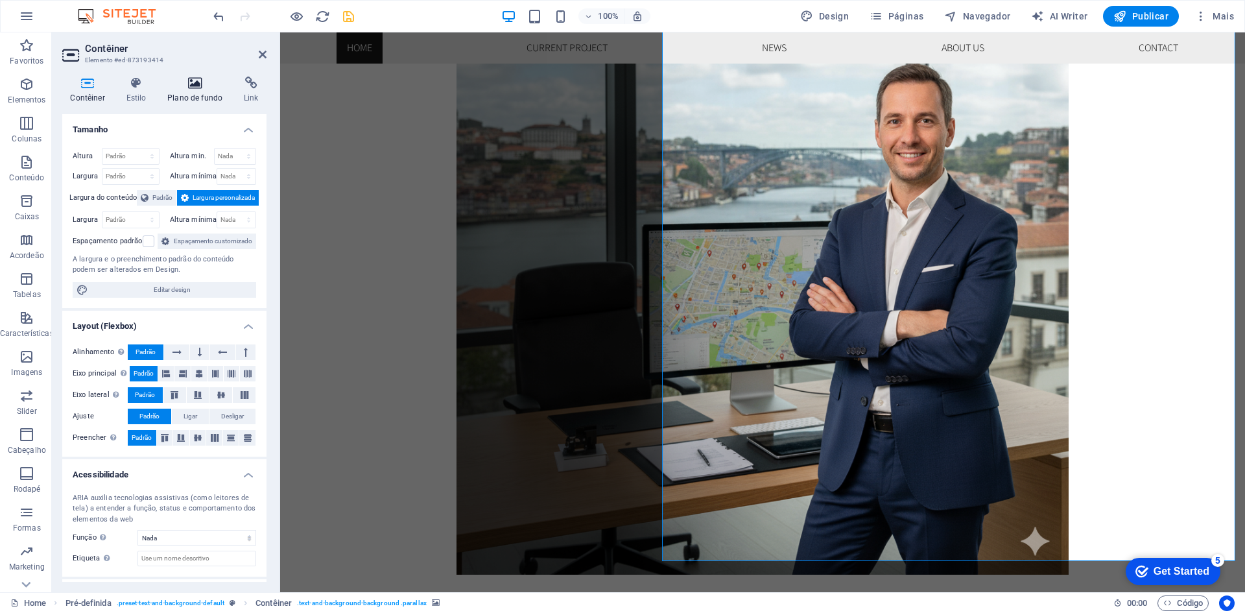
click at [195, 86] on icon at bounding box center [195, 83] width 71 height 13
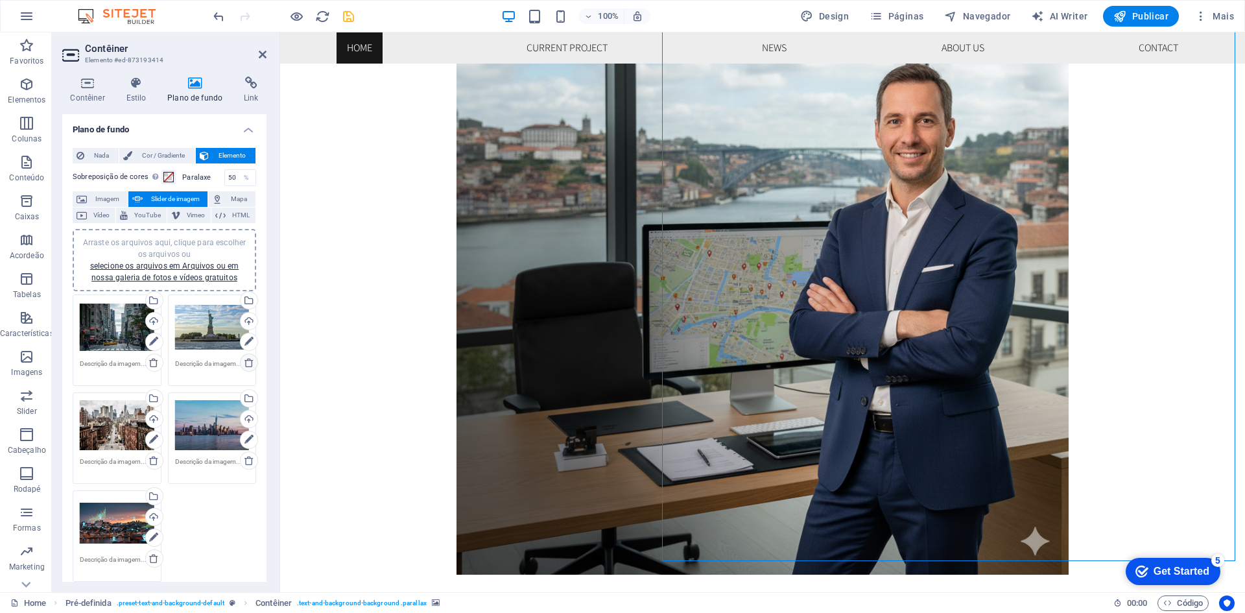
click at [245, 365] on icon at bounding box center [249, 362] width 10 height 10
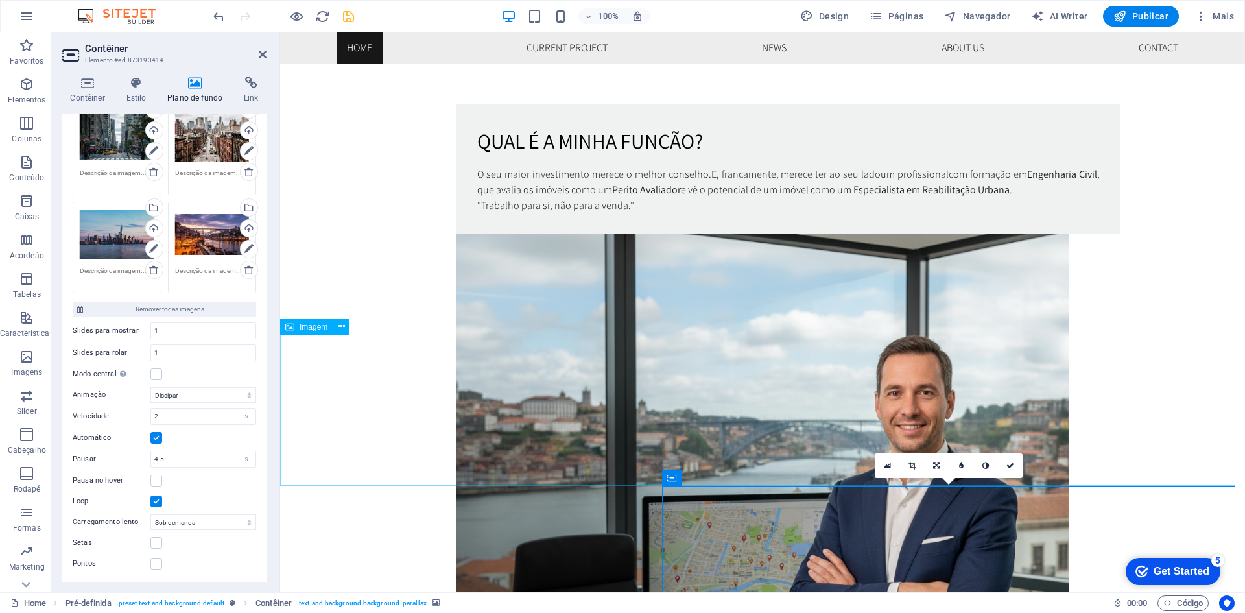
scroll to position [1038, 0]
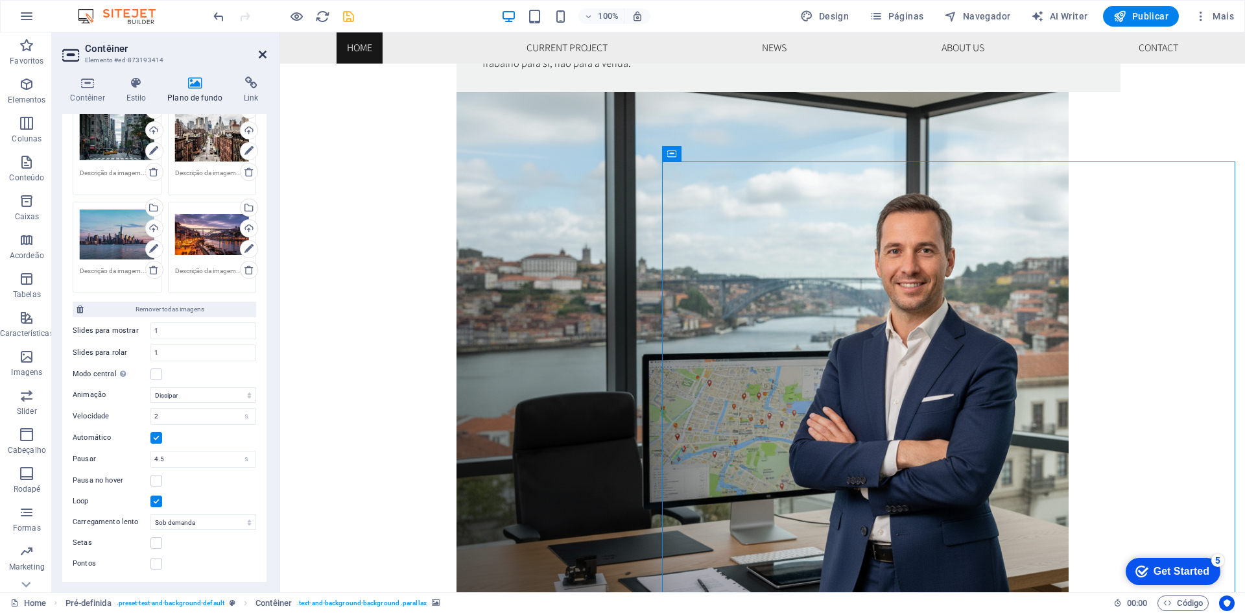
click at [265, 55] on icon at bounding box center [263, 54] width 8 height 10
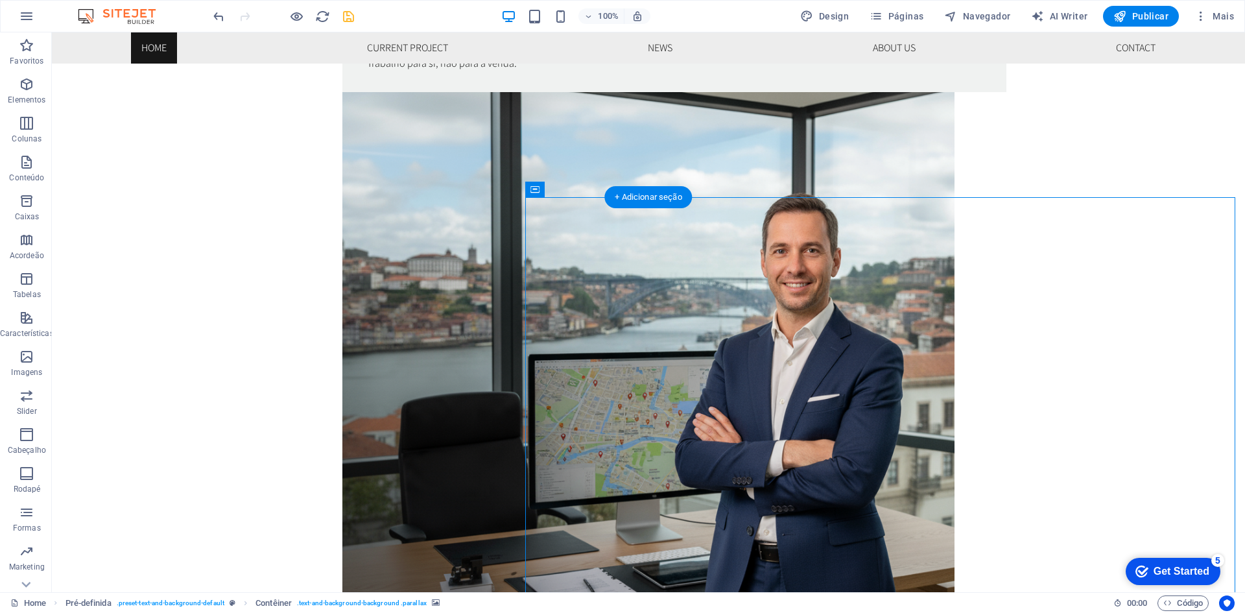
select select "fade"
select select "s"
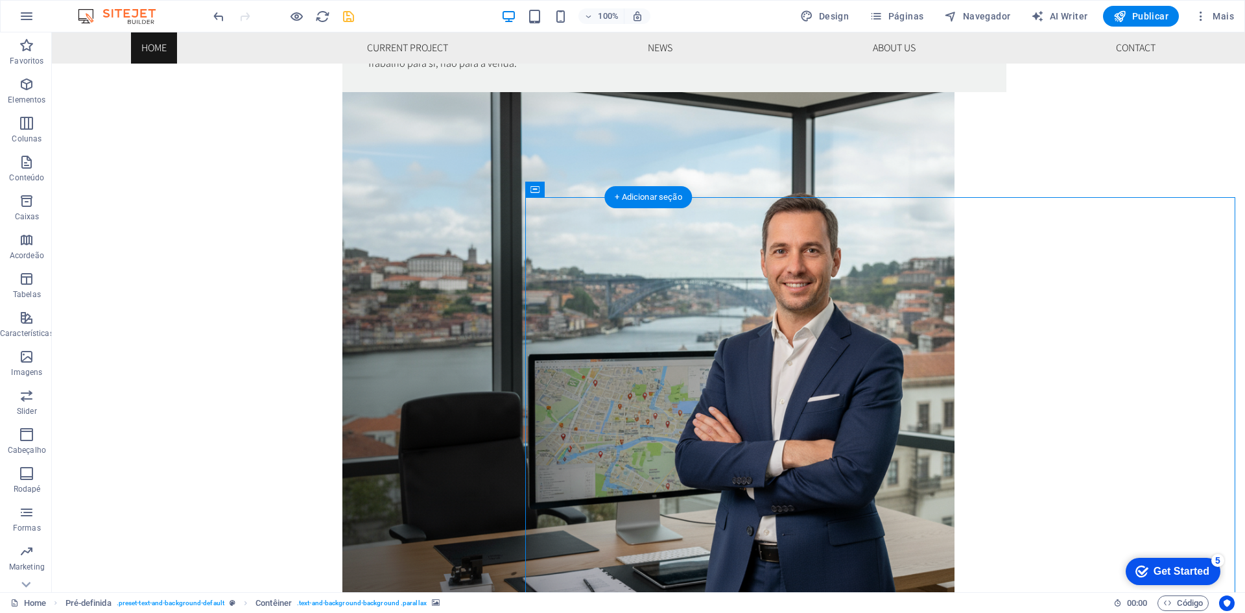
select select "ondemand"
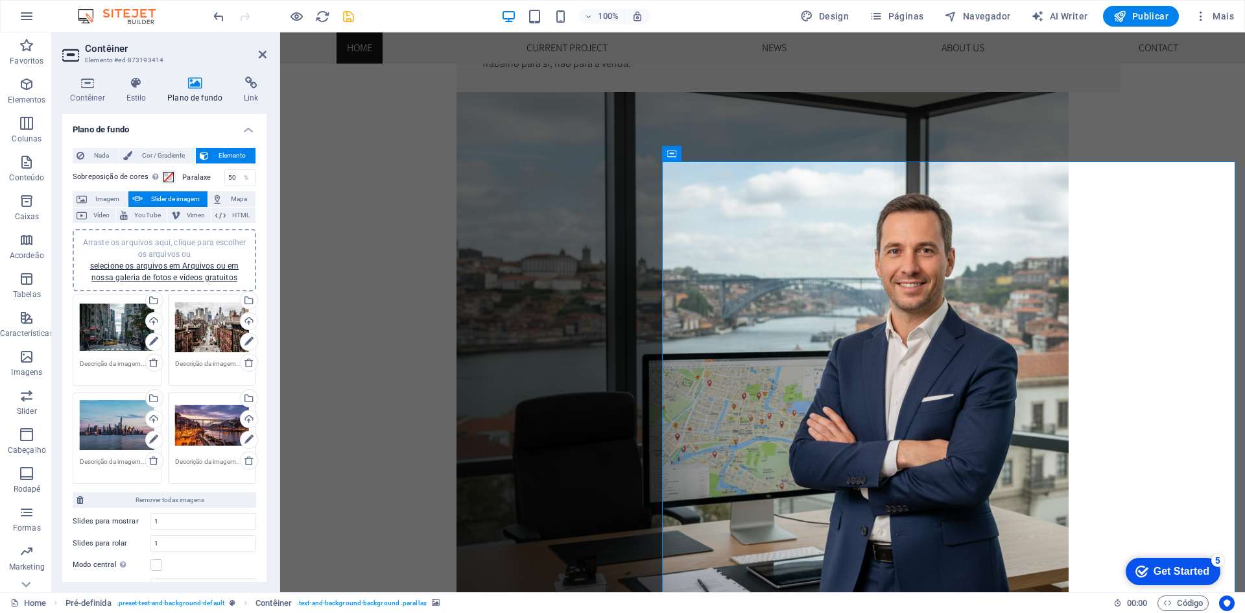
click at [189, 411] on div "Arraste os arquivos aqui, clique para escolher os arquivos ou selecione os arqu…" at bounding box center [212, 425] width 75 height 52
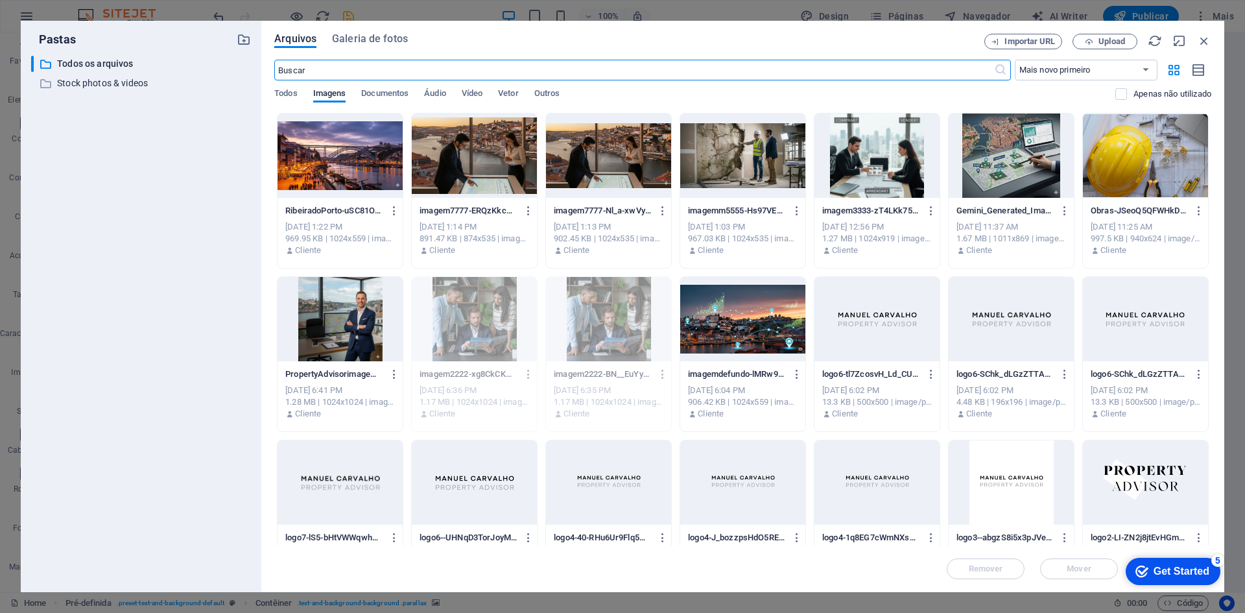
click at [364, 143] on div at bounding box center [340, 155] width 125 height 84
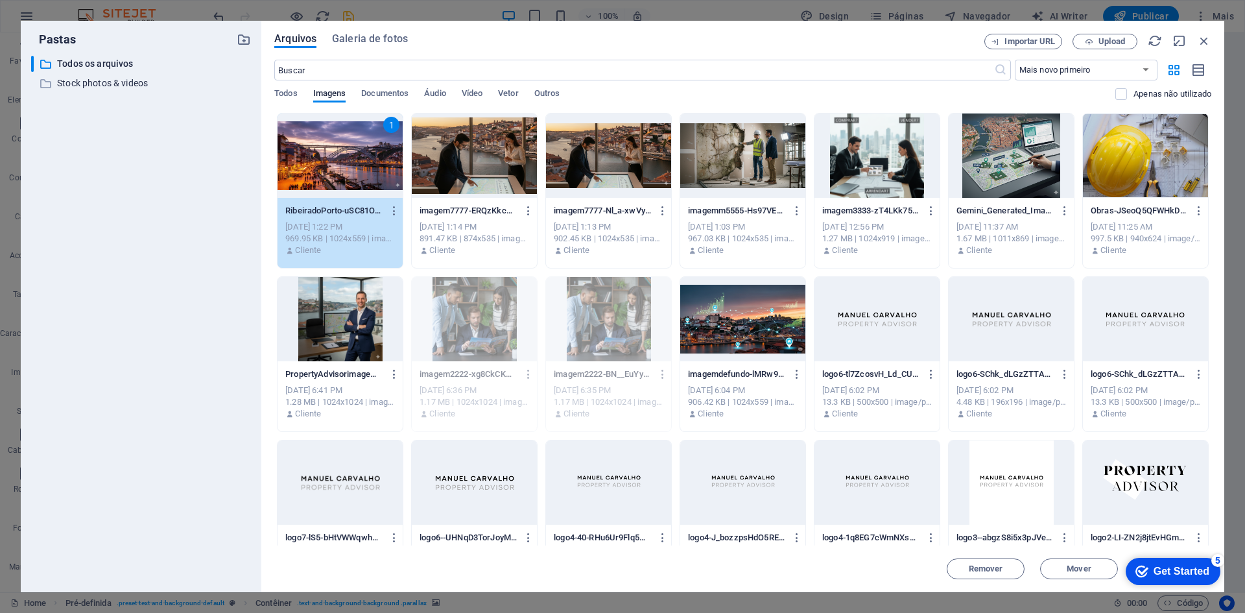
click at [364, 143] on div "1" at bounding box center [340, 155] width 125 height 84
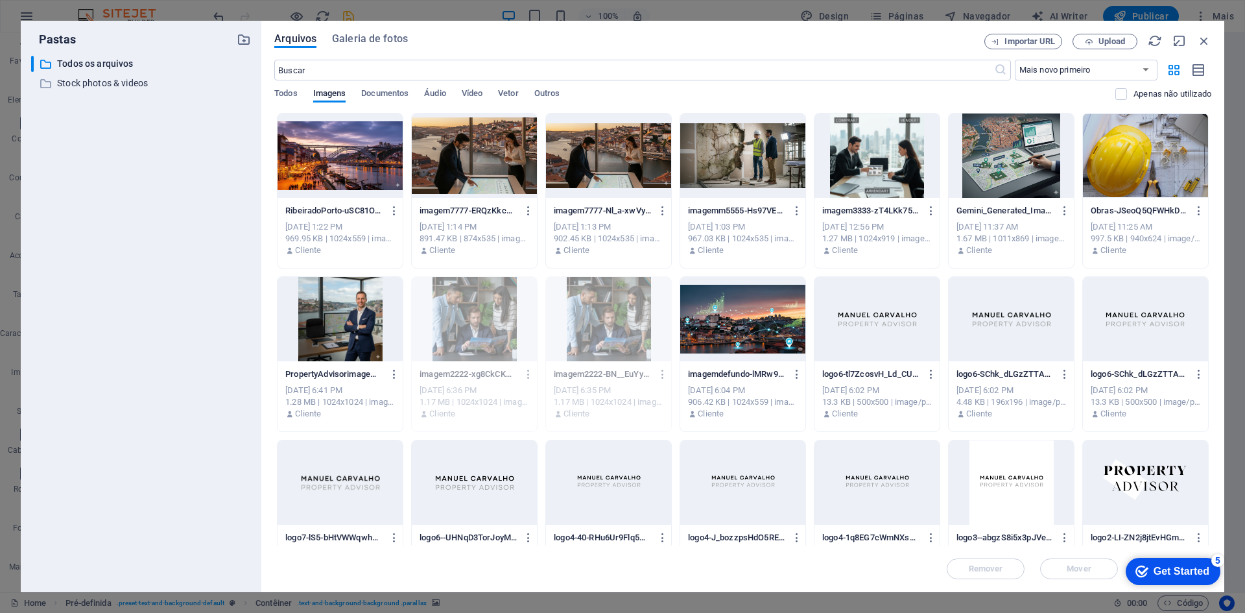
click at [363, 143] on div at bounding box center [340, 155] width 125 height 84
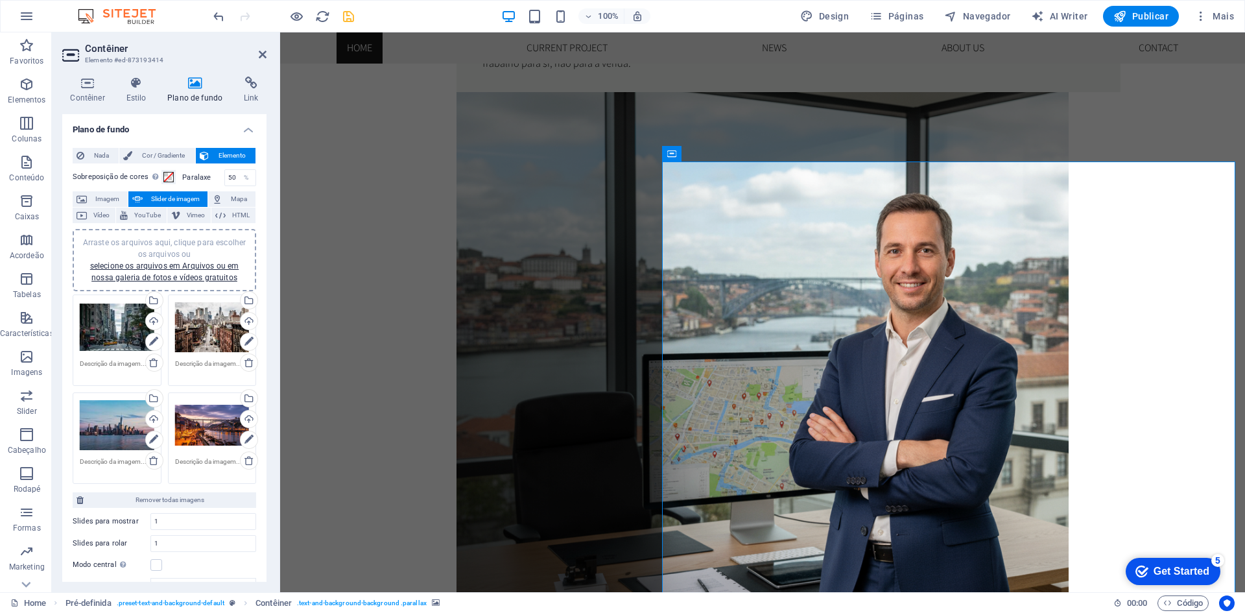
click at [115, 427] on div "Arraste os arquivos aqui, clique para escolher os arquivos ou selecione os arqu…" at bounding box center [117, 425] width 75 height 52
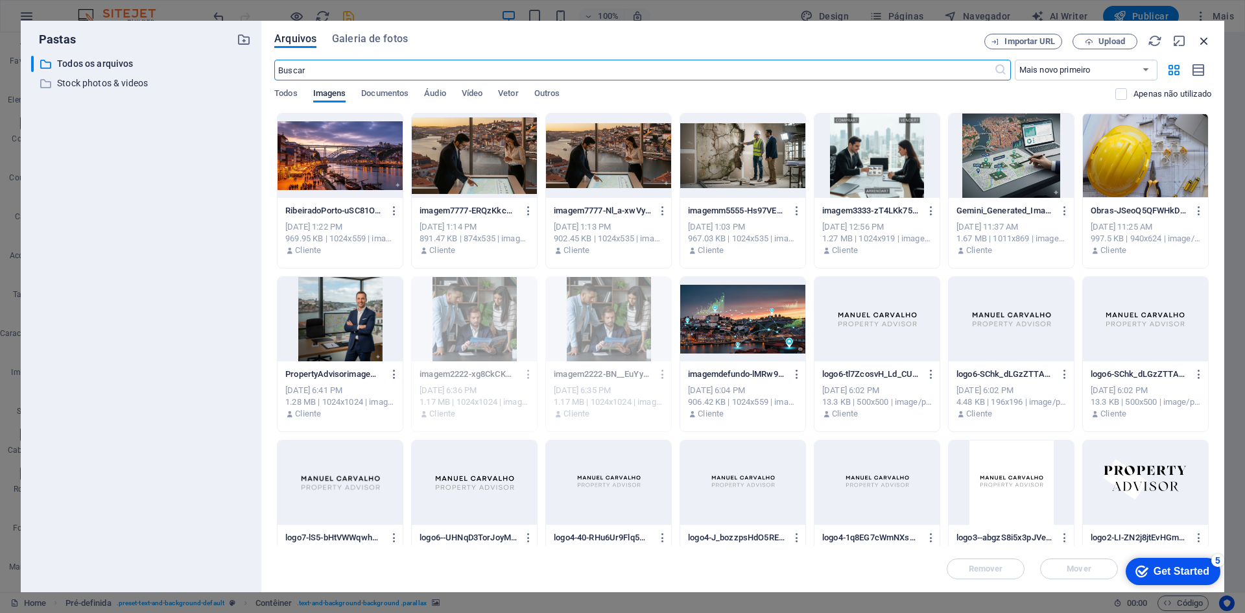
click at [1200, 42] on icon "button" at bounding box center [1204, 41] width 14 height 14
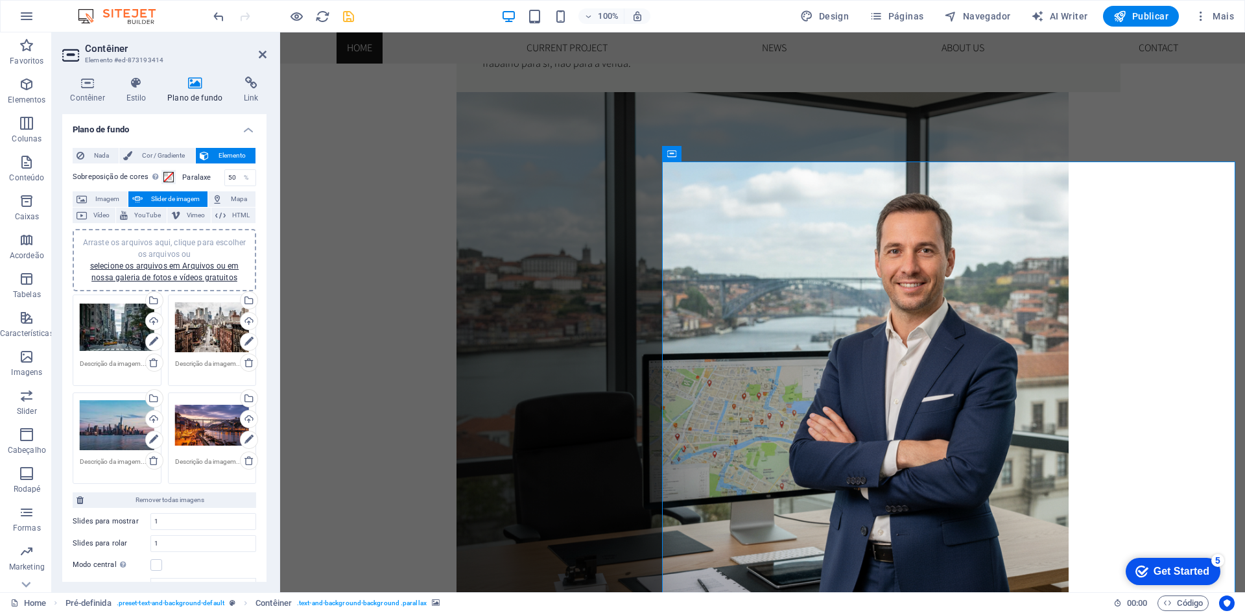
click at [220, 326] on div "Arraste os arquivos aqui, clique para escolher os arquivos ou selecione os arqu…" at bounding box center [212, 328] width 75 height 52
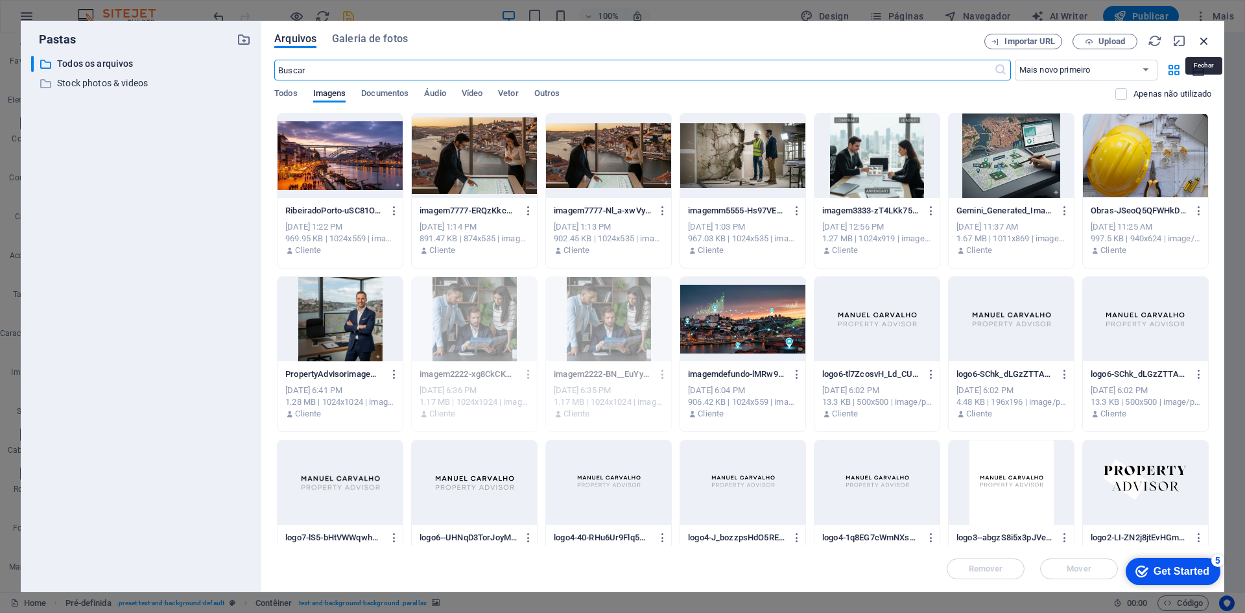
click at [1206, 41] on icon "button" at bounding box center [1204, 41] width 14 height 14
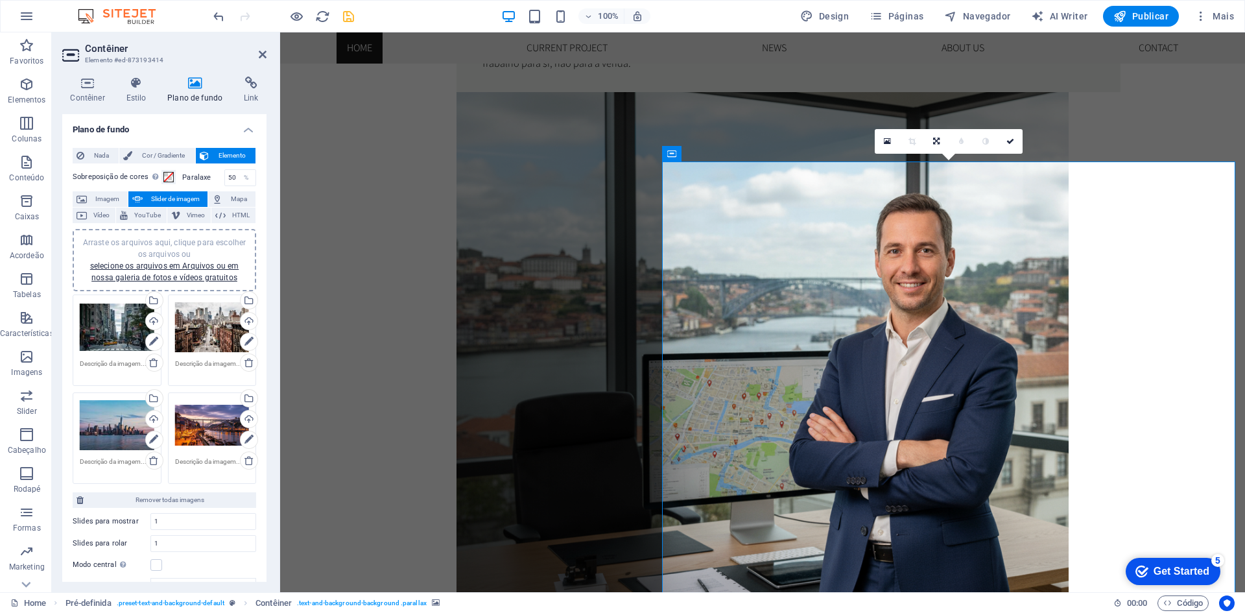
click at [208, 424] on div "Arraste os arquivos aqui, clique para escolher os arquivos ou selecione os arqu…" at bounding box center [212, 425] width 75 height 52
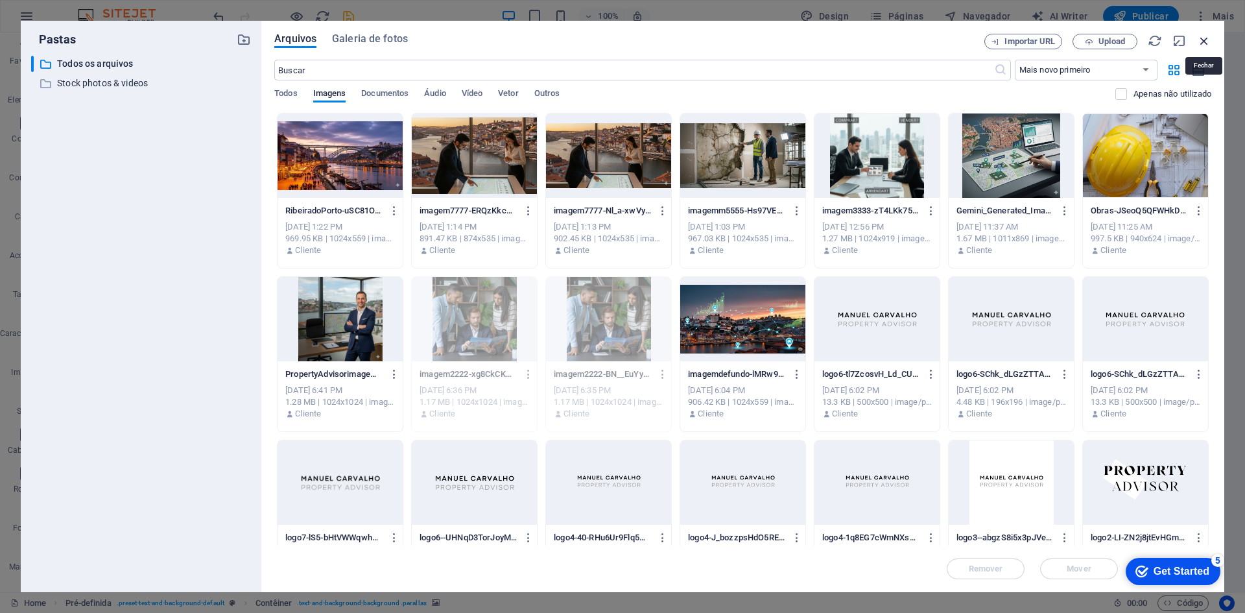
click at [1206, 38] on icon "button" at bounding box center [1204, 41] width 14 height 14
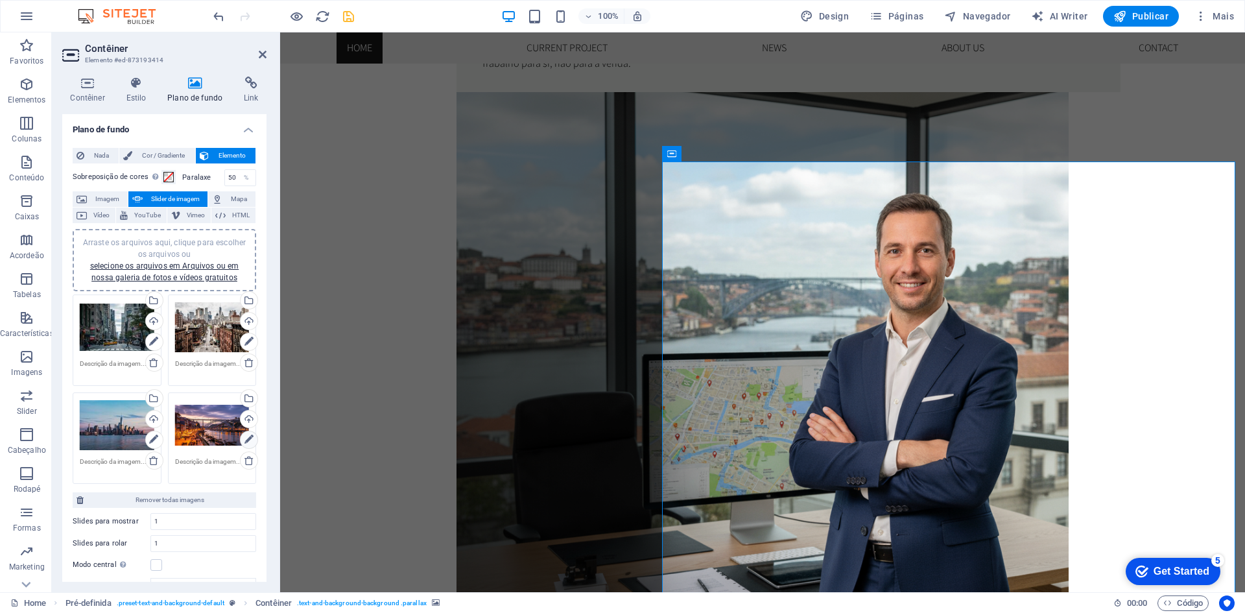
click at [248, 437] on icon at bounding box center [248, 440] width 9 height 16
click at [231, 173] on input "50" at bounding box center [240, 178] width 30 height 16
type input "1"
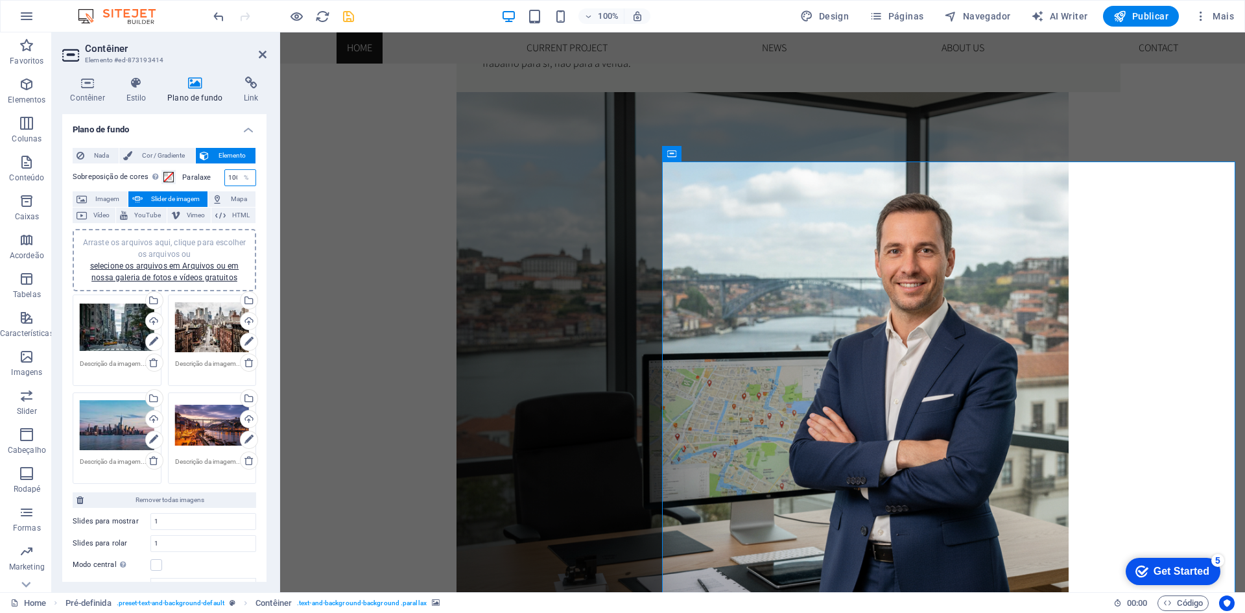
drag, startPoint x: 232, startPoint y: 176, endPoint x: 220, endPoint y: 176, distance: 12.3
click at [220, 176] on div "Paralaxe 100 %" at bounding box center [219, 177] width 74 height 17
type input "20"
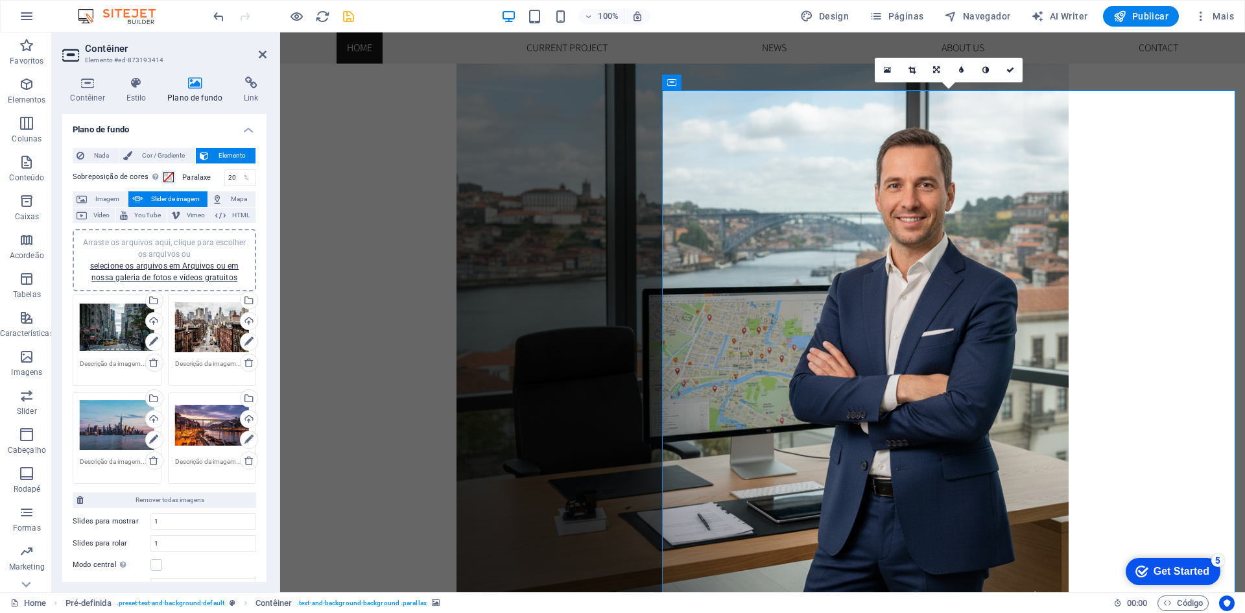
scroll to position [1102, 0]
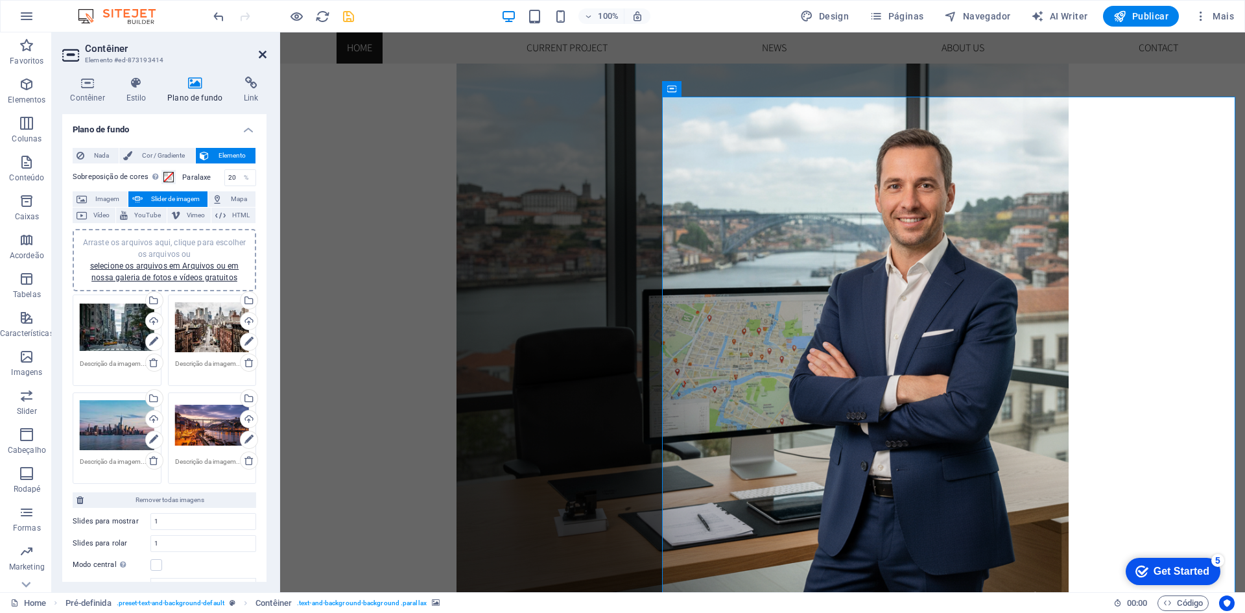
click at [263, 54] on icon at bounding box center [263, 54] width 8 height 10
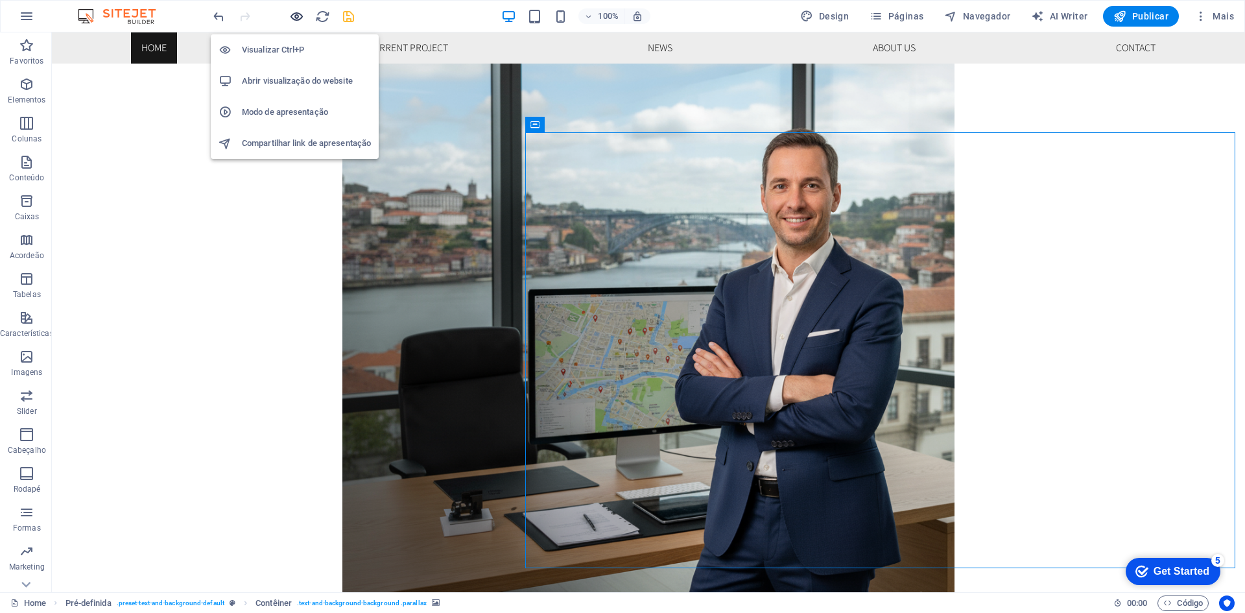
click at [293, 19] on icon "button" at bounding box center [296, 16] width 15 height 15
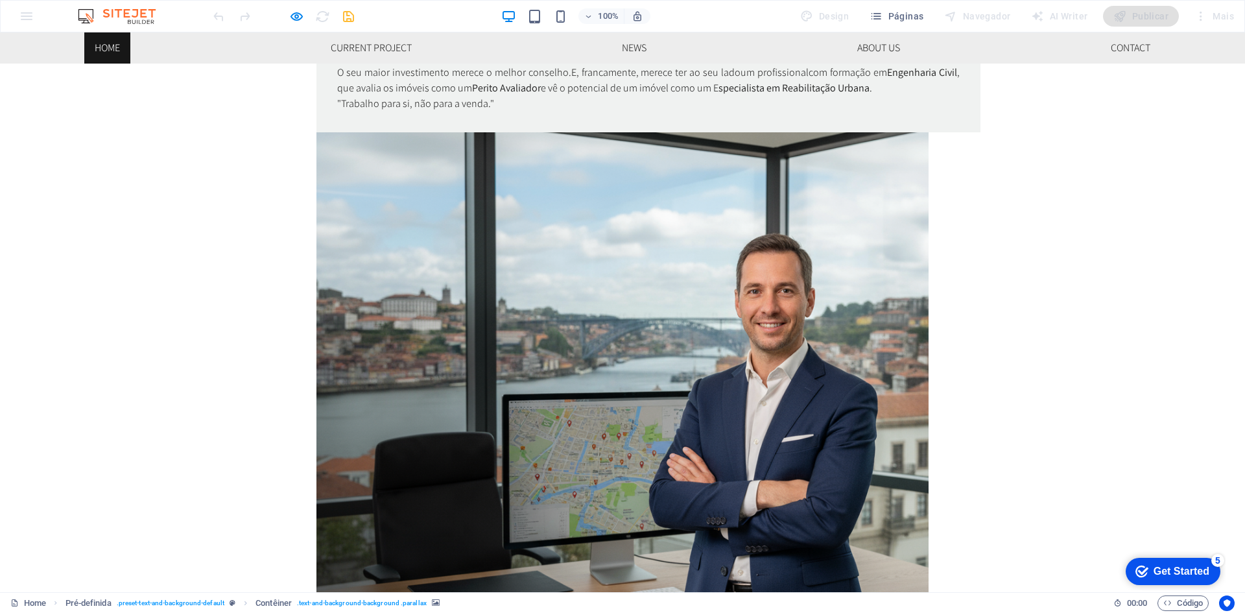
scroll to position [1167, 0]
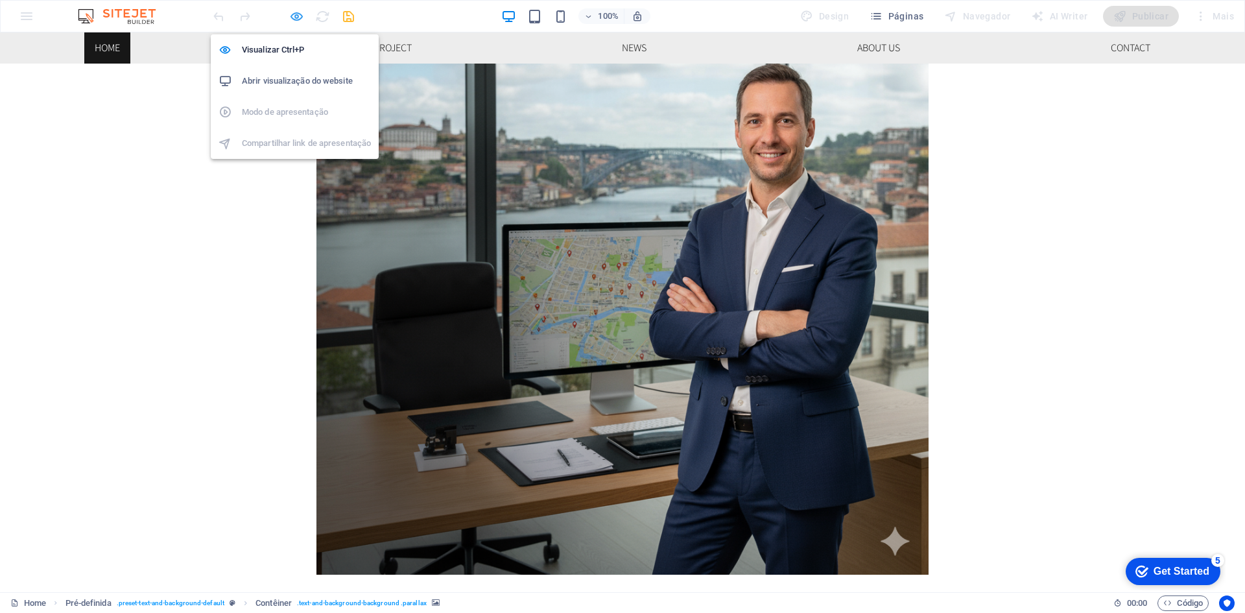
click at [297, 12] on icon "button" at bounding box center [296, 16] width 15 height 15
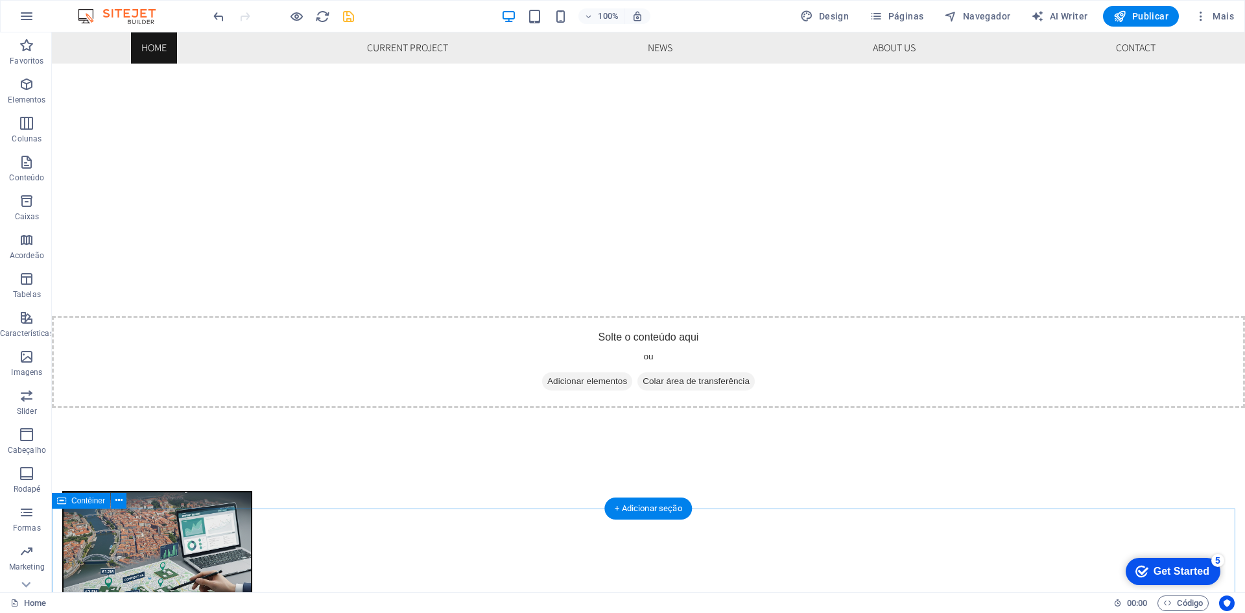
scroll to position [2918, 0]
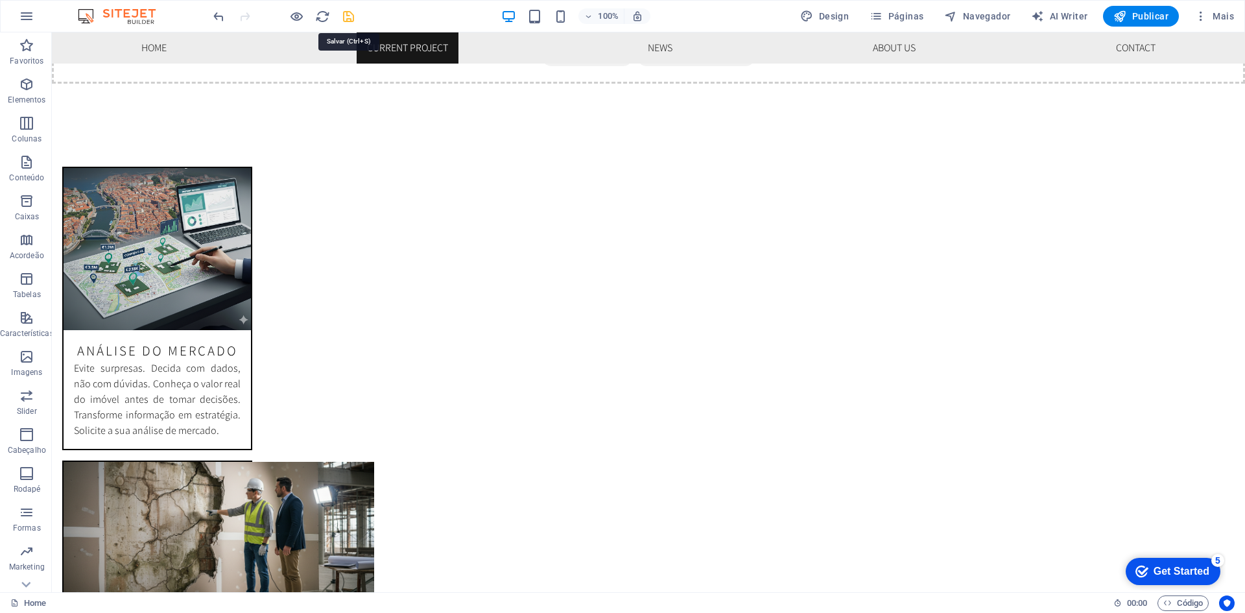
click at [351, 14] on icon "save" at bounding box center [348, 16] width 15 height 15
